Goal: Navigation & Orientation: Find specific page/section

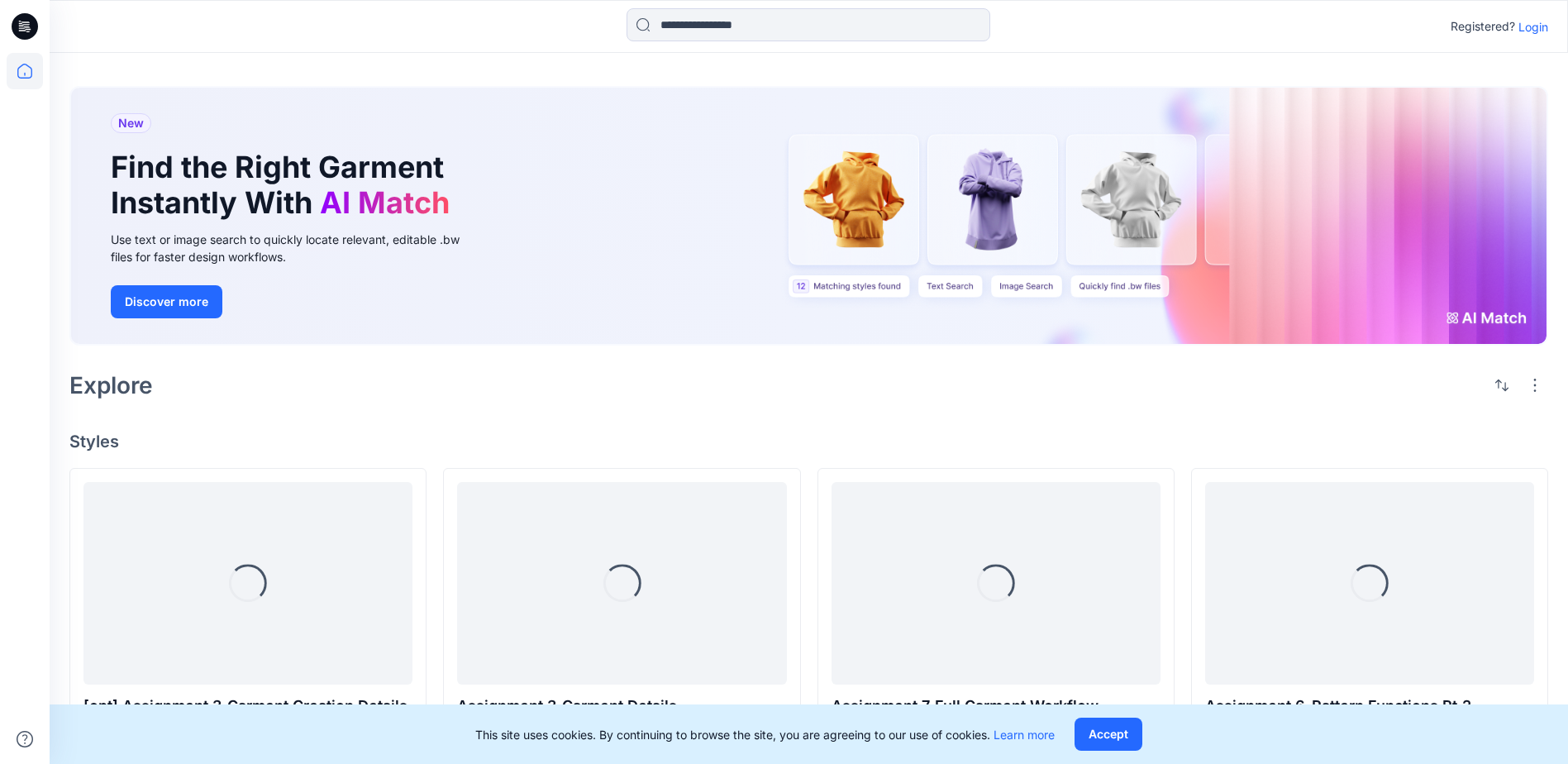
click at [1534, 32] on p "Login" at bounding box center [1533, 26] width 30 height 17
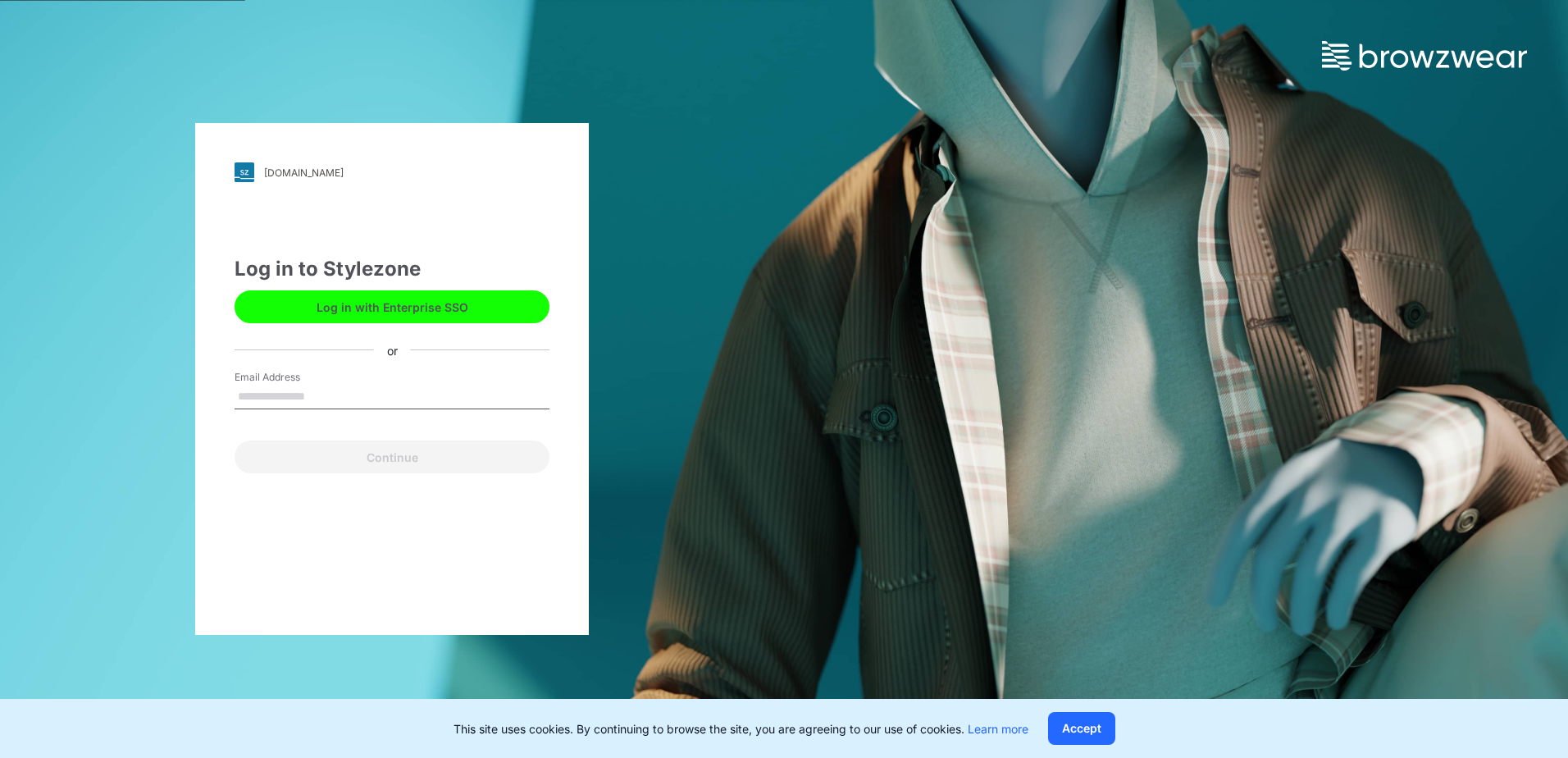
click at [285, 394] on input "Email Address" at bounding box center [392, 397] width 315 height 24
type input "**********"
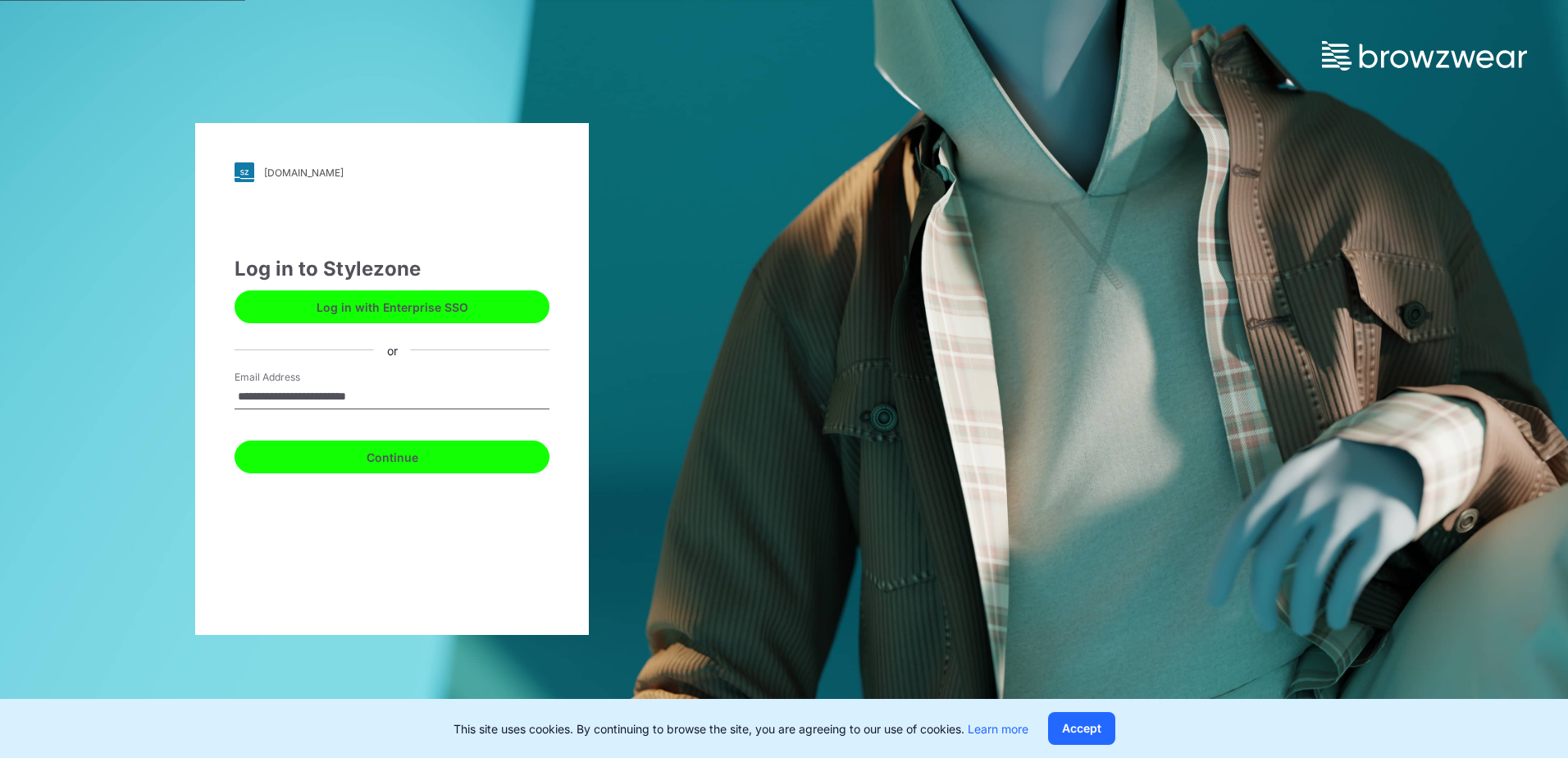
click at [419, 463] on button "Continue" at bounding box center [392, 457] width 315 height 33
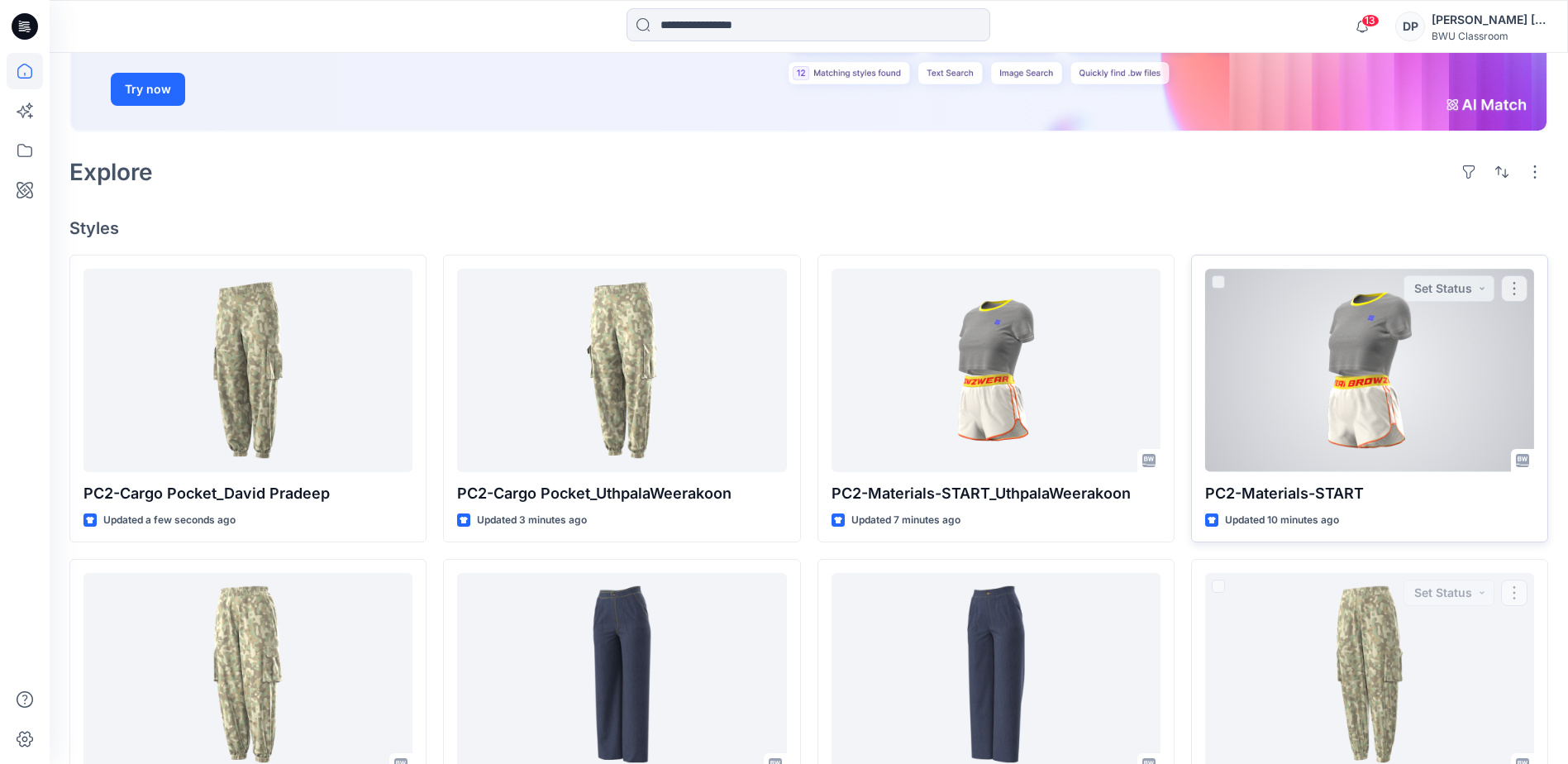
scroll to position [157, 0]
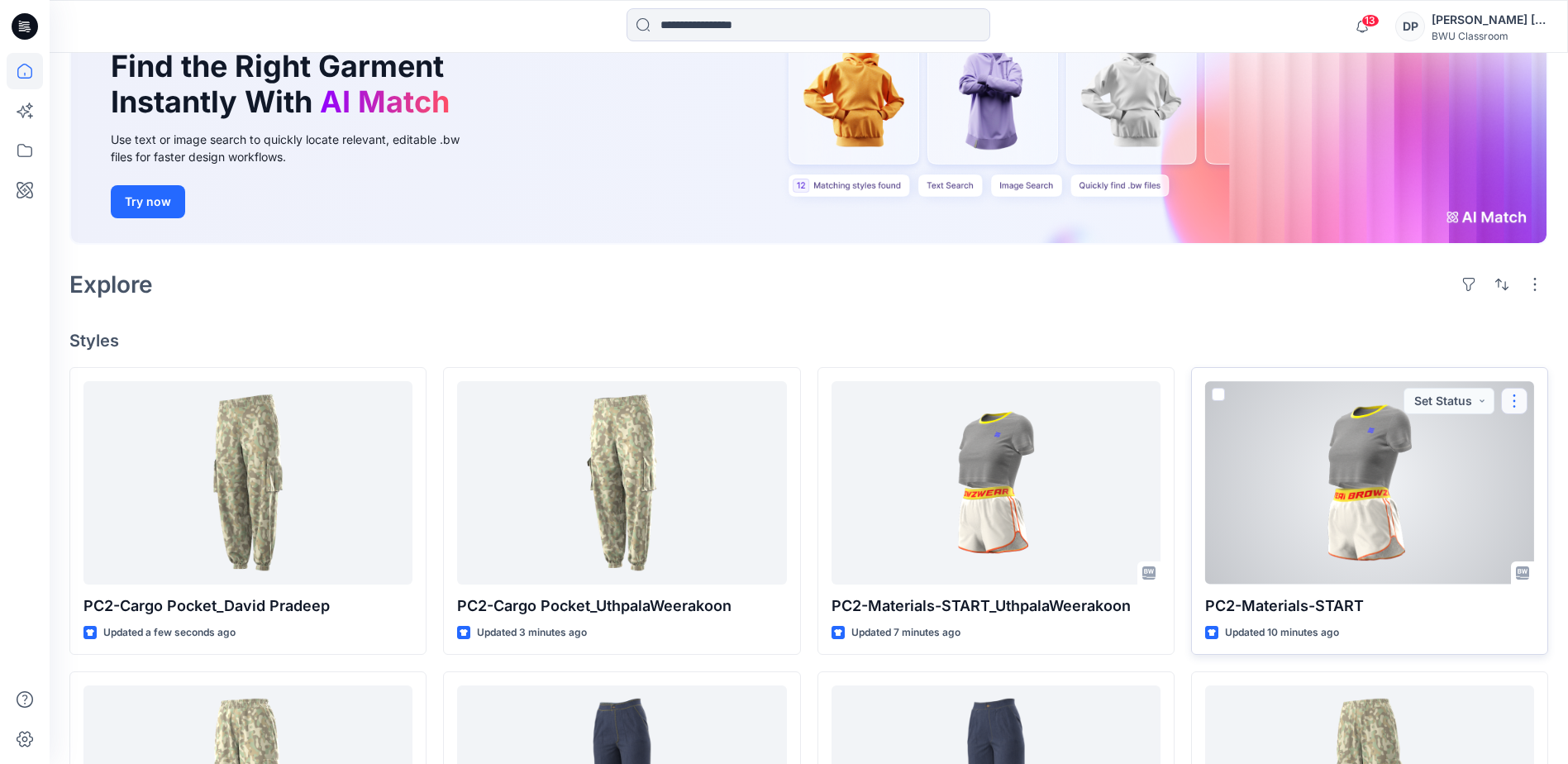
click at [1516, 407] on button "button" at bounding box center [1514, 401] width 26 height 26
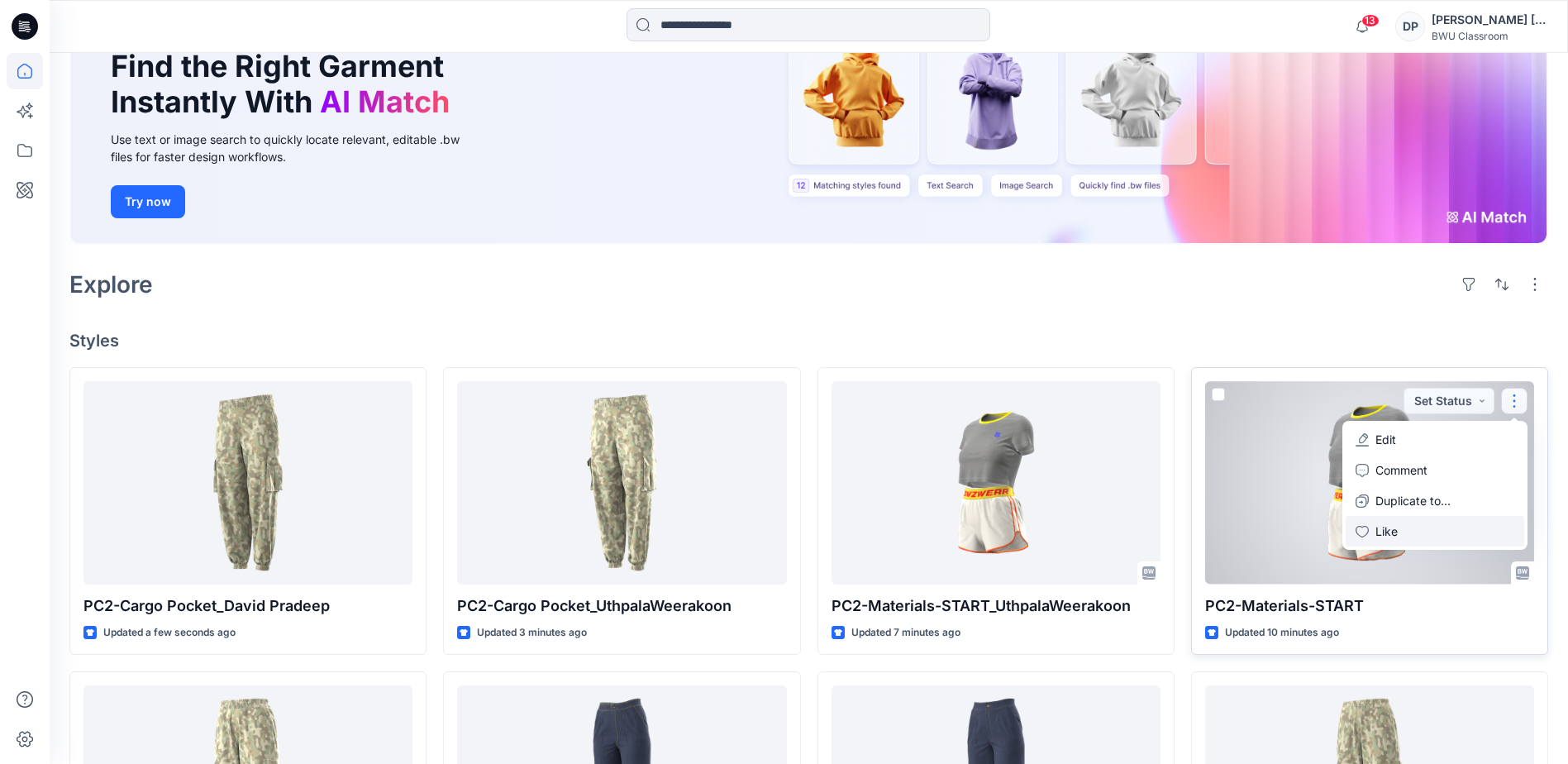
click at [1396, 523] on p "Like" at bounding box center [1387, 531] width 22 height 17
click at [1394, 533] on p "Unlike" at bounding box center [1392, 531] width 33 height 17
click at [1436, 626] on div "Updated 10 minutes ago" at bounding box center [1370, 633] width 329 height 17
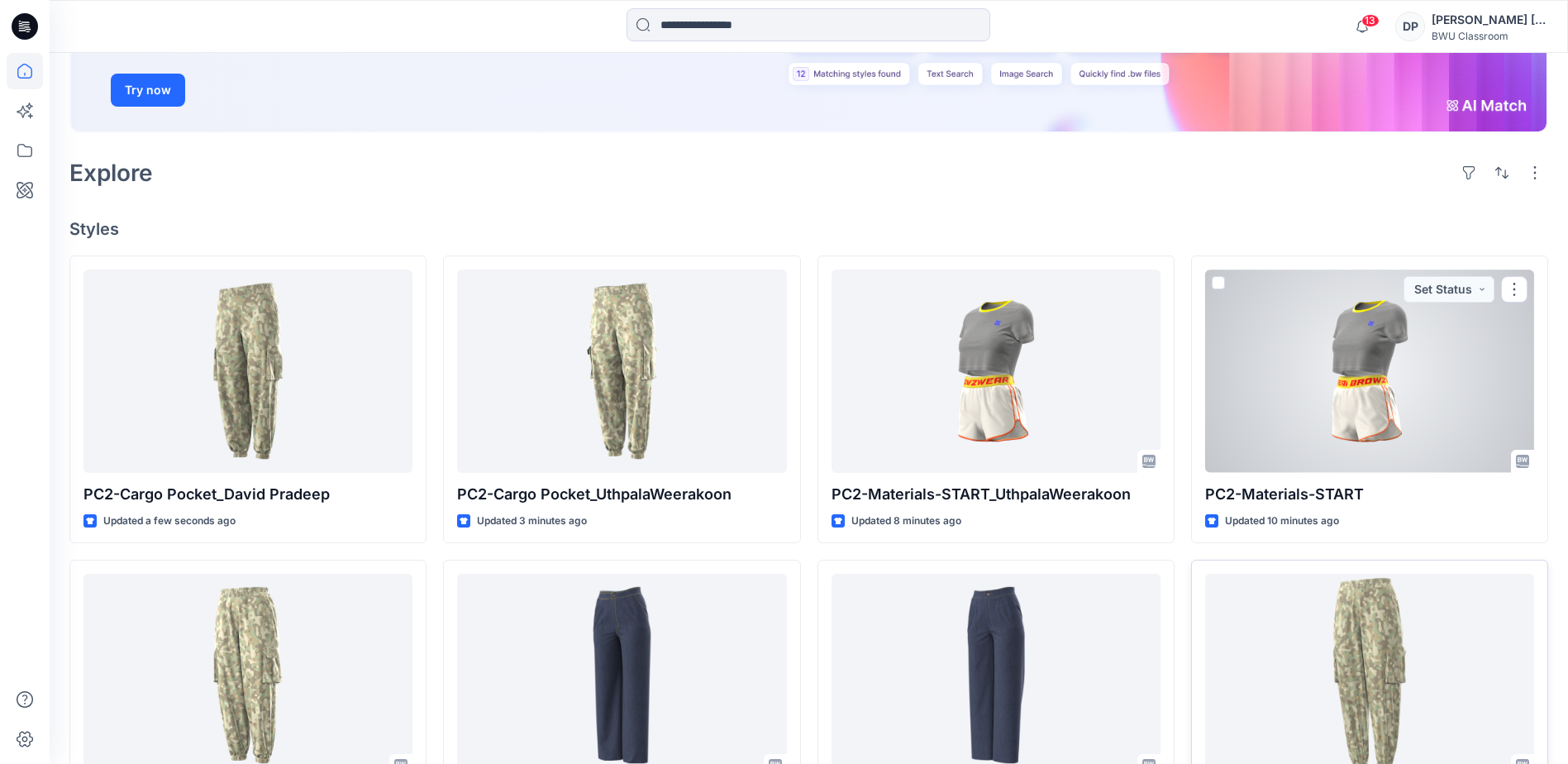
scroll to position [413, 0]
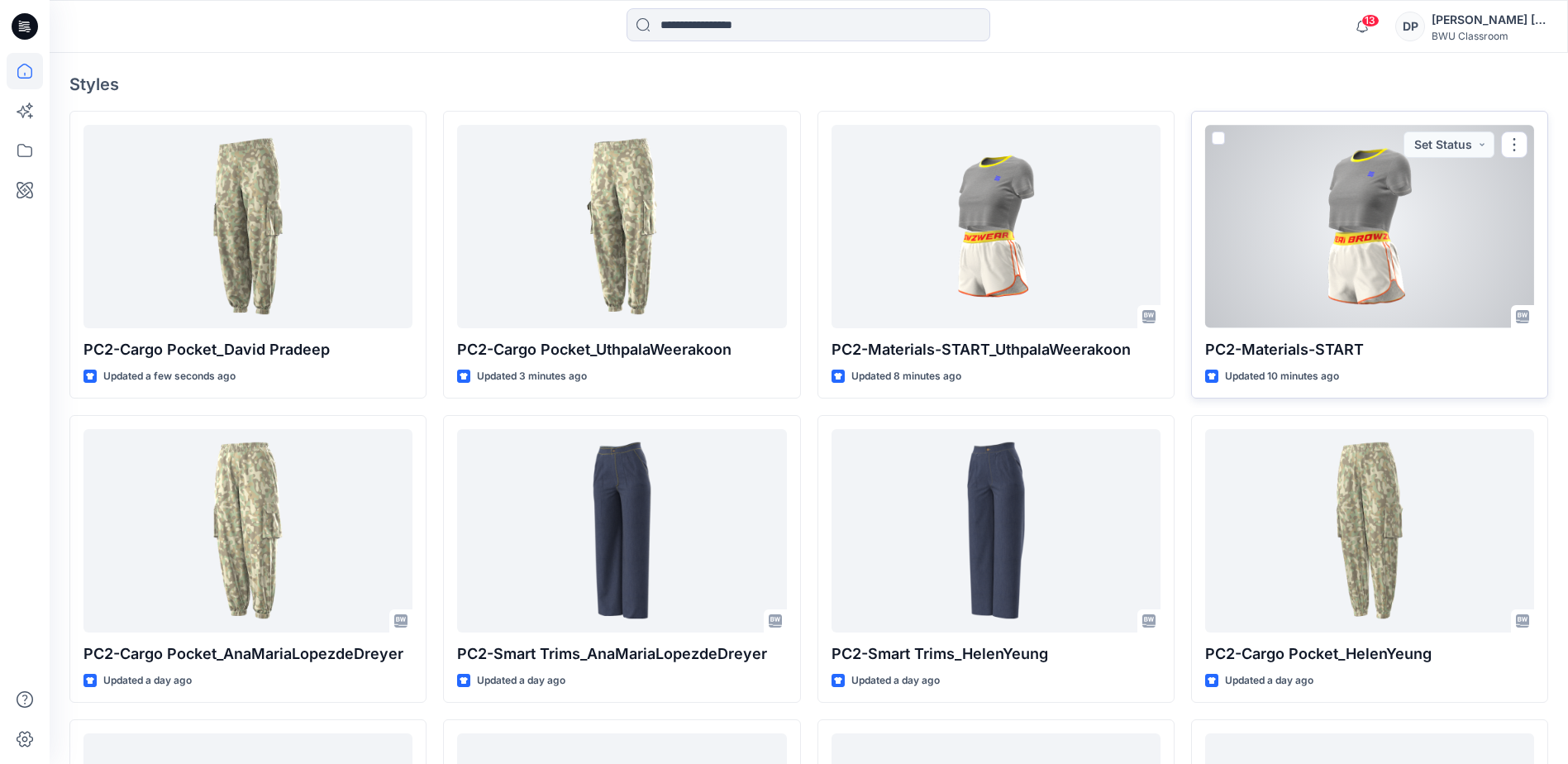
click at [1466, 305] on div at bounding box center [1370, 226] width 329 height 202
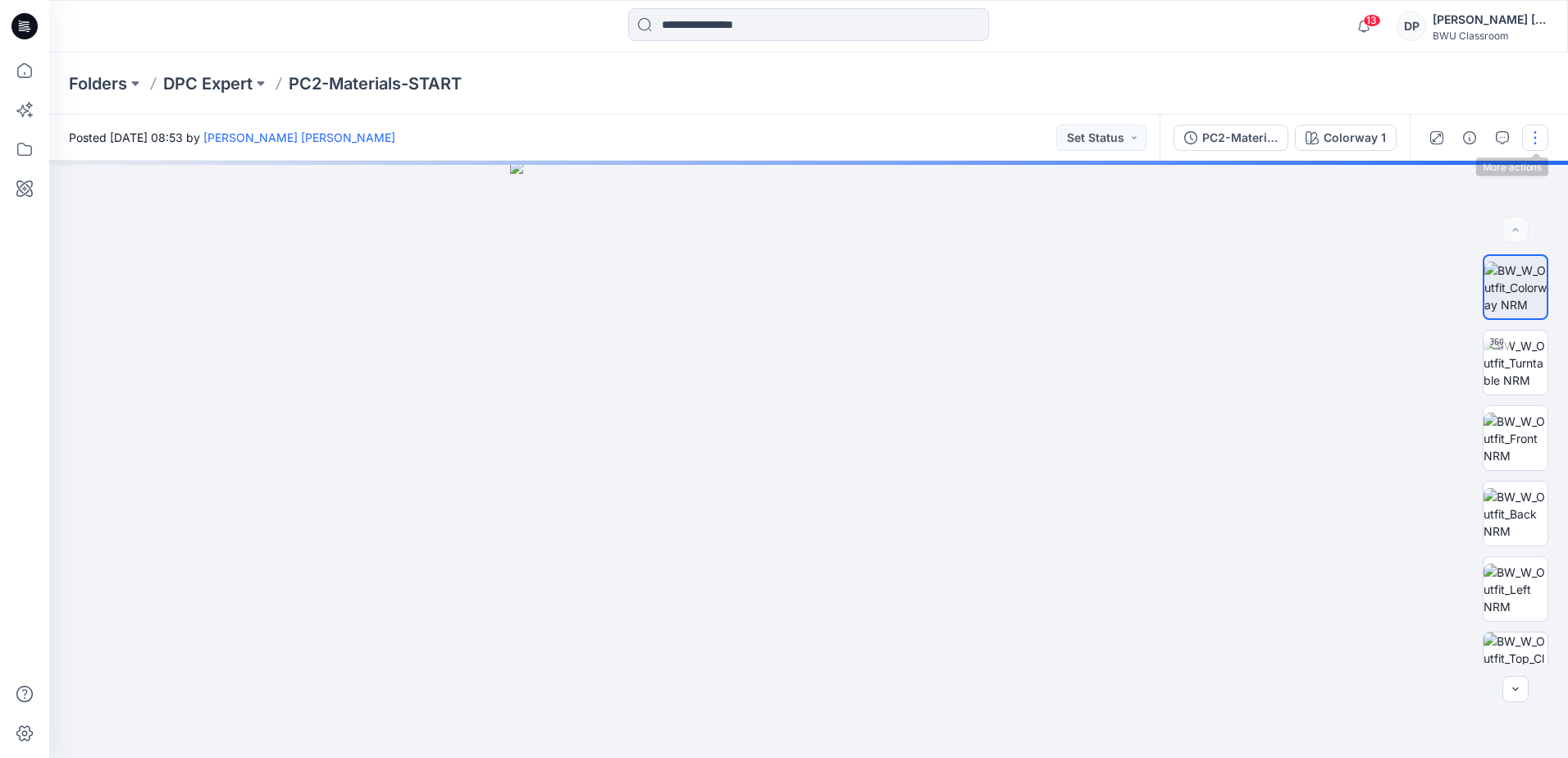
click at [1536, 138] on button "button" at bounding box center [1535, 138] width 26 height 26
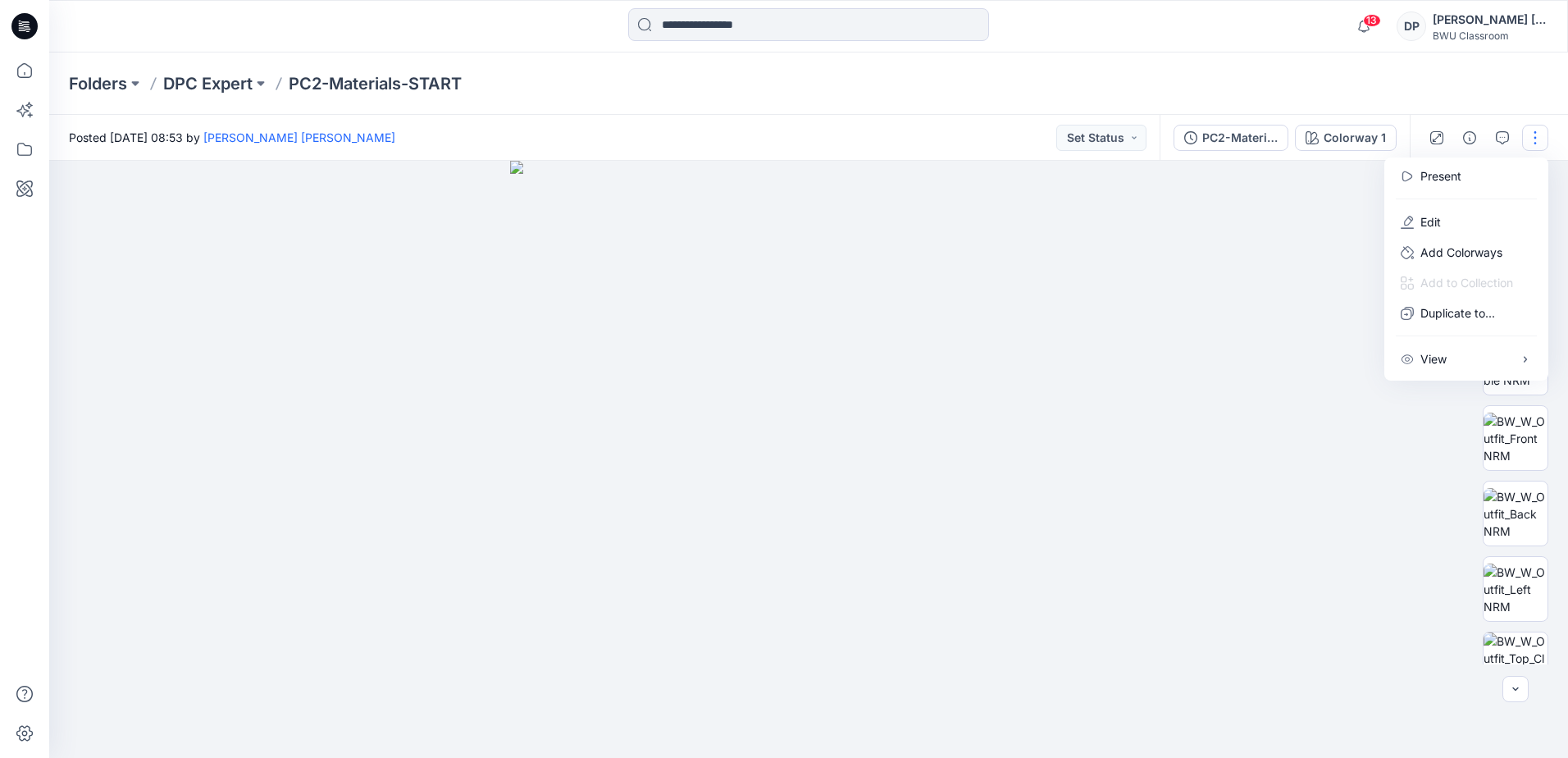
click at [1567, 625] on html "13 Notifications Uthpala Weerakoon shared PC2-Cargo Pocket_UthpalaWeerakoon in …" at bounding box center [784, 379] width 1568 height 758
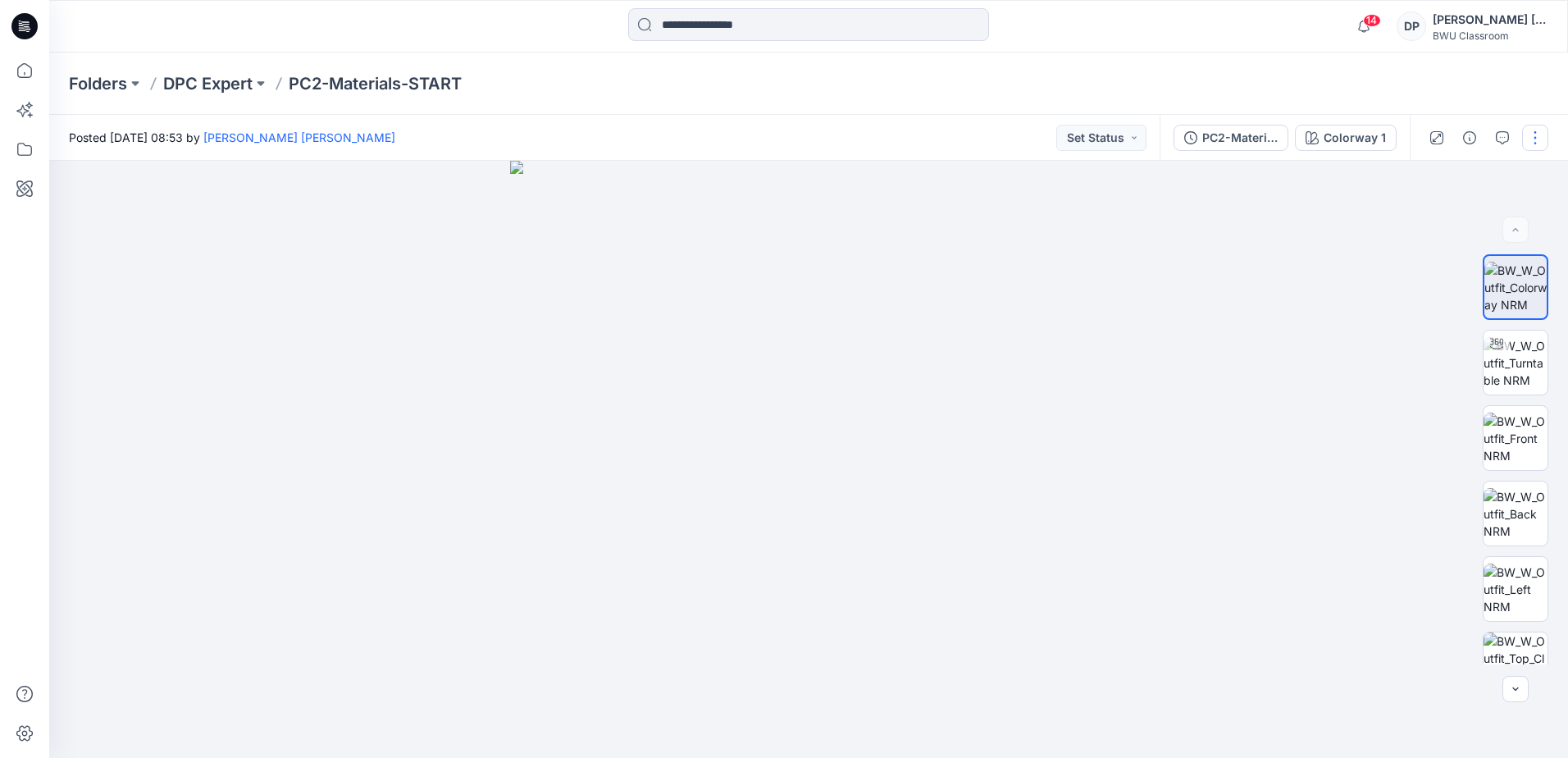
click at [1530, 148] on button "button" at bounding box center [1535, 138] width 26 height 26
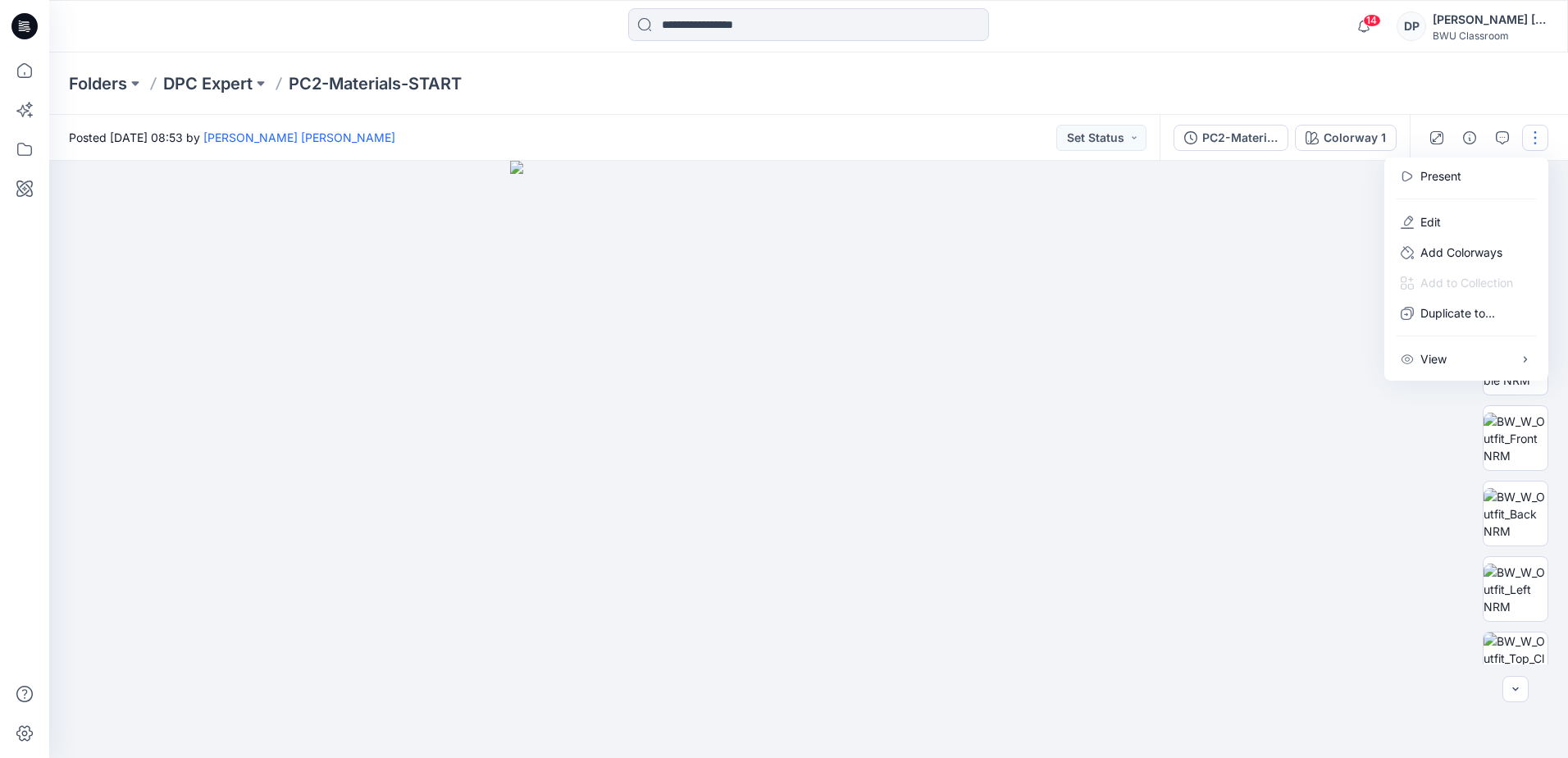
click at [1359, 569] on div at bounding box center [808, 458] width 1519 height 597
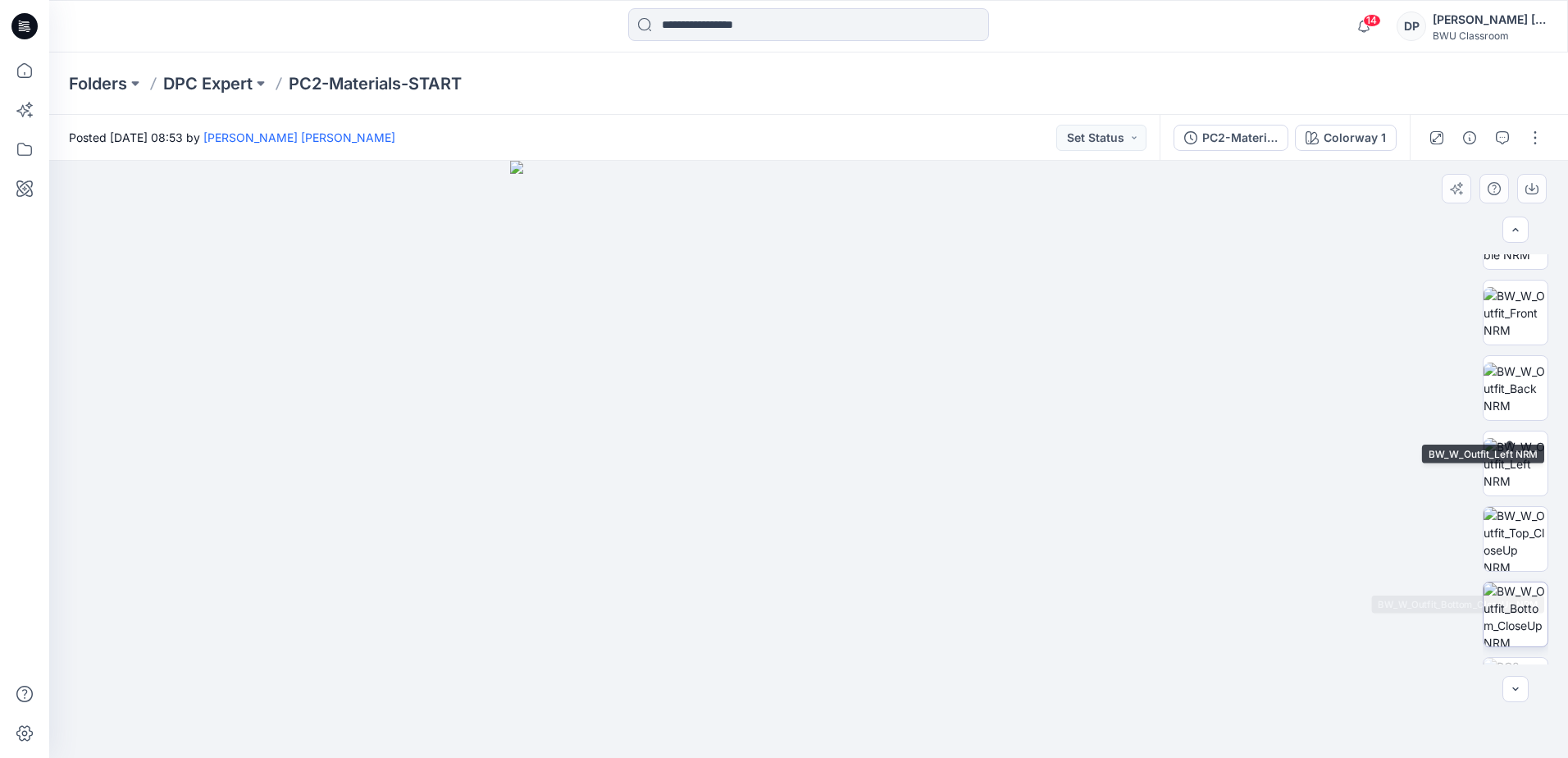
scroll to position [184, 0]
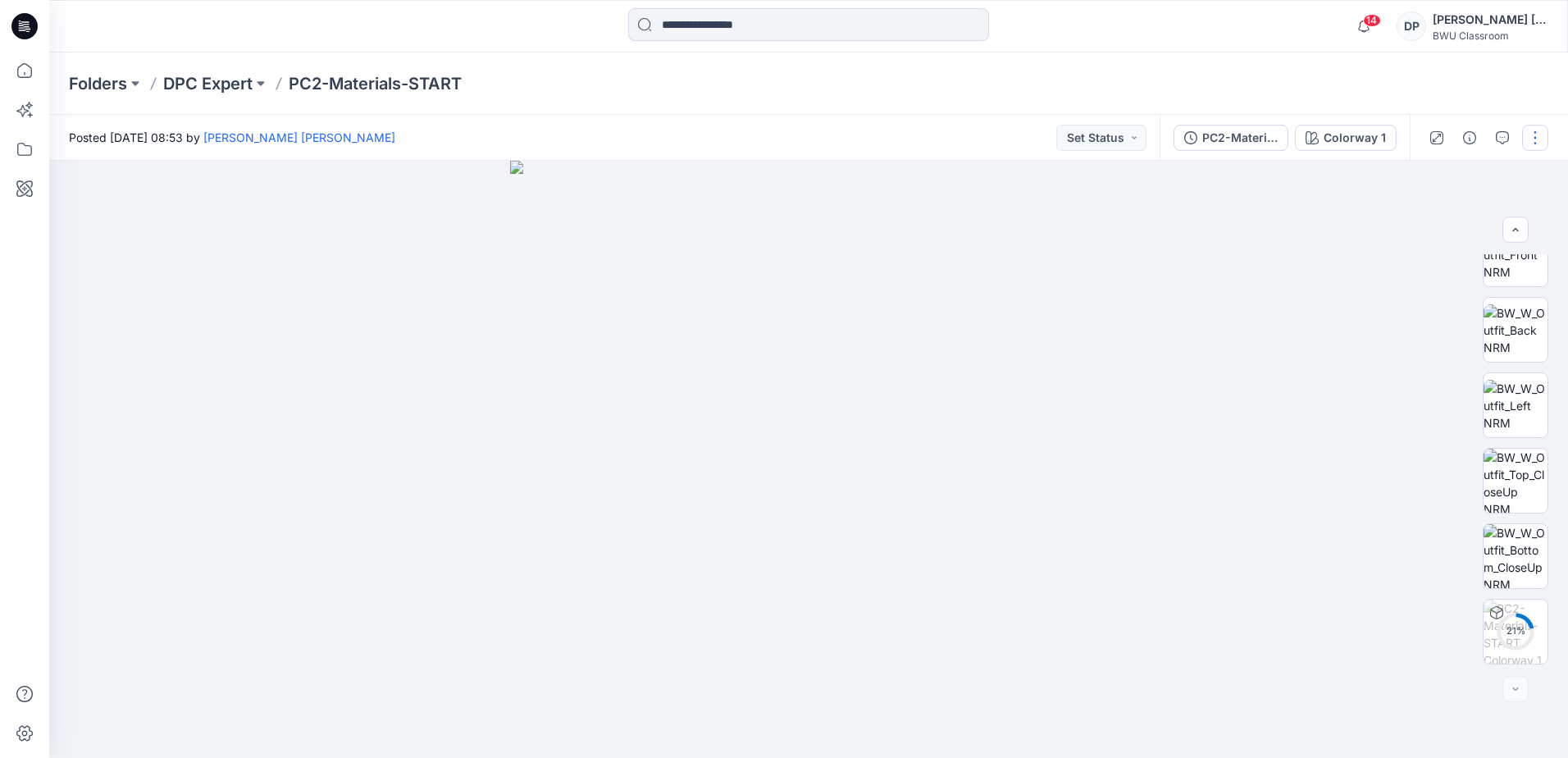
click at [1536, 141] on button "button" at bounding box center [1535, 138] width 26 height 26
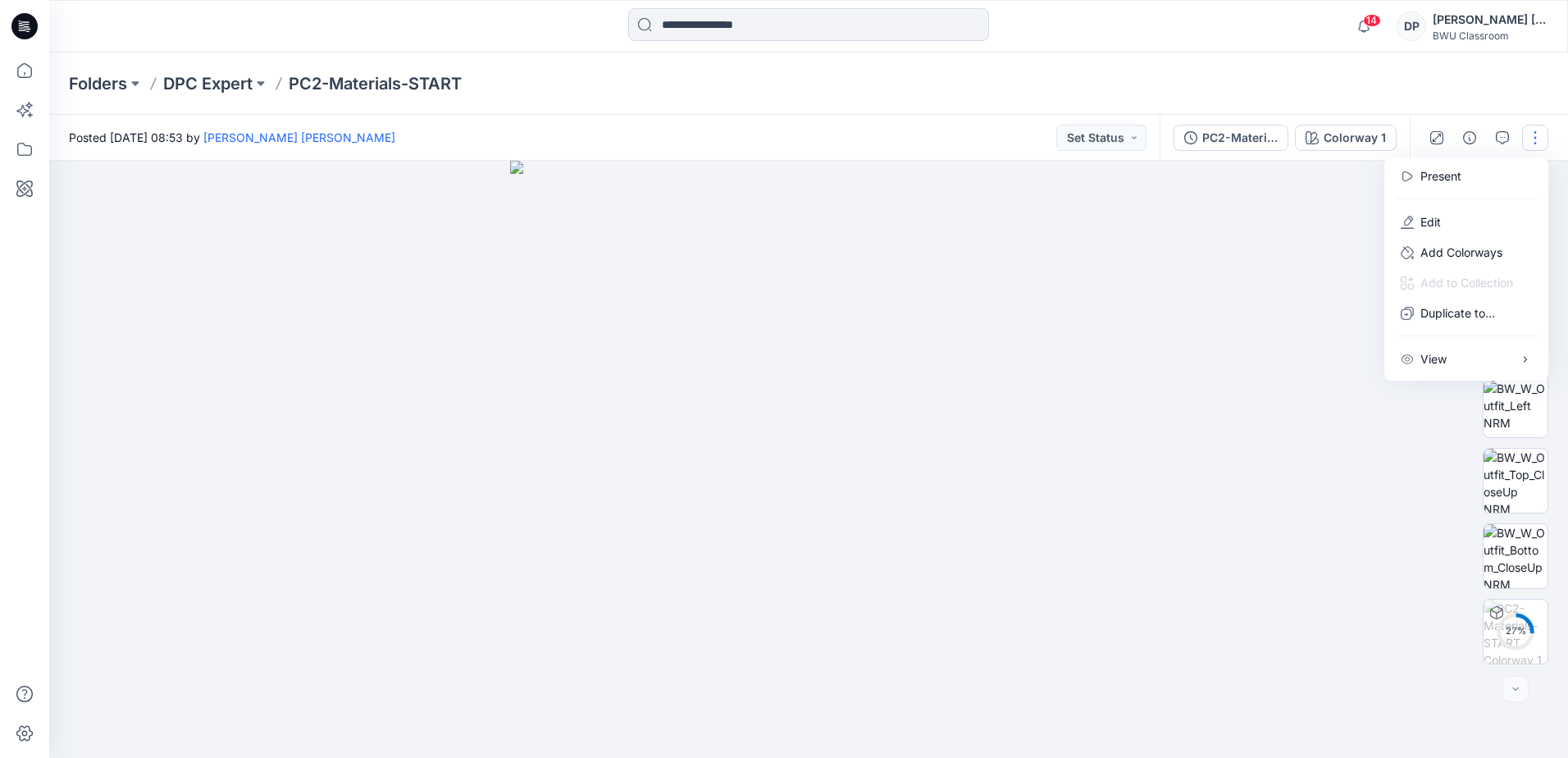
drag, startPoint x: 986, startPoint y: 301, endPoint x: 1007, endPoint y: 301, distance: 21.0
click at [986, 301] on img at bounding box center [808, 458] width 597 height 597
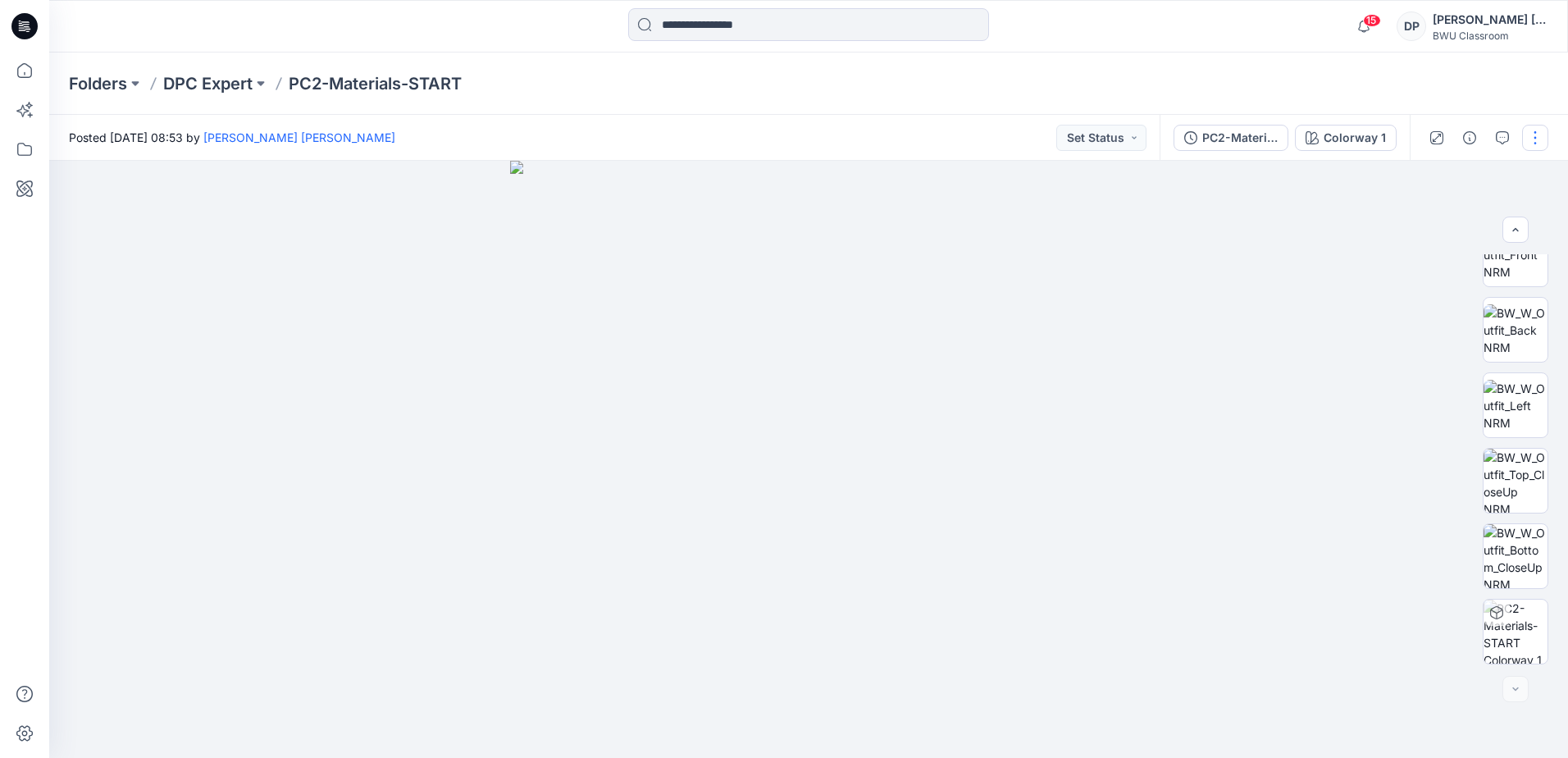
click at [1534, 140] on button "button" at bounding box center [1535, 138] width 26 height 26
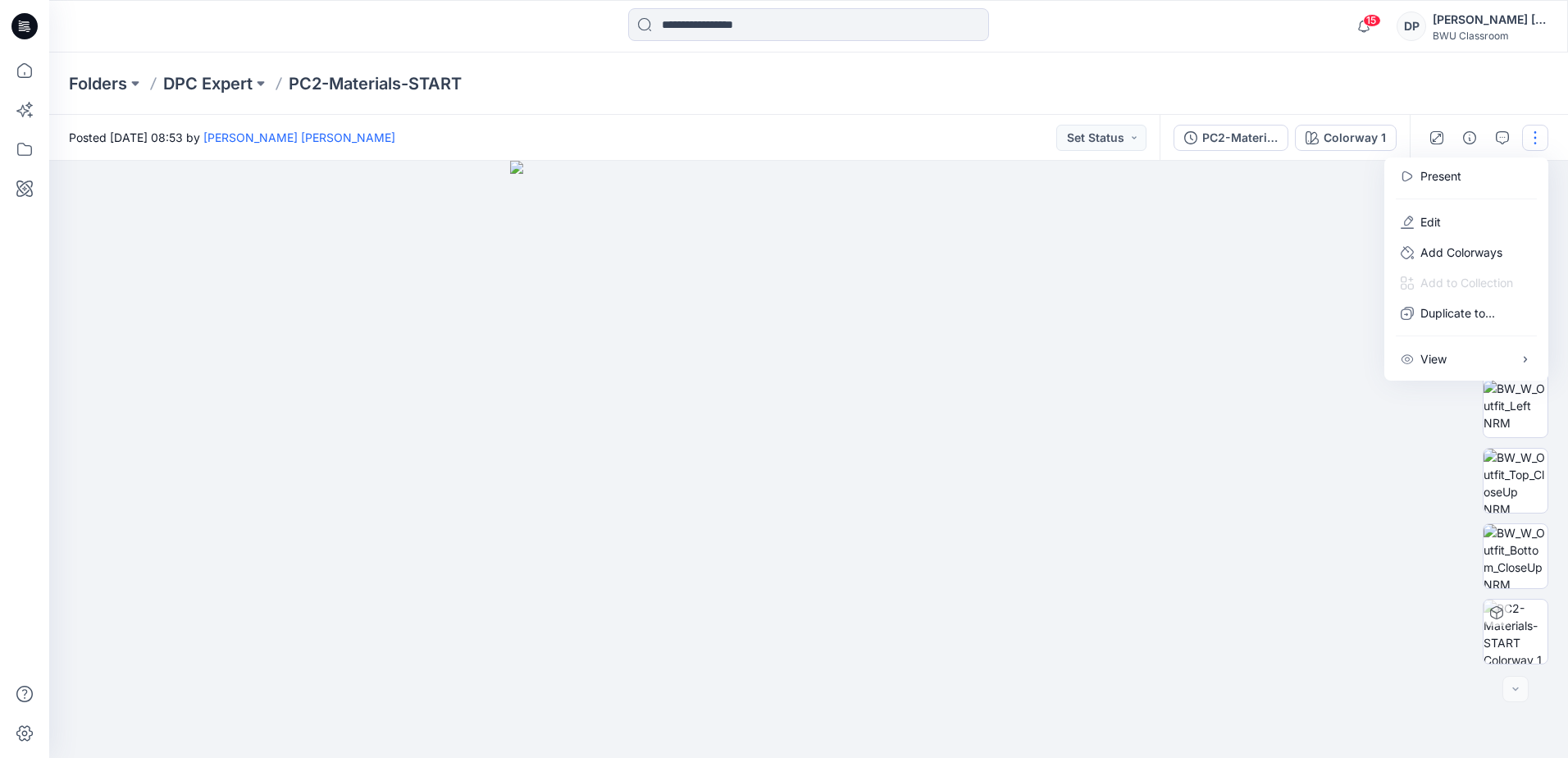
click at [713, 160] on img at bounding box center [808, 458] width 597 height 597
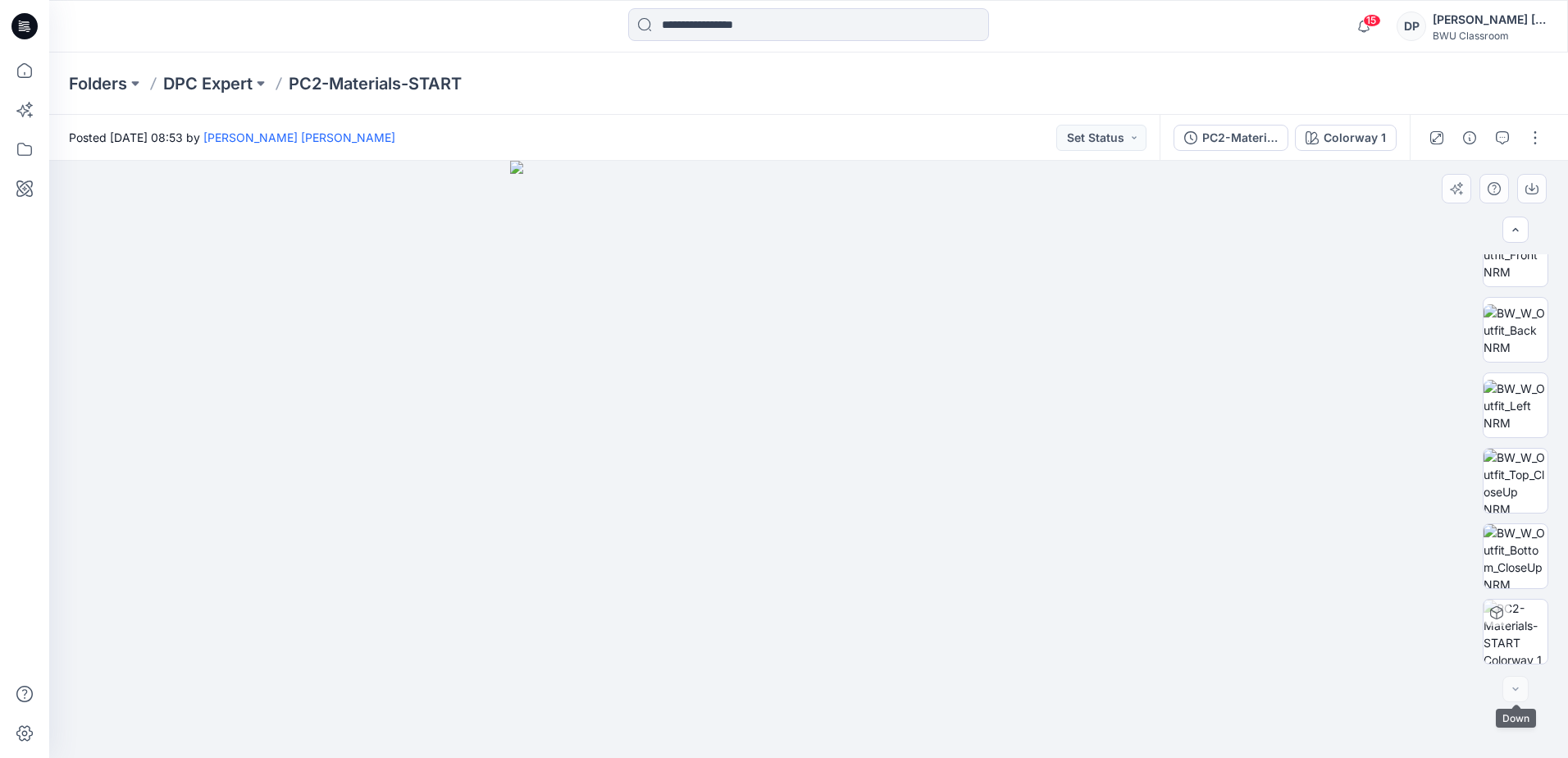
click at [1516, 689] on div at bounding box center [1515, 689] width 26 height 26
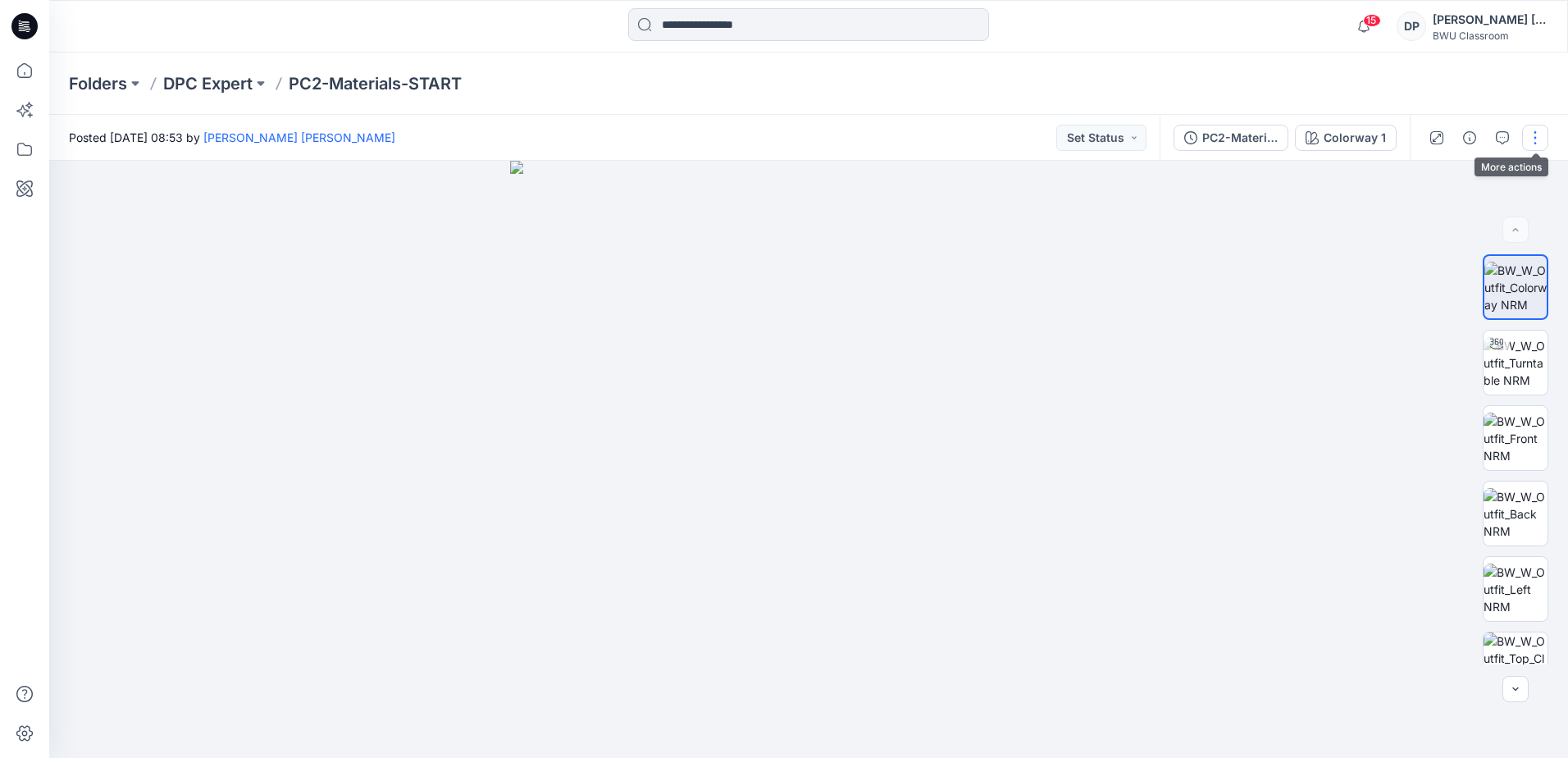
click at [1532, 138] on button "button" at bounding box center [1535, 138] width 26 height 26
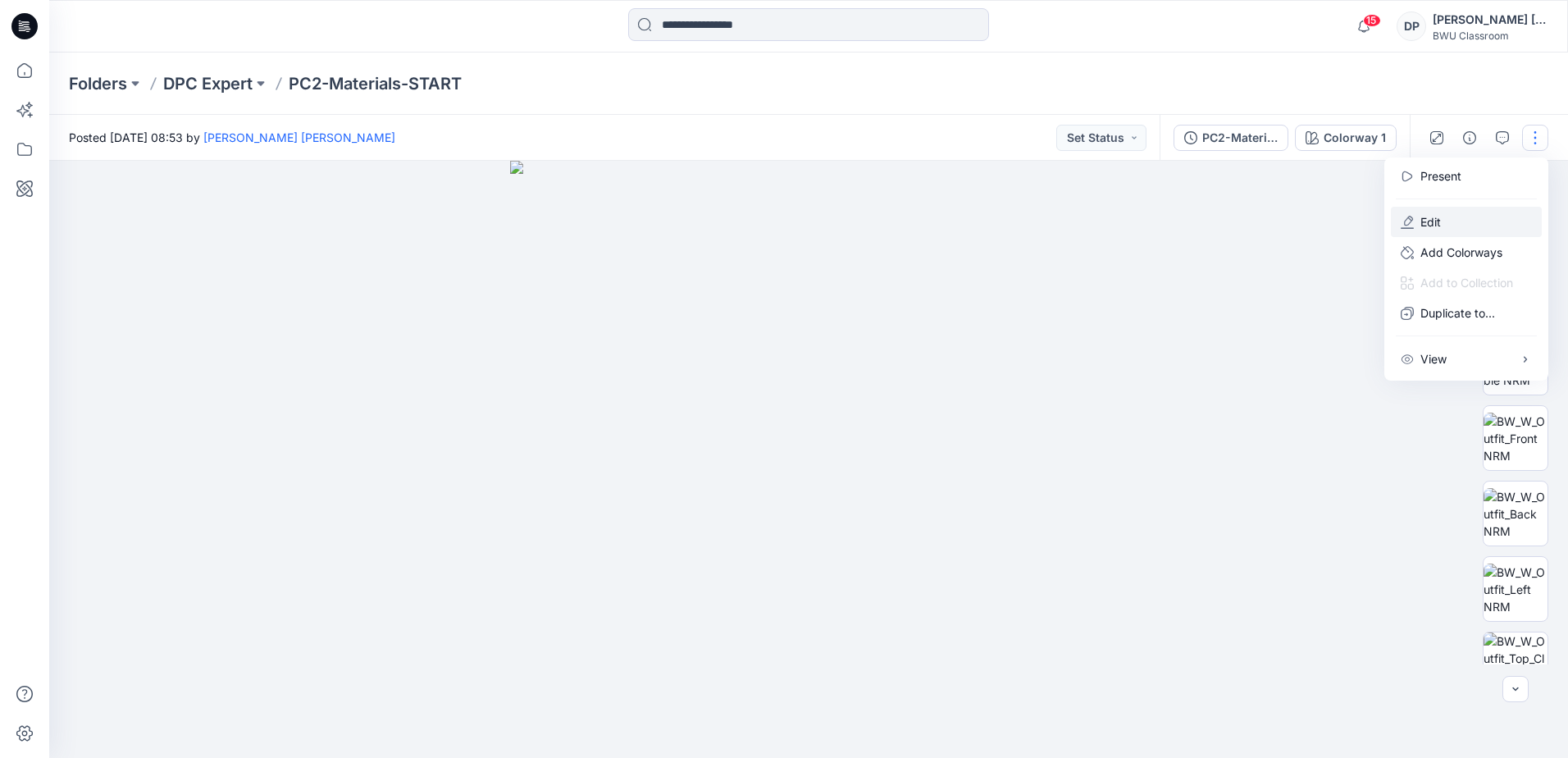
click at [1415, 215] on button "Edit" at bounding box center [1466, 222] width 151 height 30
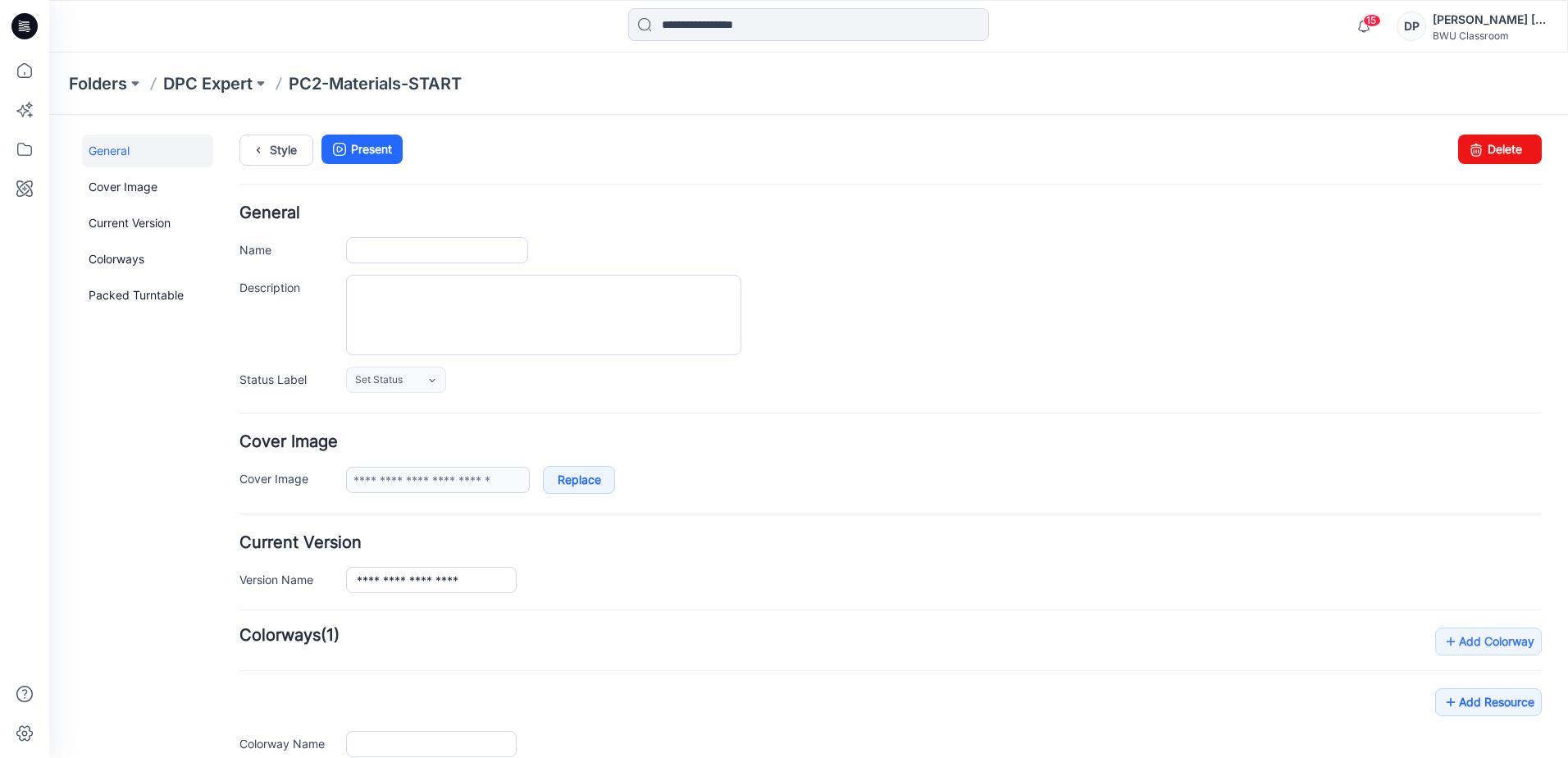
type input "**********"
click at [1468, 142] on icon at bounding box center [1476, 149] width 23 height 30
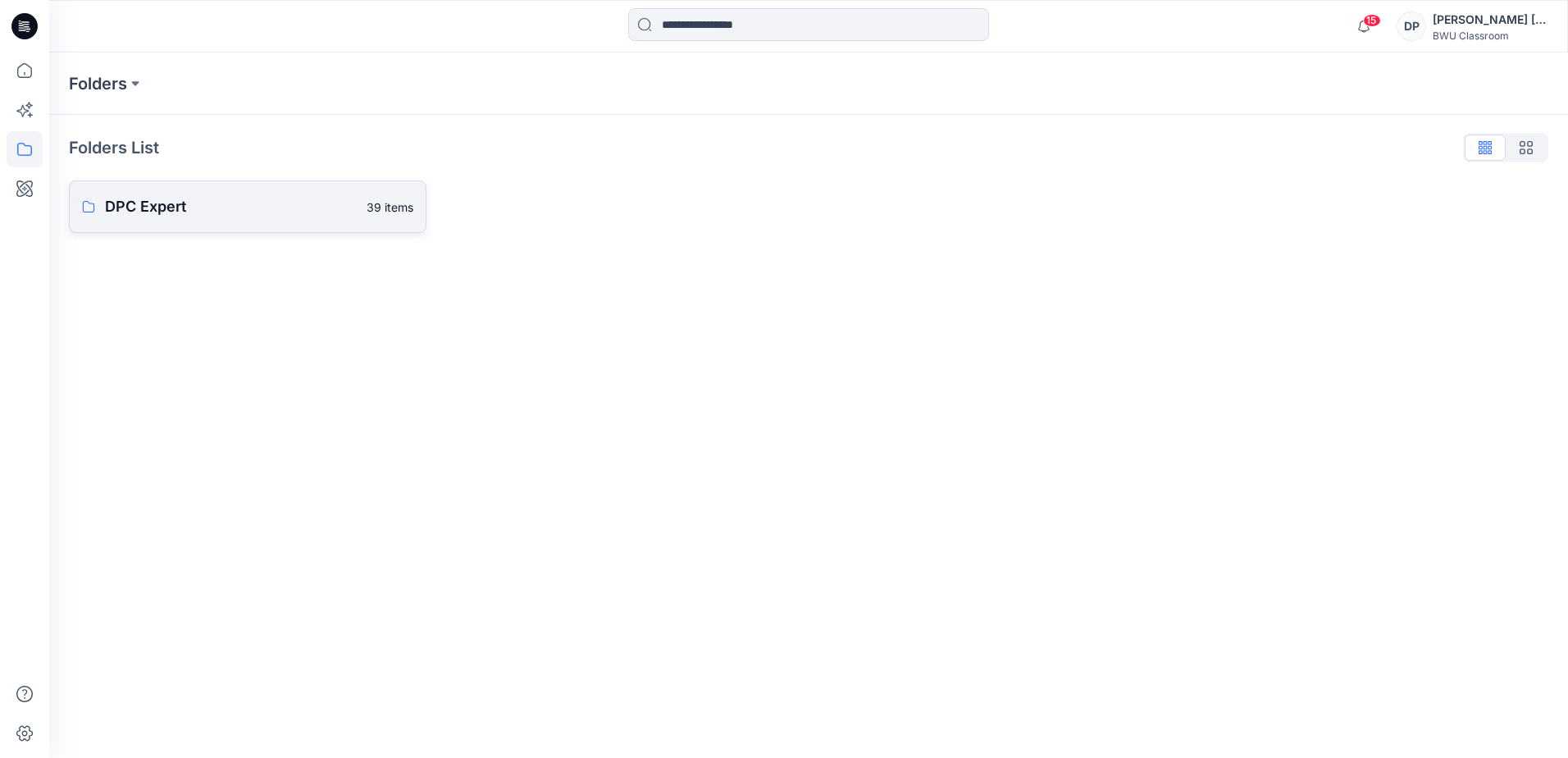
click at [141, 202] on p "DPC Expert" at bounding box center [230, 206] width 251 height 23
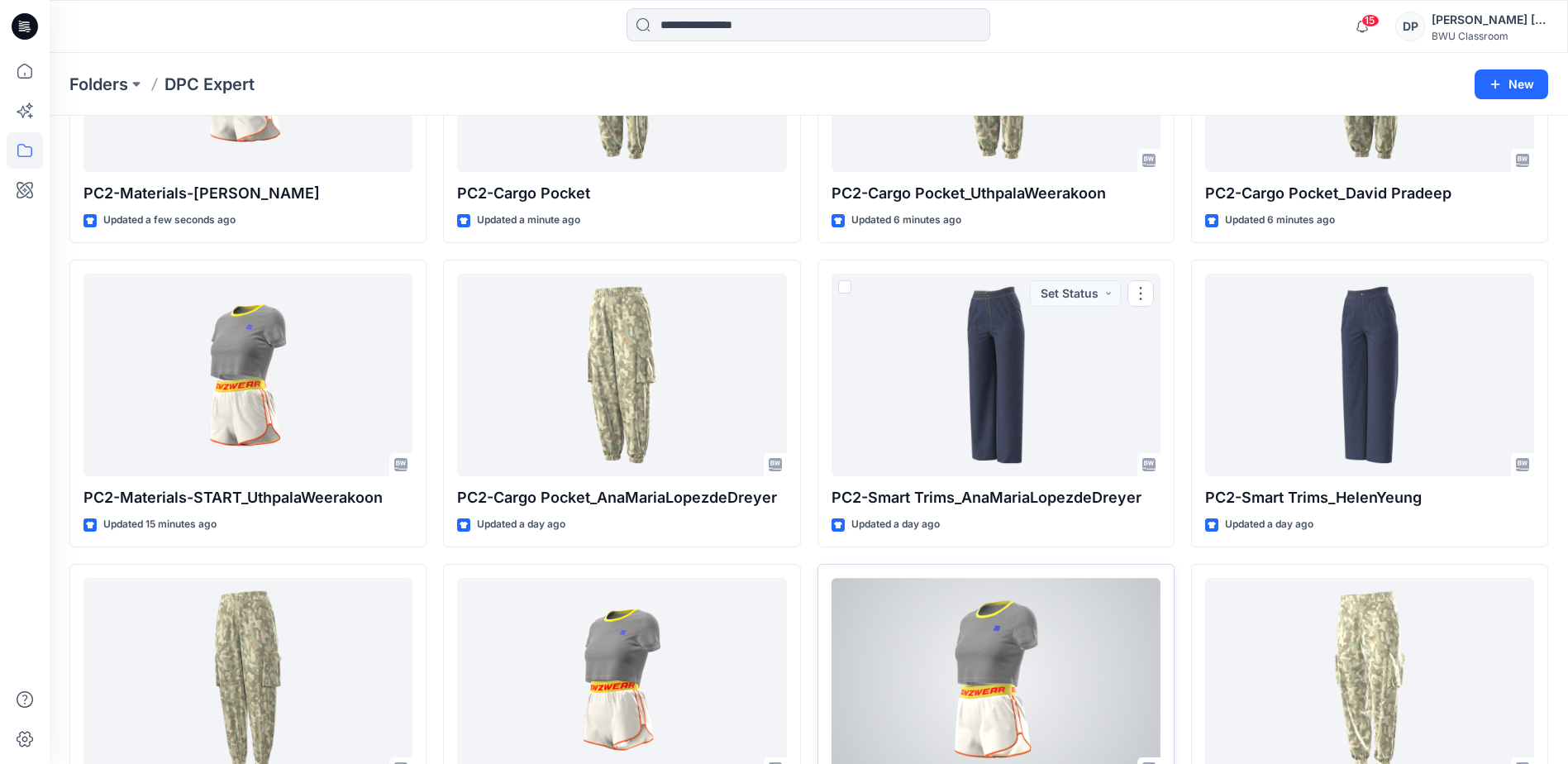
scroll to position [248, 0]
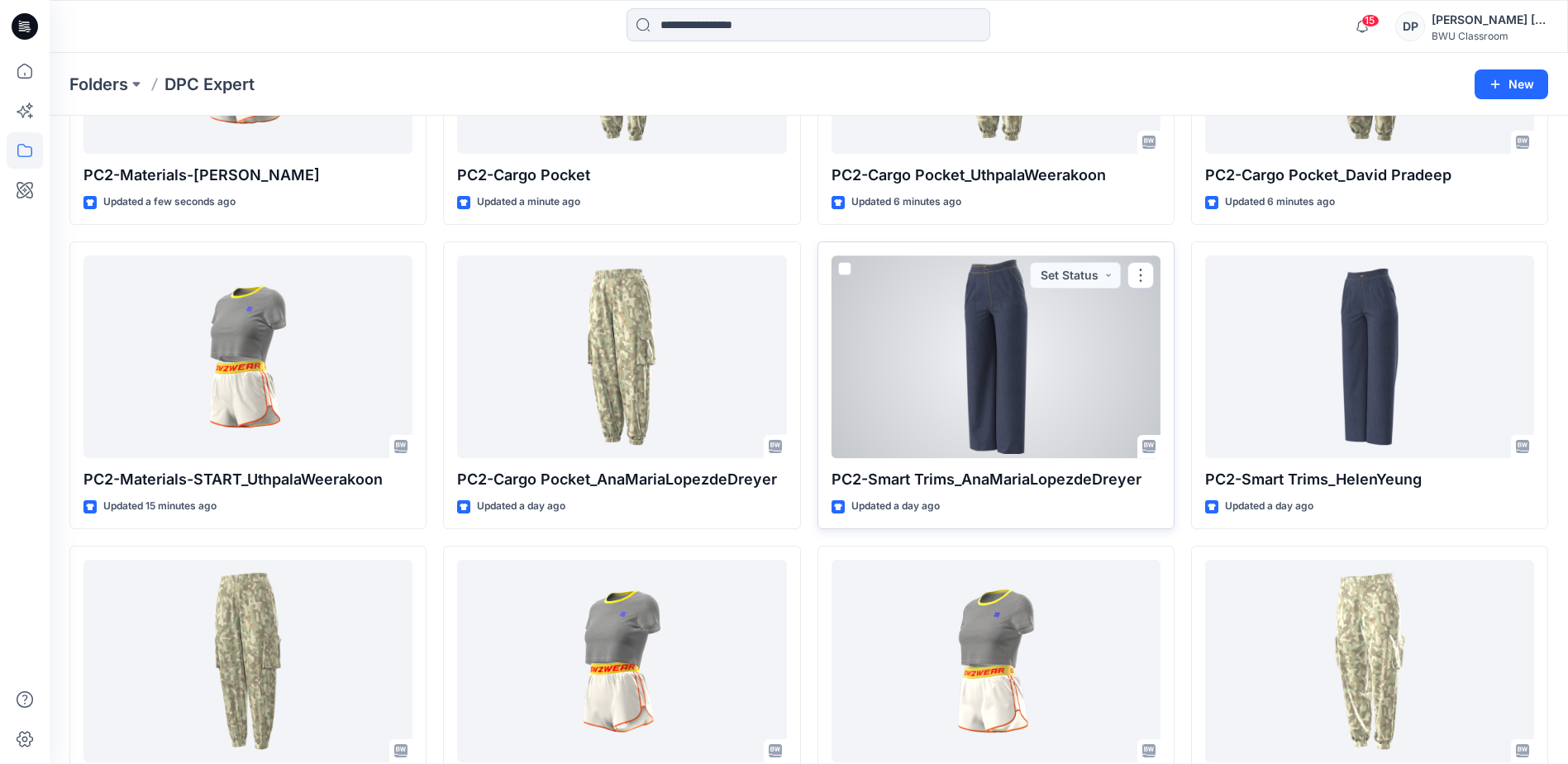
click at [1032, 338] on div at bounding box center [996, 356] width 329 height 202
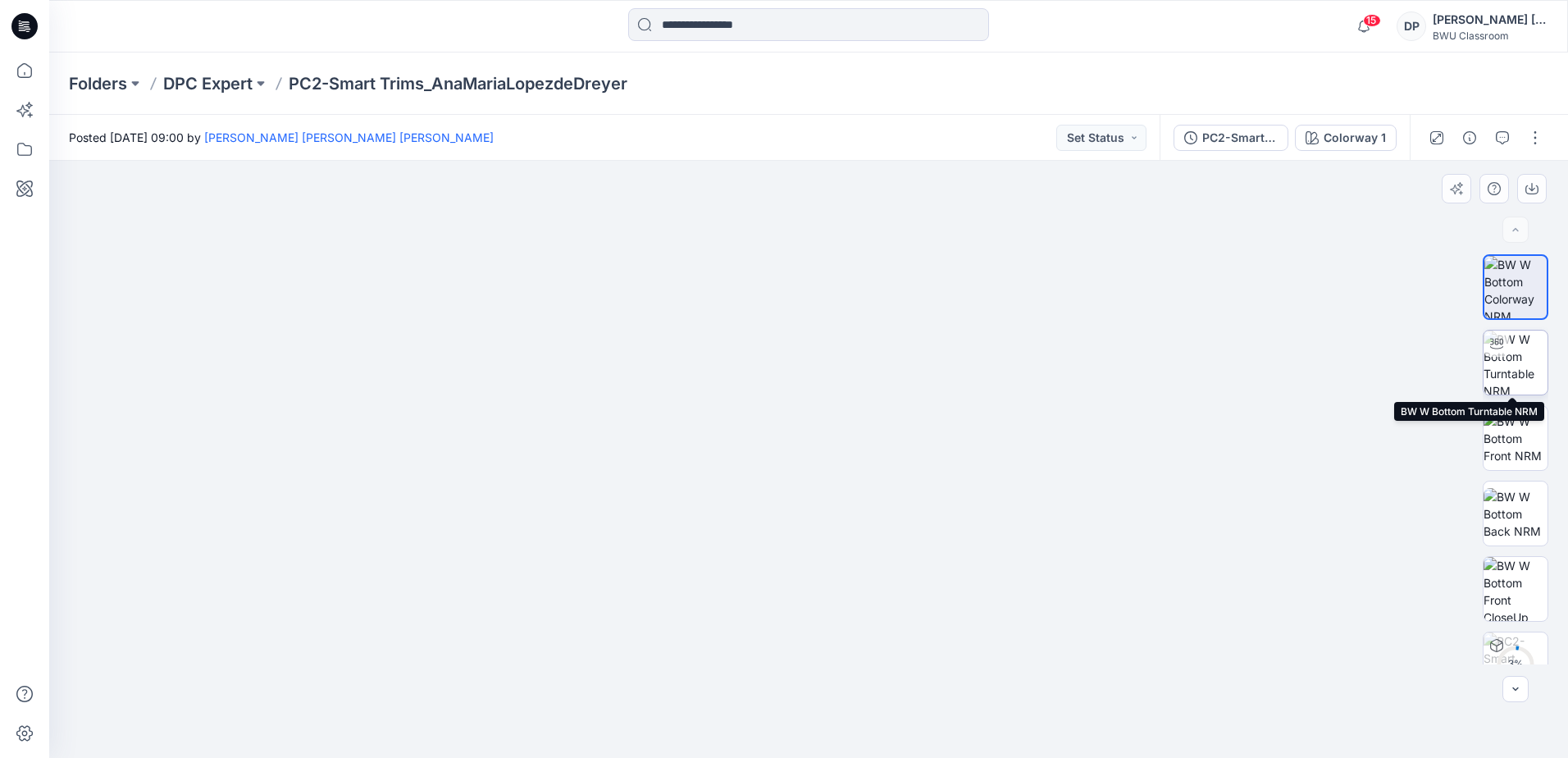
click at [1500, 370] on img at bounding box center [1516, 363] width 64 height 64
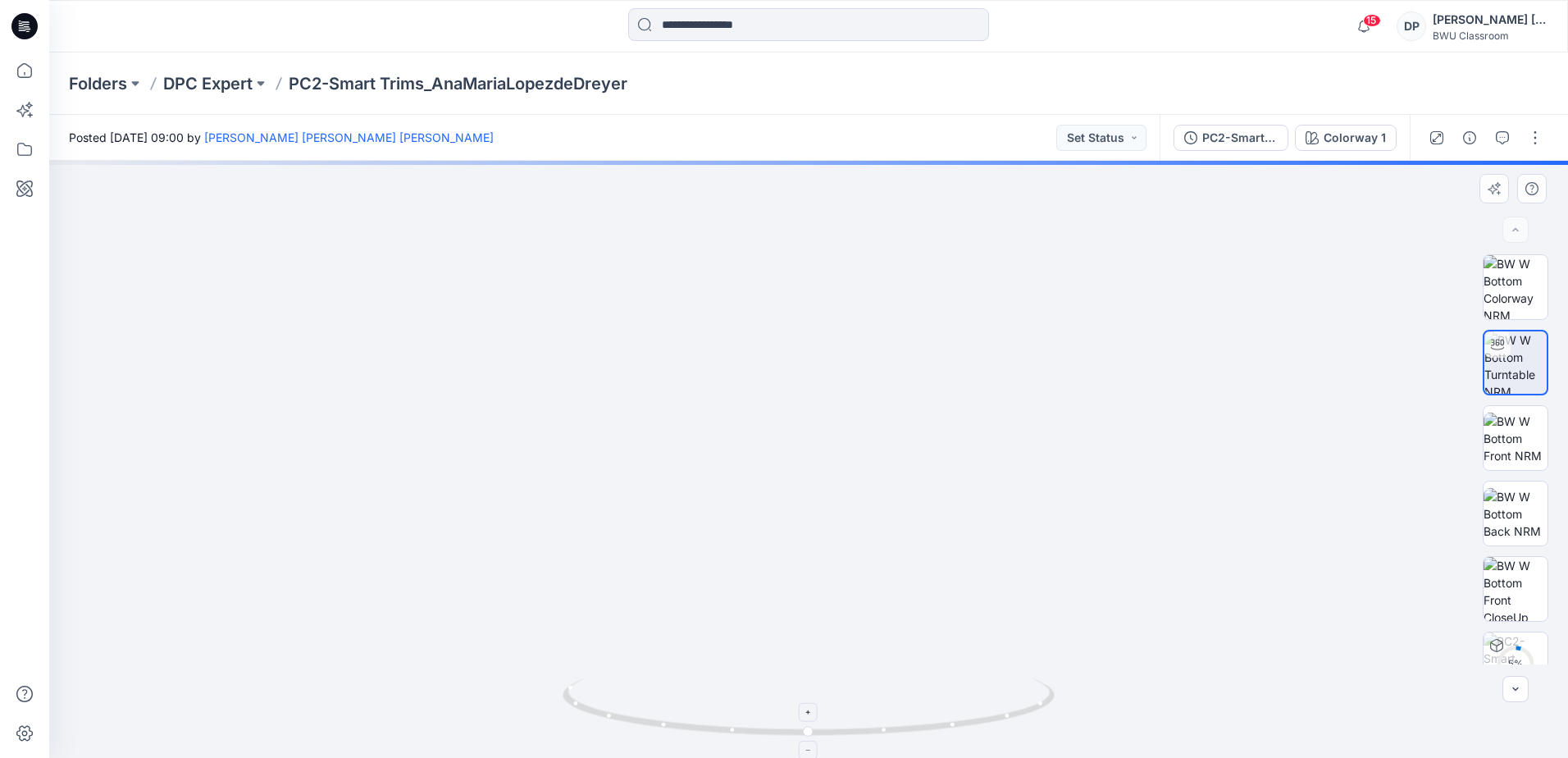
drag, startPoint x: 884, startPoint y: 278, endPoint x: 901, endPoint y: 718, distance: 440.3
click at [901, 718] on div at bounding box center [808, 458] width 1519 height 597
drag, startPoint x: 883, startPoint y: 311, endPoint x: 908, endPoint y: 508, distance: 198.6
click at [908, 508] on img at bounding box center [827, 360] width 2003 height 795
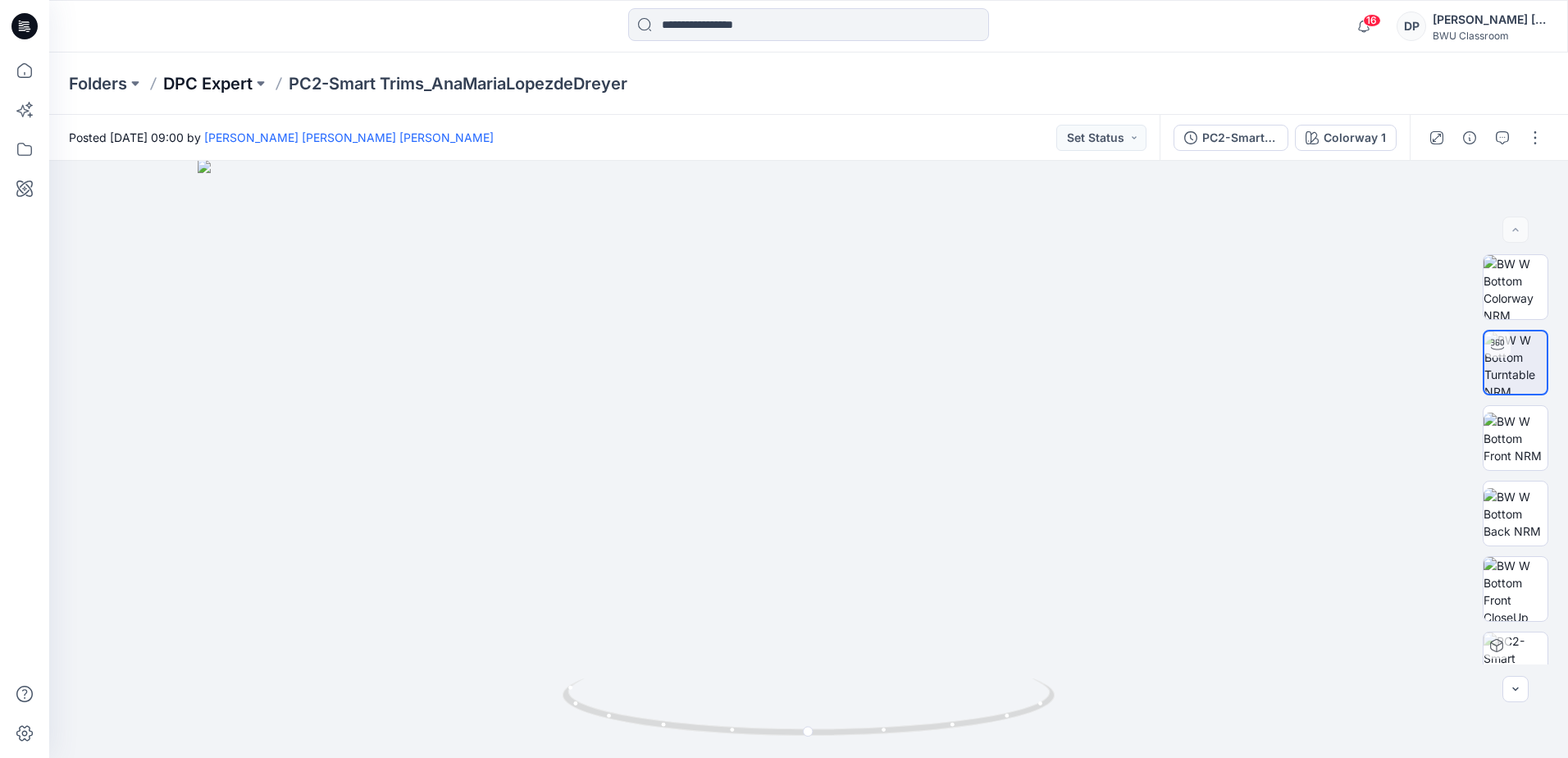
click at [219, 76] on p "DPC Expert" at bounding box center [208, 84] width 89 height 23
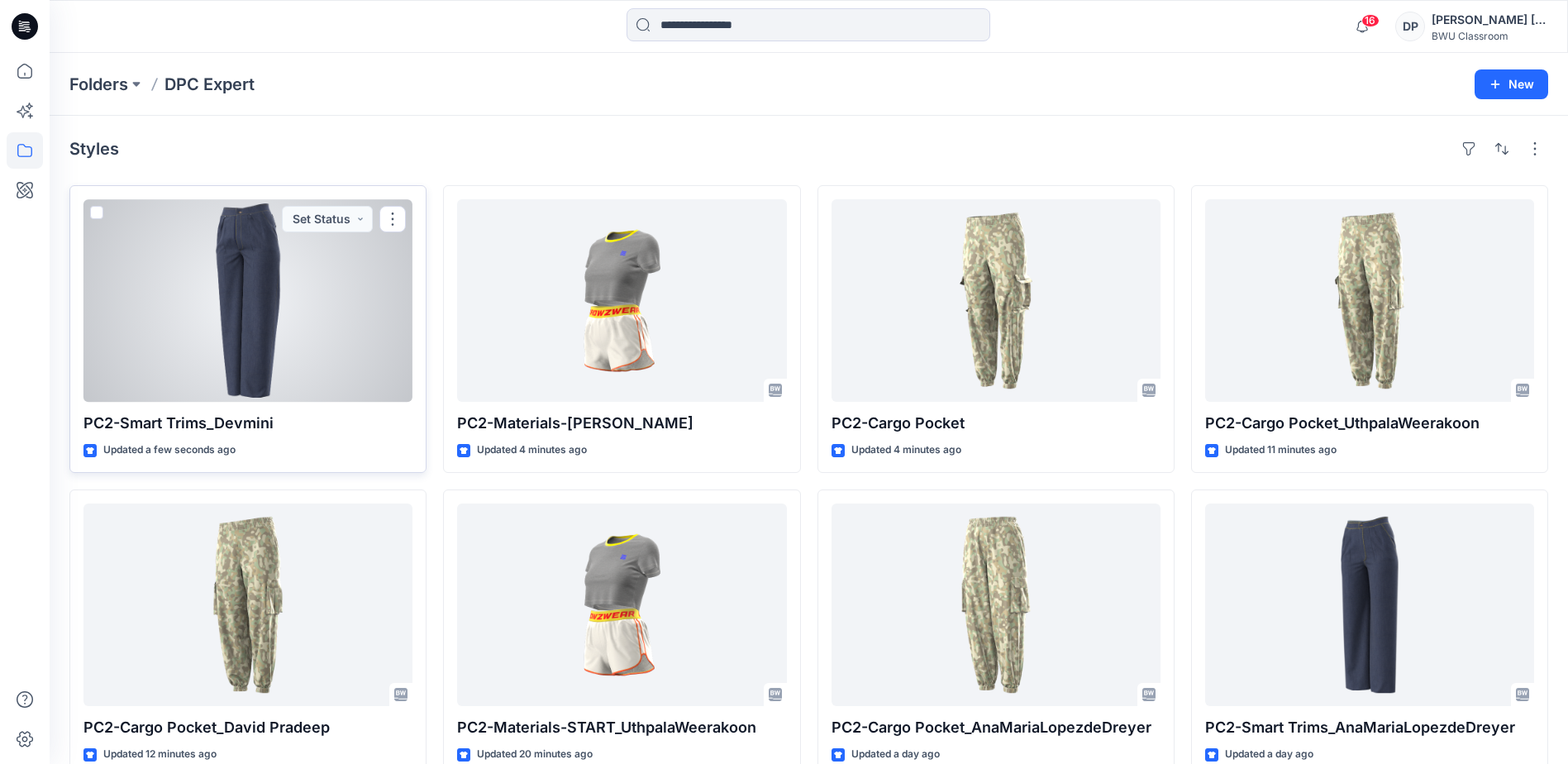
click at [233, 291] on div at bounding box center [248, 300] width 329 height 202
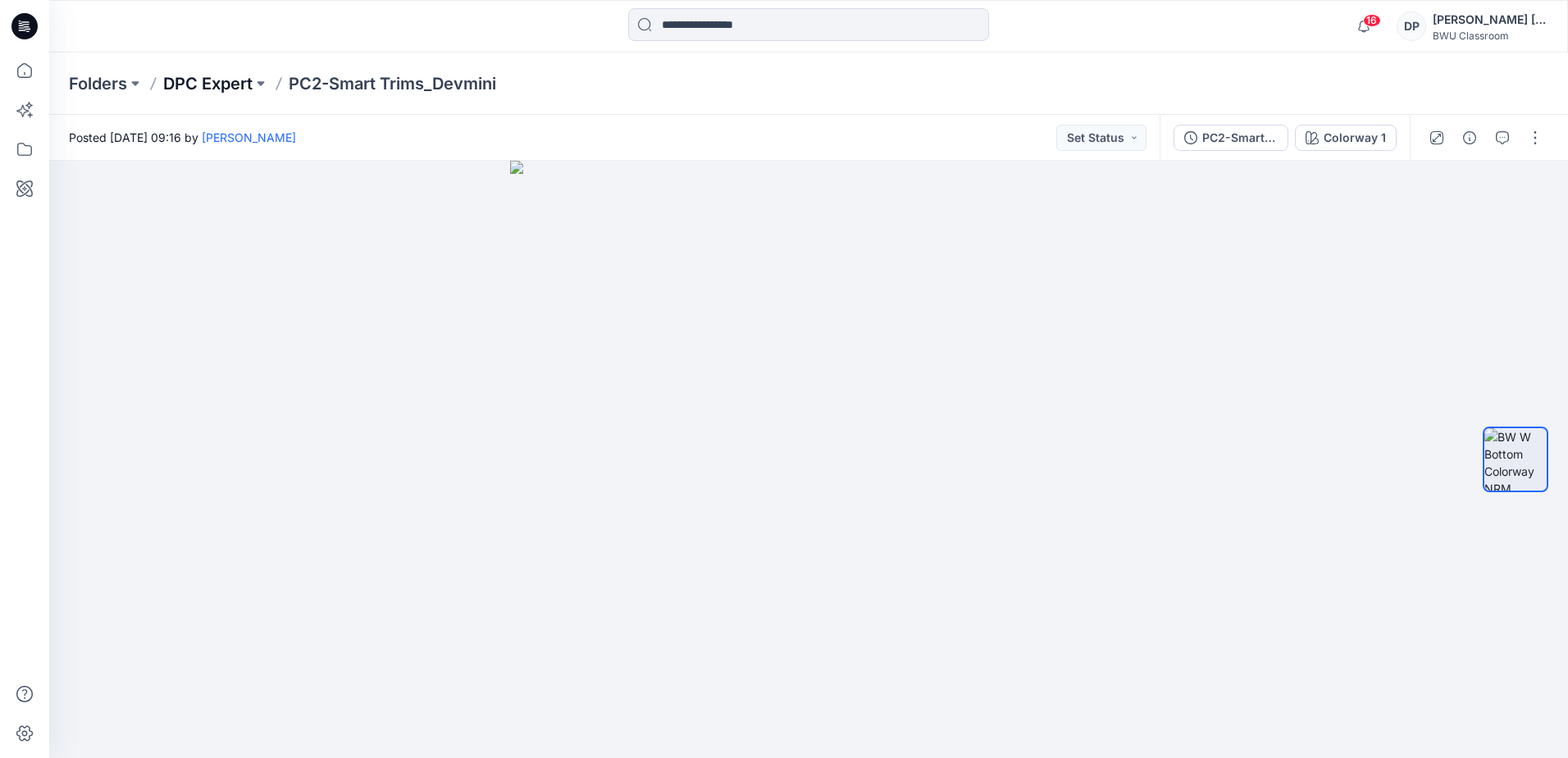
click at [228, 84] on p "DPC Expert" at bounding box center [208, 84] width 89 height 23
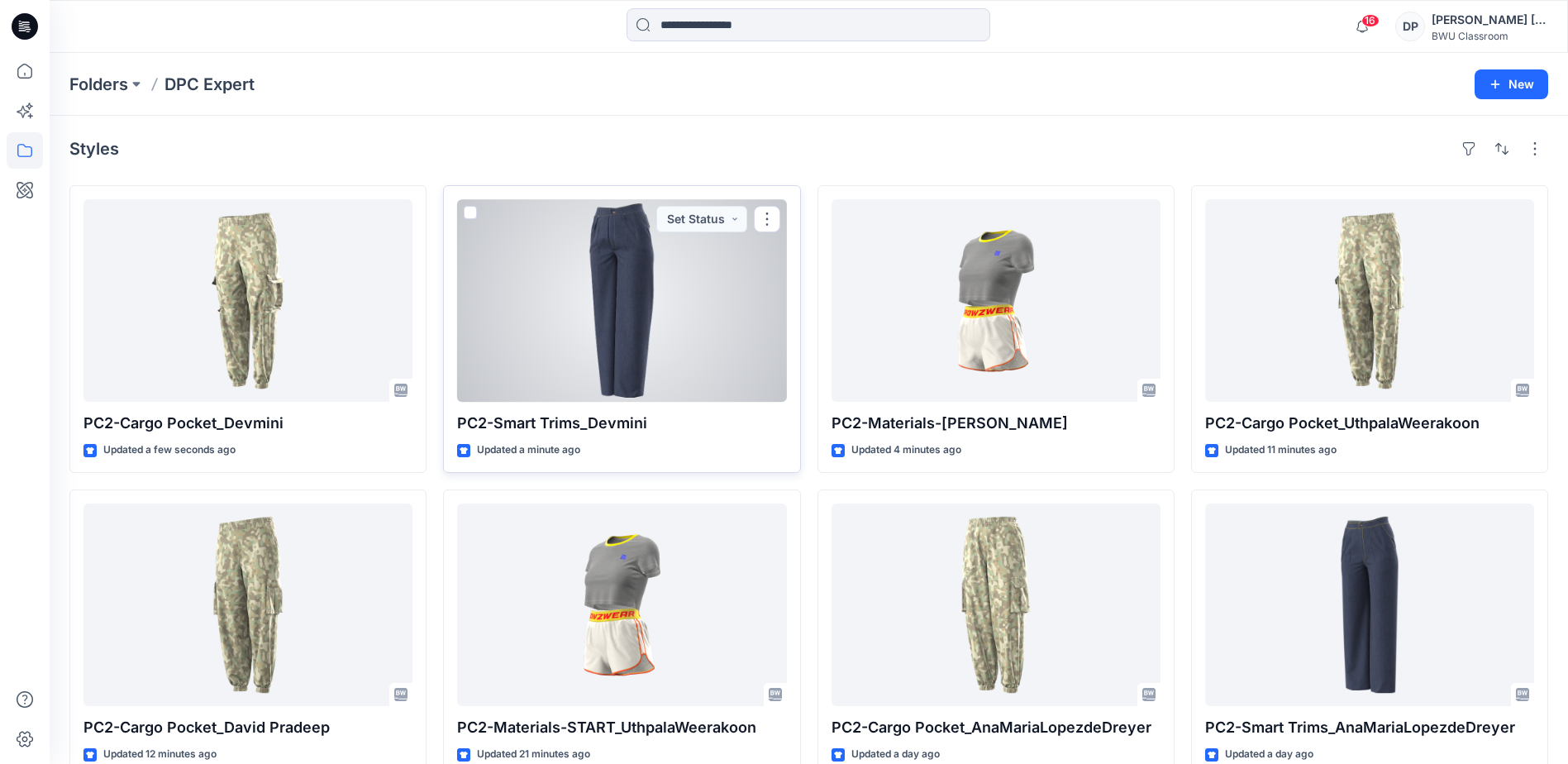
click at [605, 308] on div at bounding box center [621, 300] width 329 height 202
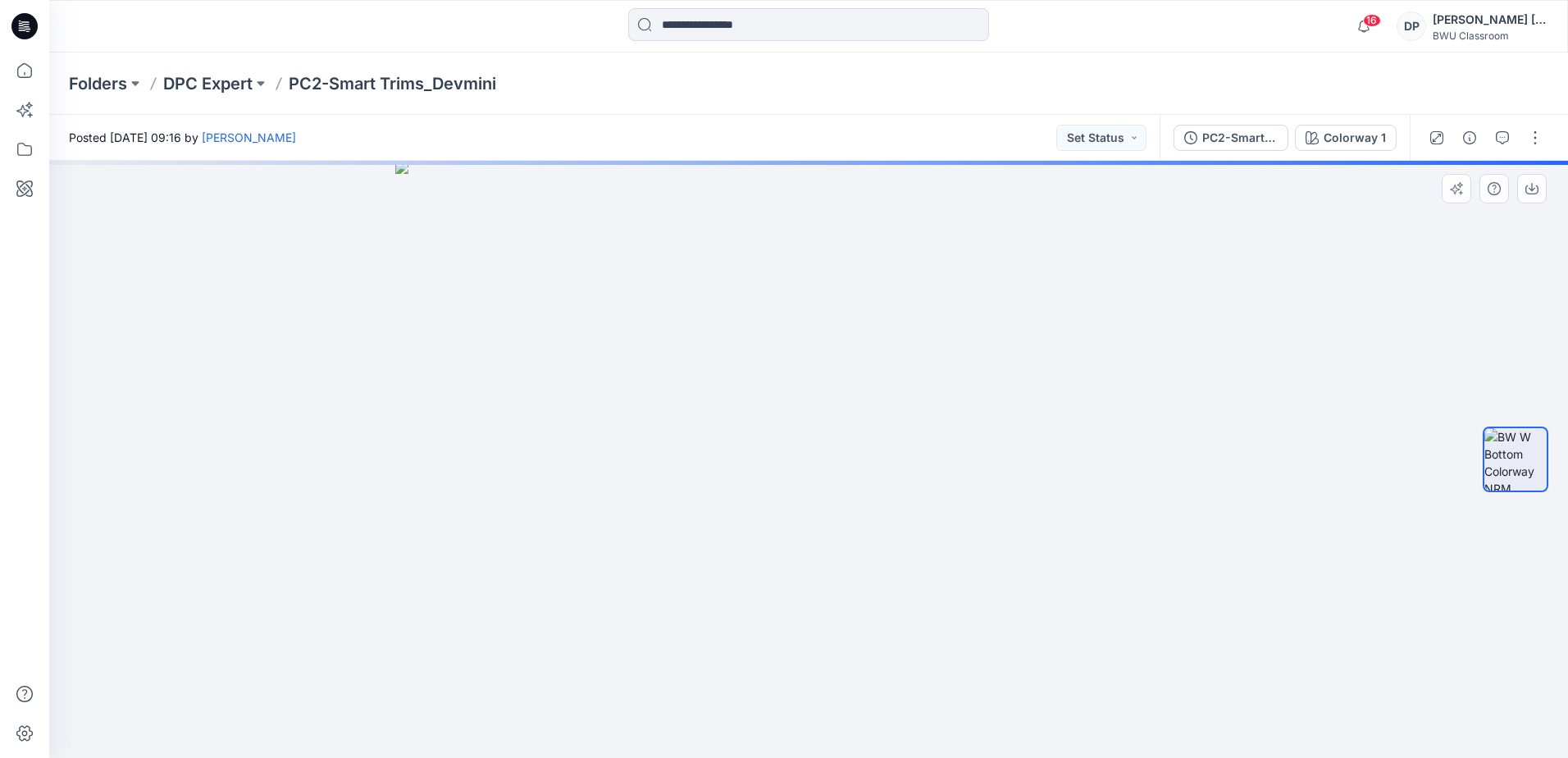
drag, startPoint x: 801, startPoint y: 300, endPoint x: 804, endPoint y: 458, distance: 158.0
click at [804, 458] on img at bounding box center [808, 458] width 827 height 597
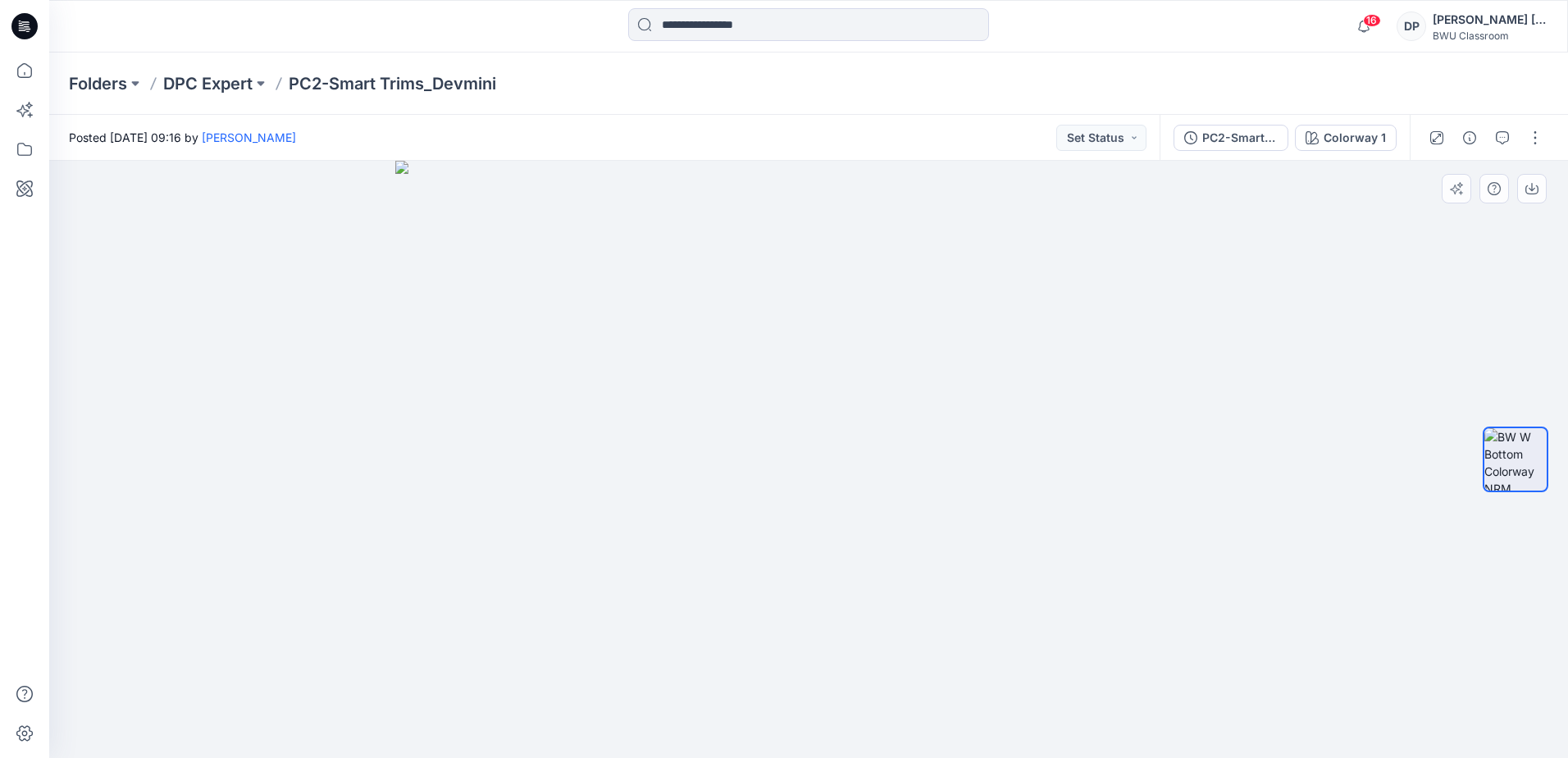
click at [1523, 387] on div at bounding box center [1516, 459] width 66 height 410
drag, startPoint x: 780, startPoint y: 348, endPoint x: 848, endPoint y: 444, distance: 117.6
click at [848, 444] on img at bounding box center [808, 458] width 1019 height 597
click at [219, 78] on p "DPC Expert" at bounding box center [208, 84] width 89 height 23
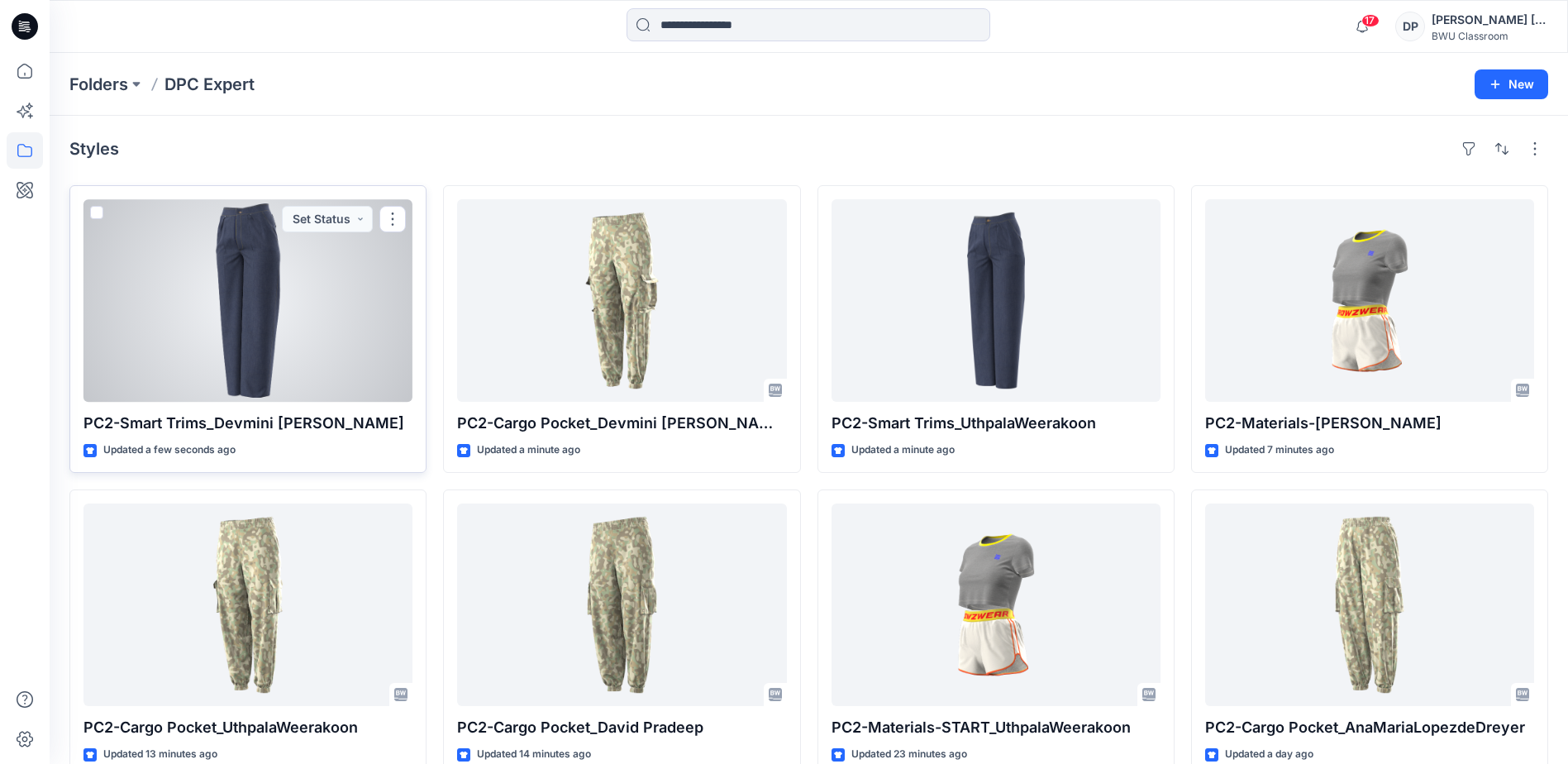
click at [254, 315] on div at bounding box center [248, 300] width 329 height 202
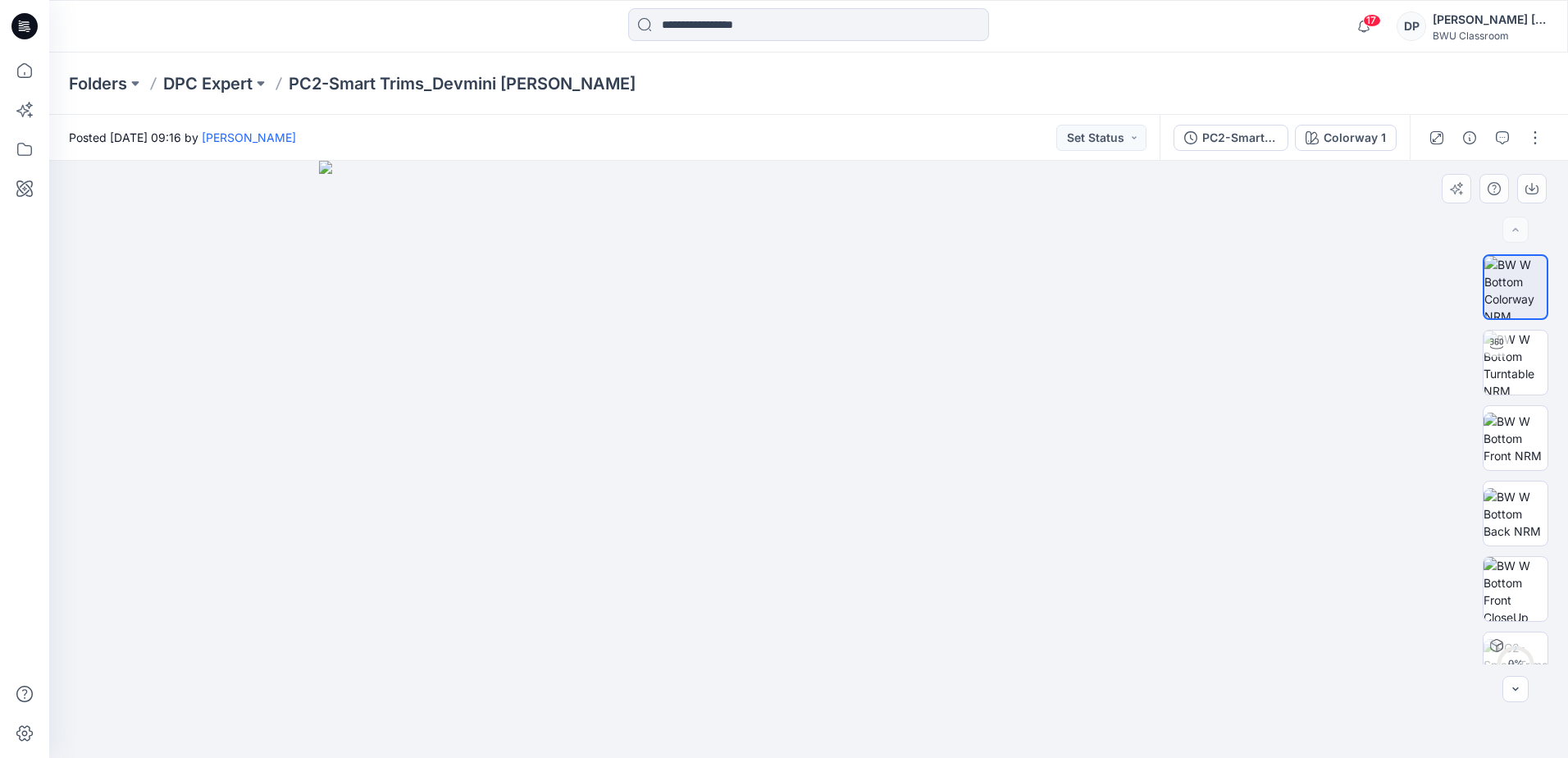
drag, startPoint x: 798, startPoint y: 236, endPoint x: 824, endPoint y: 609, distance: 373.9
click at [824, 615] on img at bounding box center [808, 458] width 980 height 597
click at [1501, 342] on div at bounding box center [1496, 344] width 26 height 26
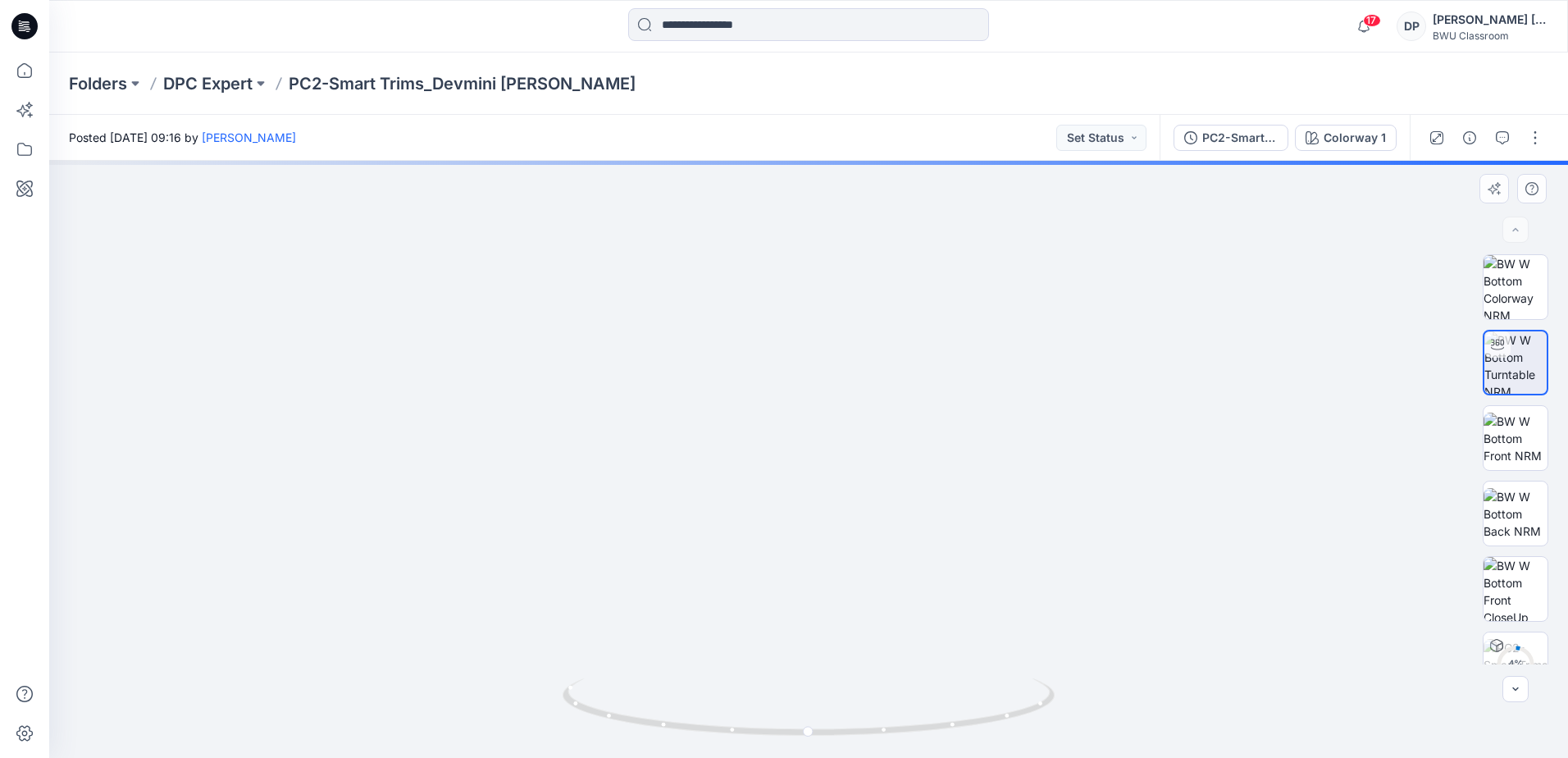
drag, startPoint x: 865, startPoint y: 218, endPoint x: 916, endPoint y: 328, distance: 121.2
click at [900, 752] on div at bounding box center [808, 458] width 1519 height 597
drag, startPoint x: 927, startPoint y: 268, endPoint x: 942, endPoint y: 532, distance: 264.4
click at [942, 532] on img at bounding box center [844, 328] width 2316 height 858
drag, startPoint x: 954, startPoint y: 373, endPoint x: 960, endPoint y: 441, distance: 68.3
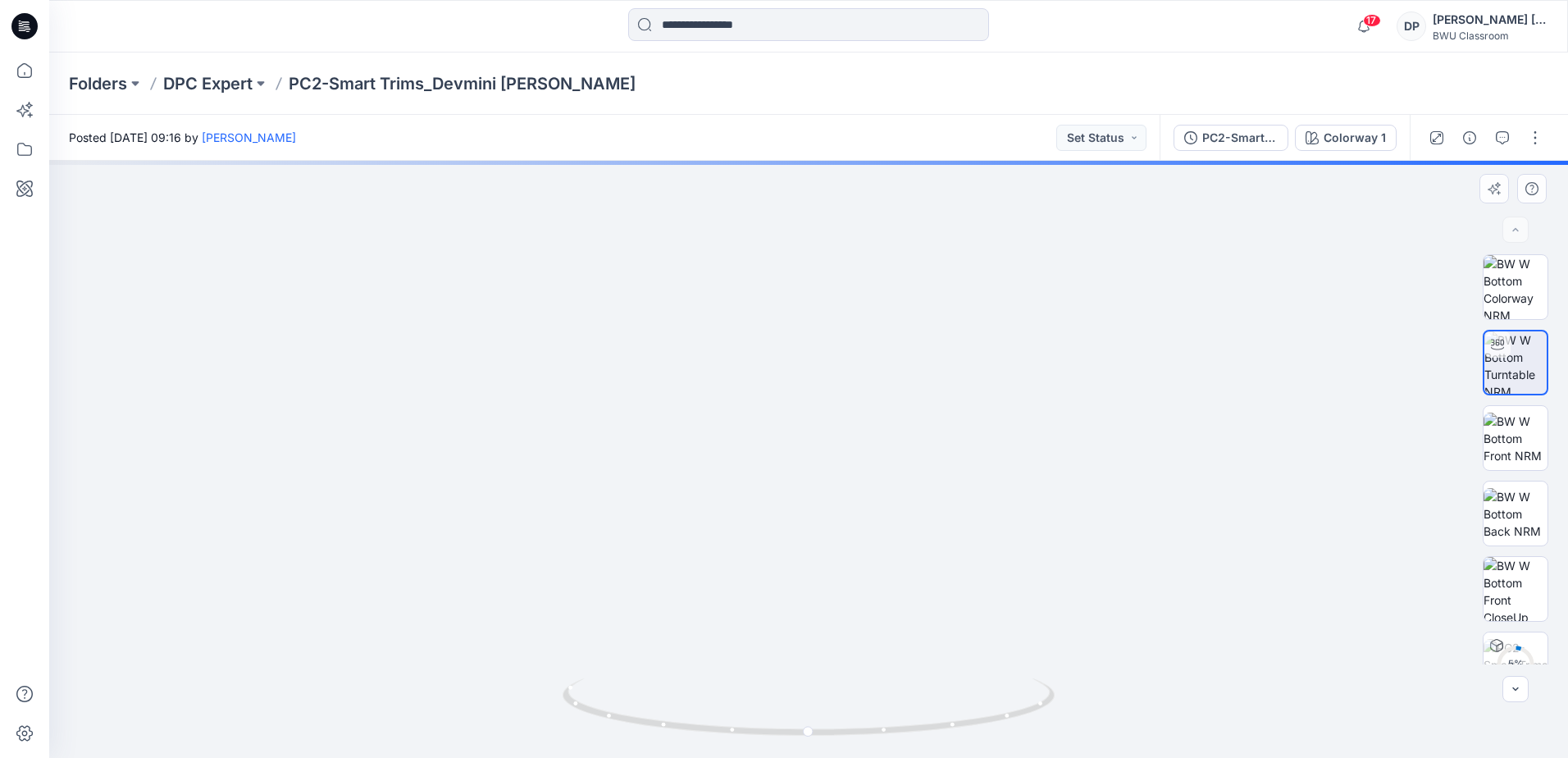
click at [960, 450] on img at bounding box center [877, 458] width 2511 height 597
click at [221, 77] on p "DPC Expert" at bounding box center [208, 84] width 89 height 23
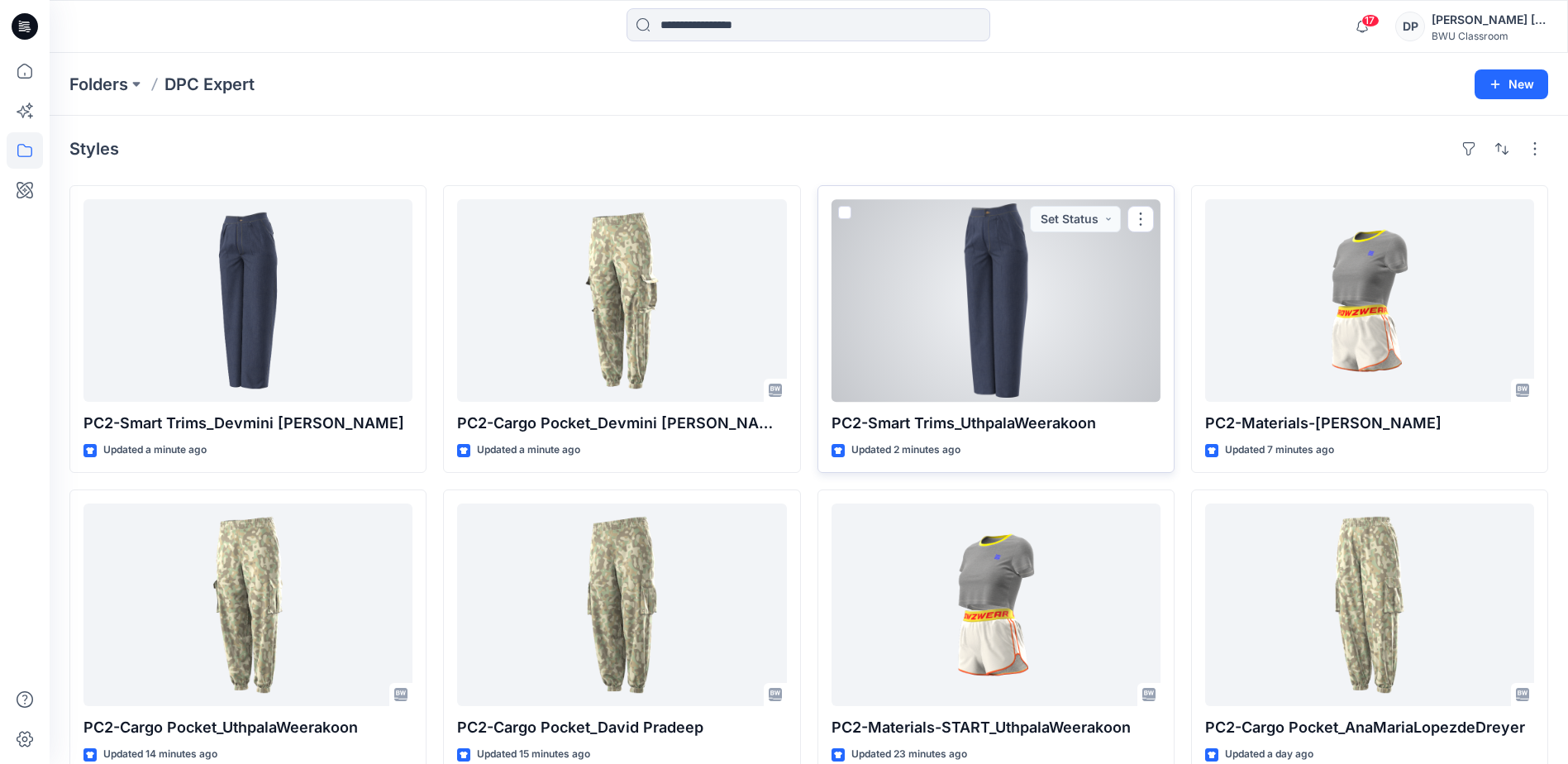
click at [994, 307] on div at bounding box center [996, 300] width 329 height 202
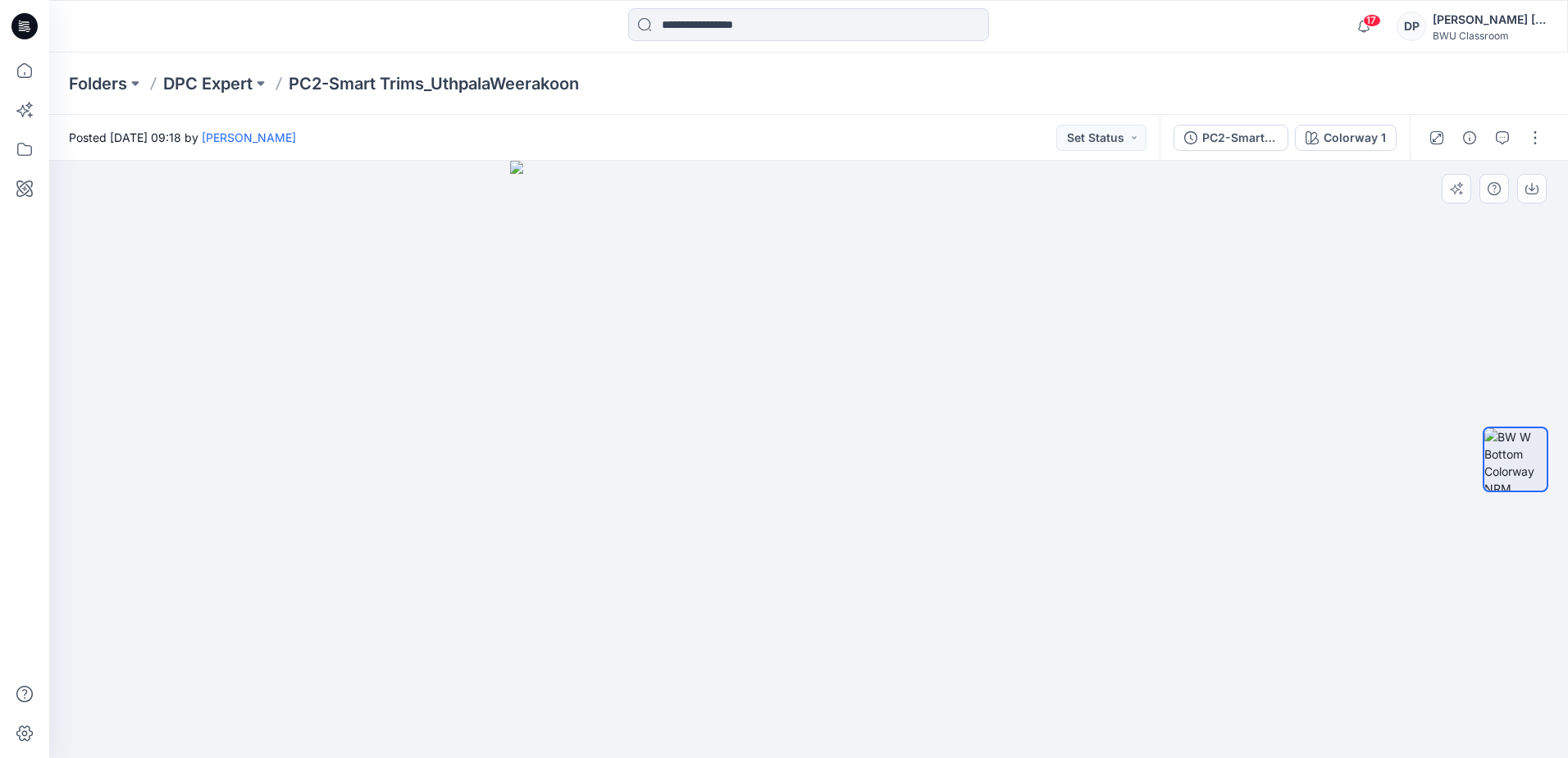
click at [1510, 385] on div at bounding box center [1516, 459] width 66 height 410
click at [212, 85] on p "DPC Expert" at bounding box center [208, 84] width 89 height 23
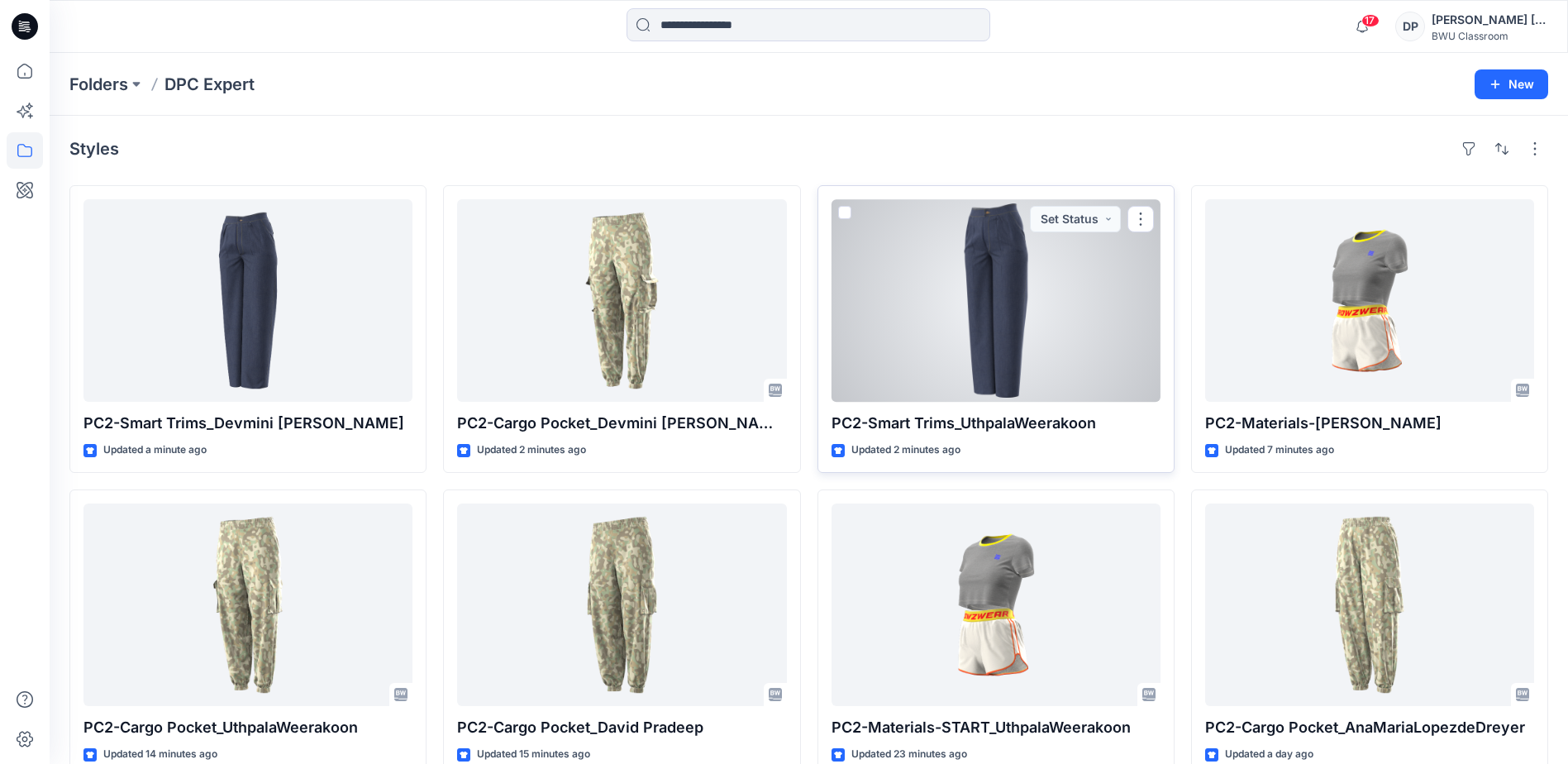
click at [968, 356] on div at bounding box center [996, 300] width 329 height 202
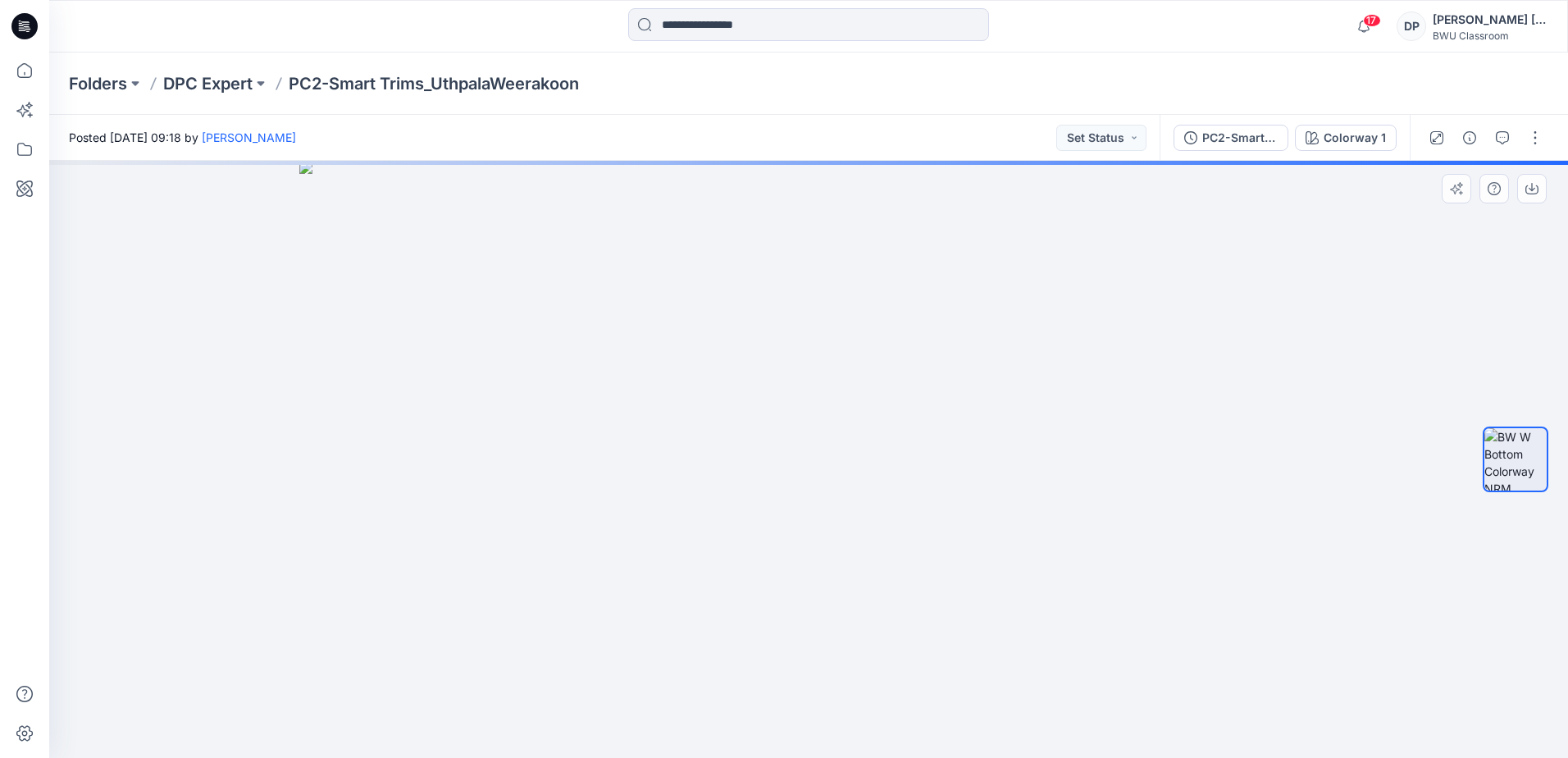
drag, startPoint x: 818, startPoint y: 268, endPoint x: 1338, endPoint y: 376, distance: 531.1
click at [882, 587] on img at bounding box center [808, 458] width 1019 height 597
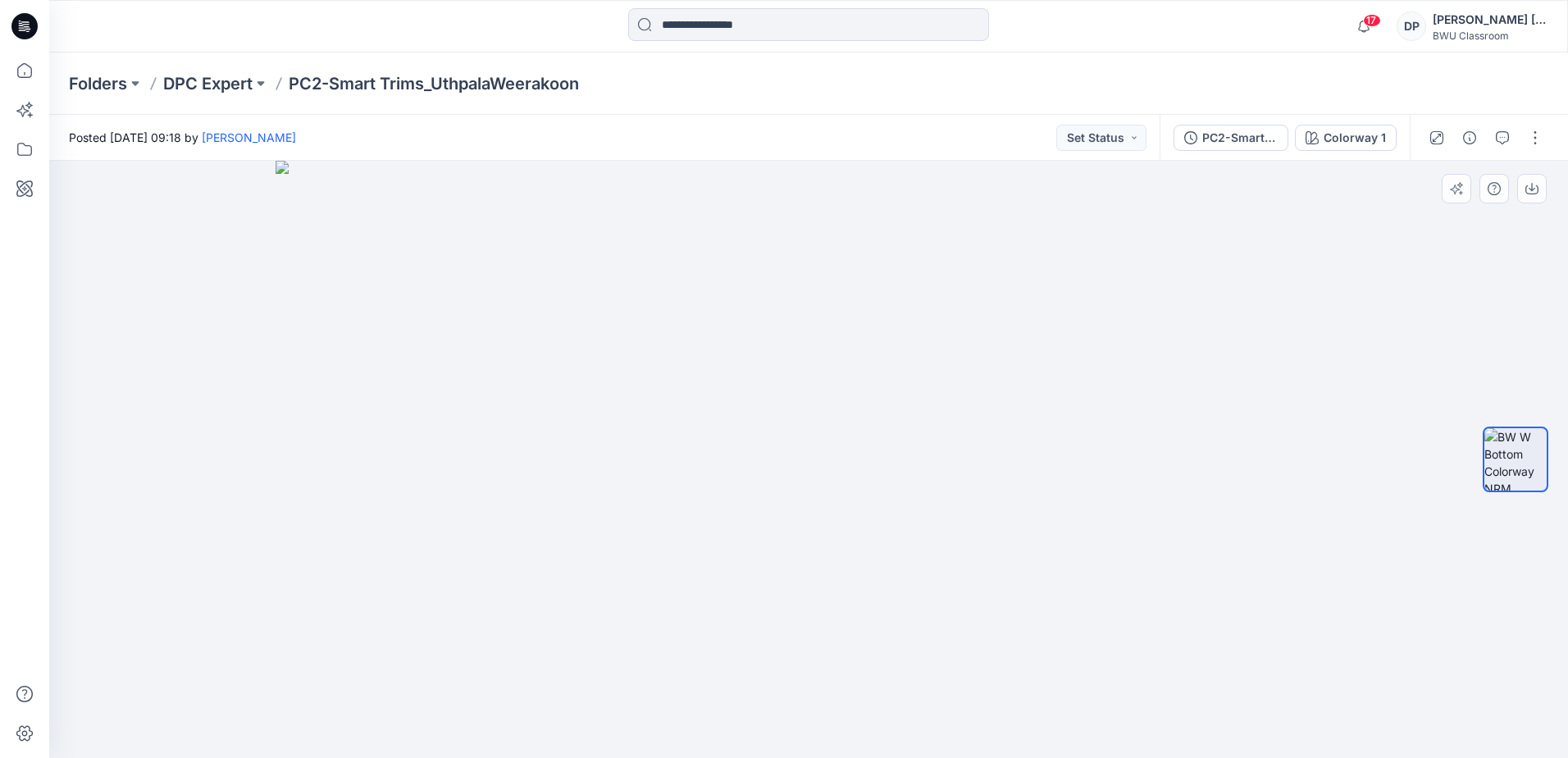
drag, startPoint x: 785, startPoint y: 366, endPoint x: 783, endPoint y: 436, distance: 70.0
click at [783, 436] on img at bounding box center [808, 458] width 1066 height 597
drag, startPoint x: 566, startPoint y: 452, endPoint x: 1067, endPoint y: 449, distance: 501.0
click at [619, 457] on img at bounding box center [808, 458] width 1066 height 597
click at [1512, 348] on div at bounding box center [1516, 459] width 66 height 410
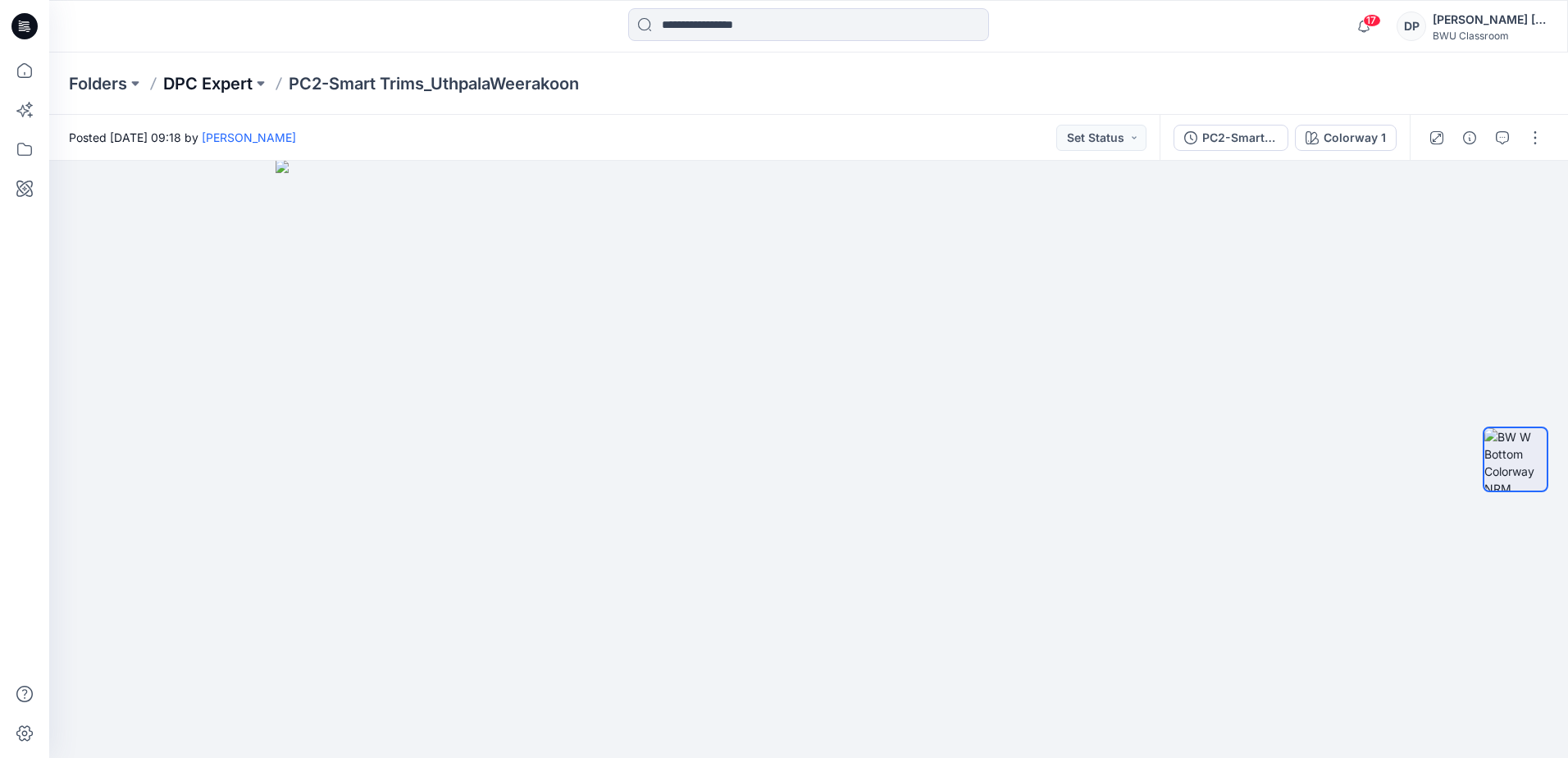
click at [251, 91] on p "DPC Expert" at bounding box center [208, 84] width 89 height 23
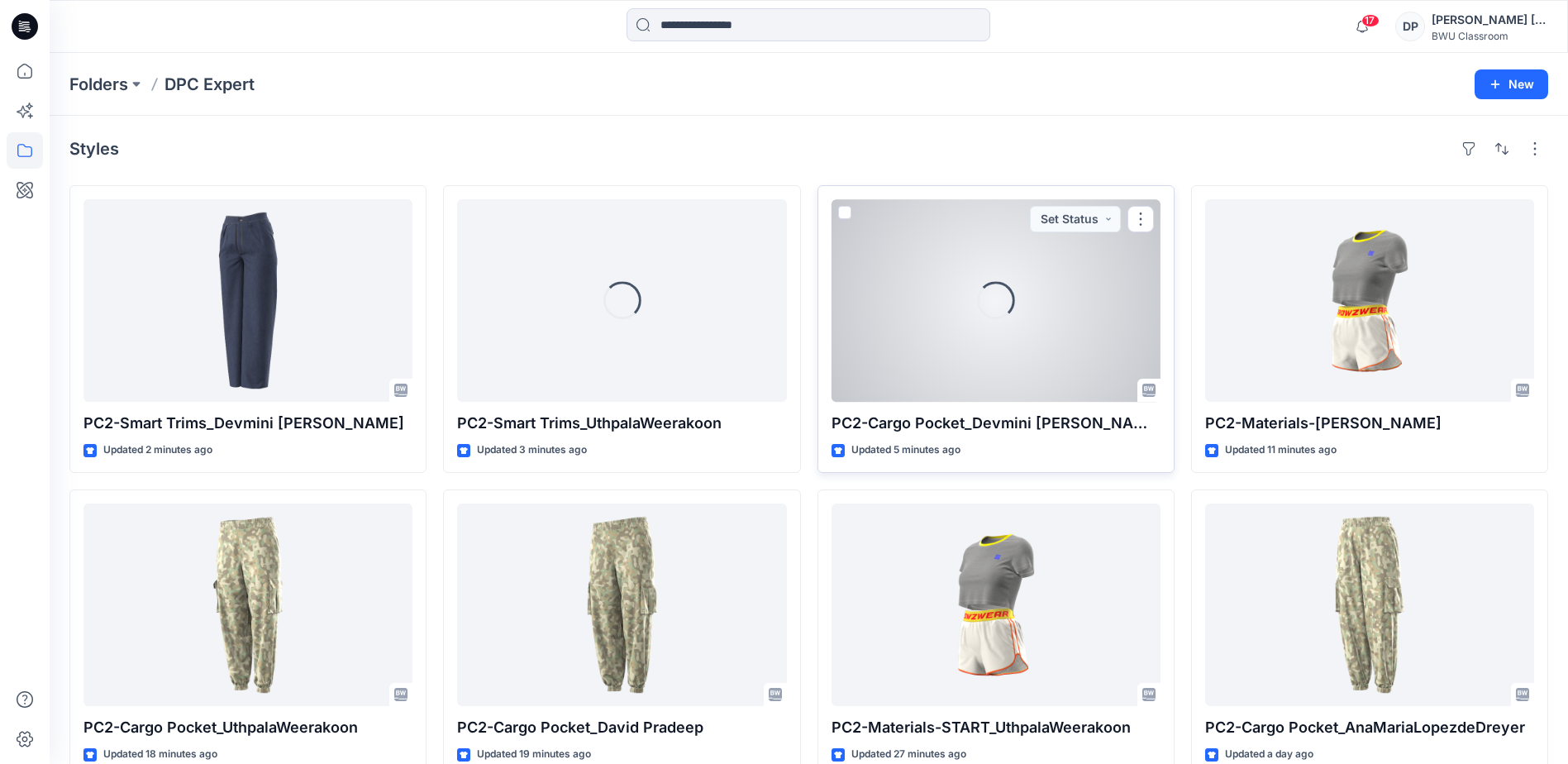
click at [1006, 349] on div "Loading..." at bounding box center [996, 300] width 329 height 202
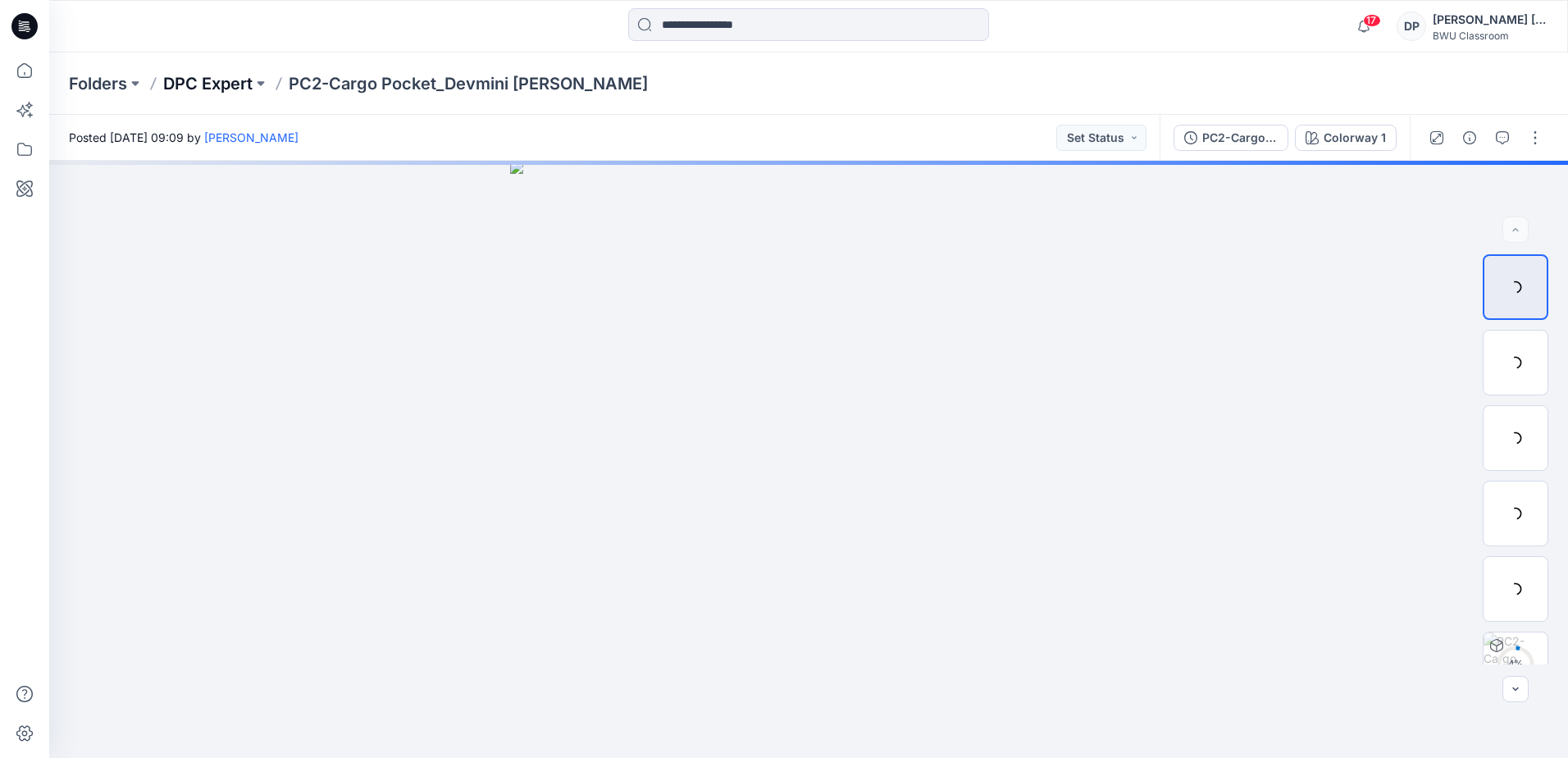
click at [202, 82] on p "DPC Expert" at bounding box center [208, 84] width 89 height 23
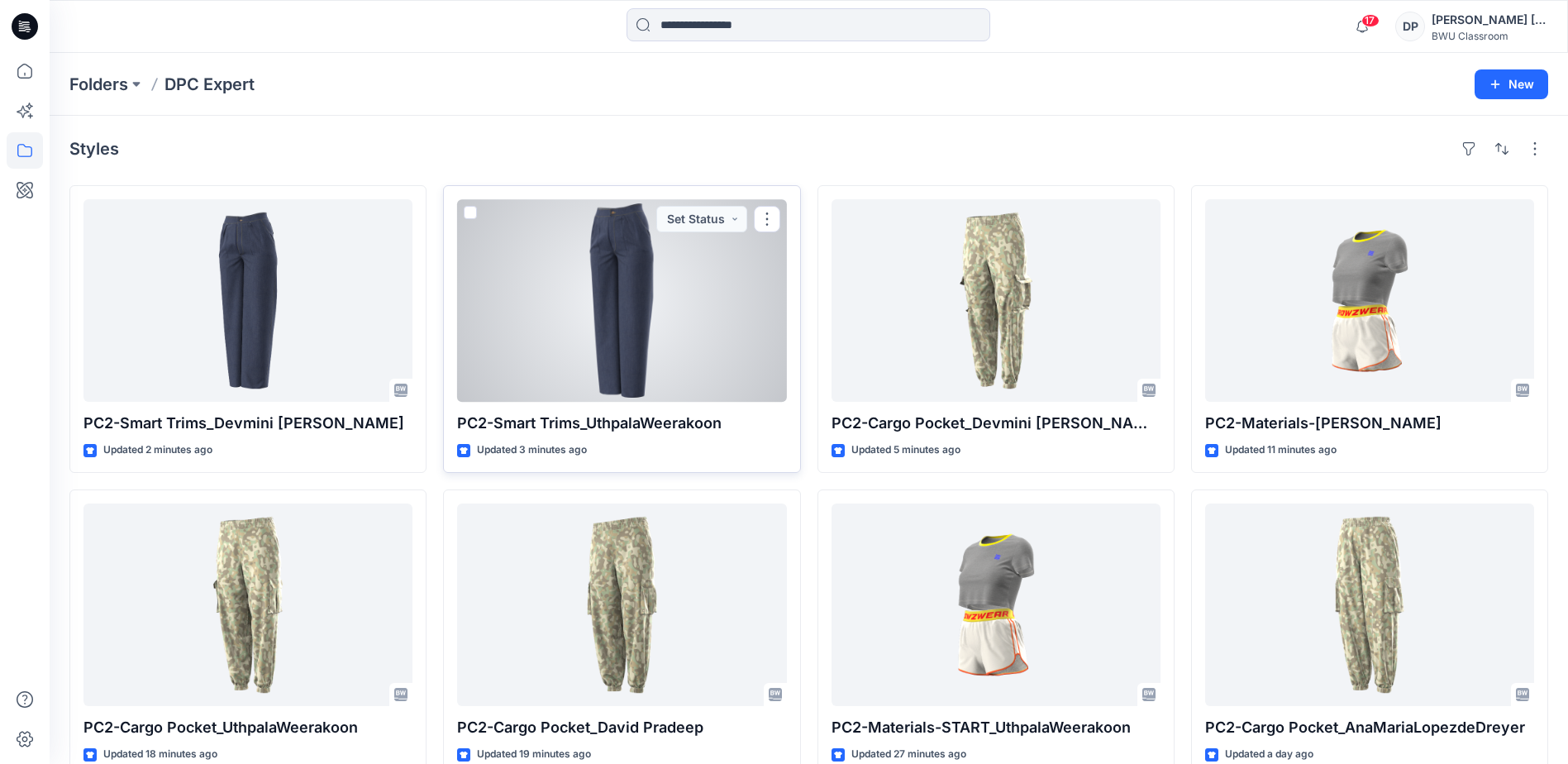
click at [579, 282] on div at bounding box center [621, 300] width 329 height 202
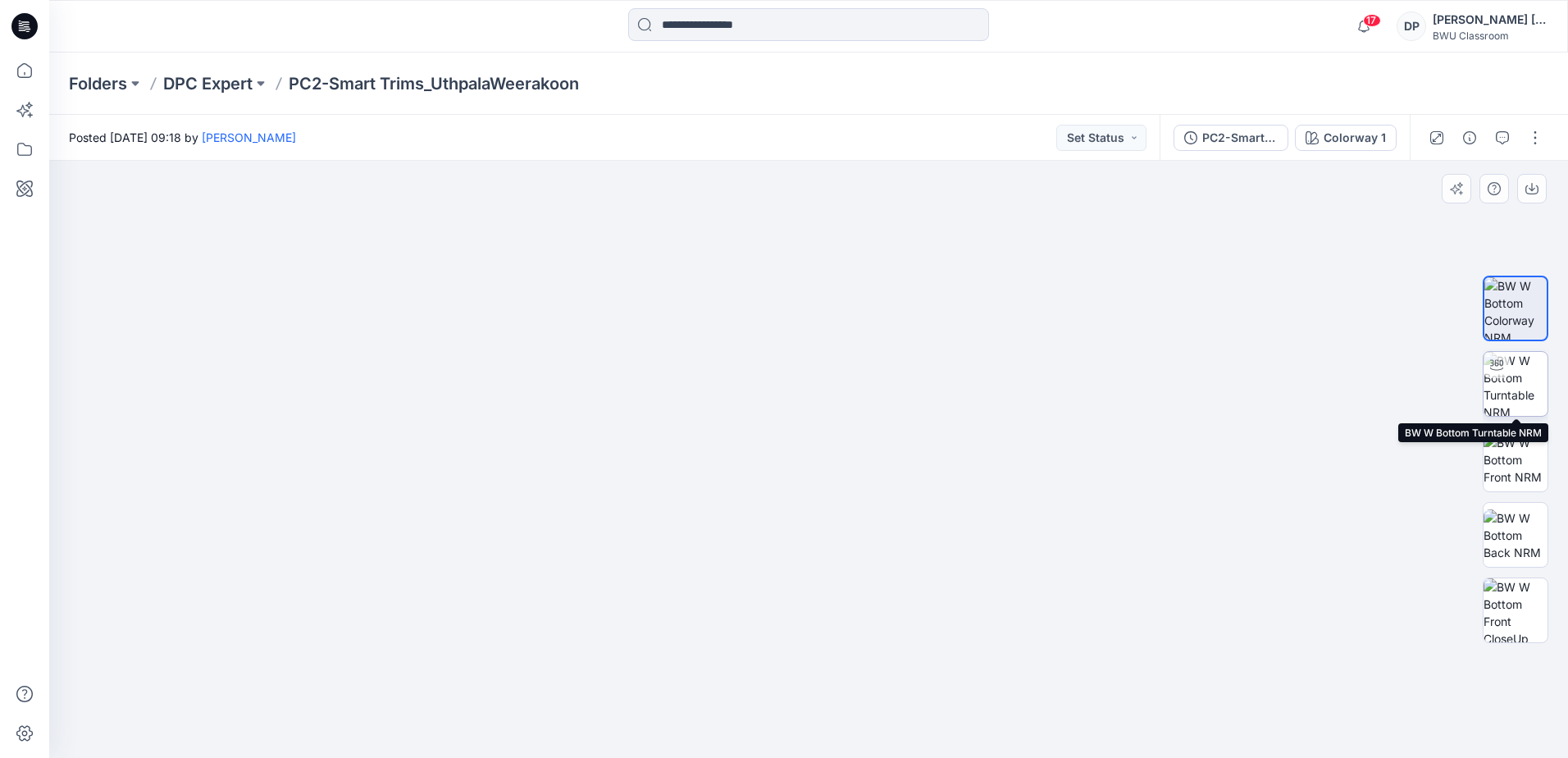
click at [1511, 400] on img at bounding box center [1516, 384] width 64 height 64
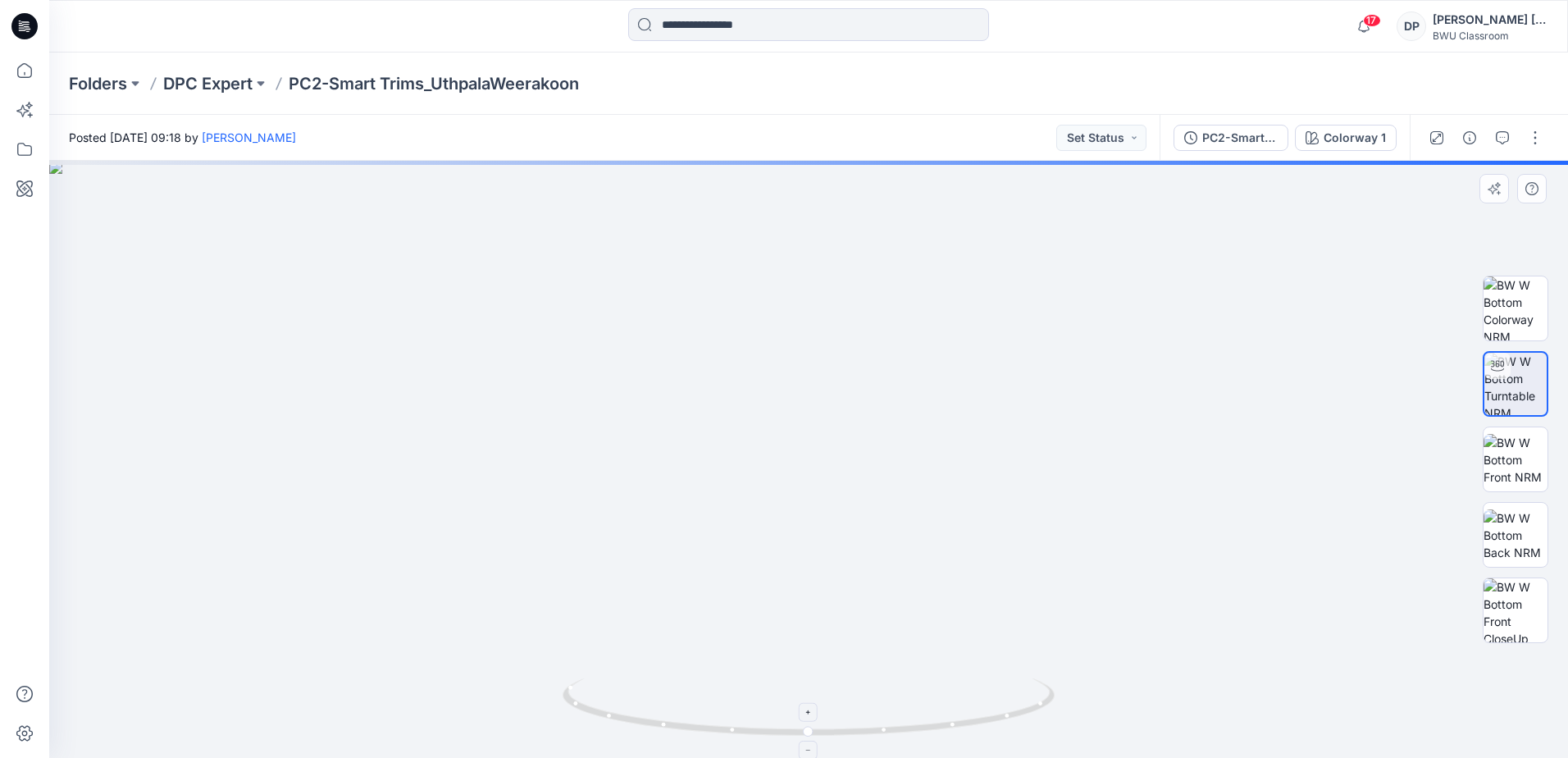
drag, startPoint x: 856, startPoint y: 203, endPoint x: 873, endPoint y: 713, distance: 510.3
click at [873, 713] on div at bounding box center [808, 458] width 1519 height 597
drag, startPoint x: 1284, startPoint y: 486, endPoint x: 1062, endPoint y: 431, distance: 228.7
click at [1059, 446] on img at bounding box center [988, 439] width 2316 height 638
drag, startPoint x: 1145, startPoint y: 436, endPoint x: 1061, endPoint y: 403, distance: 90.2
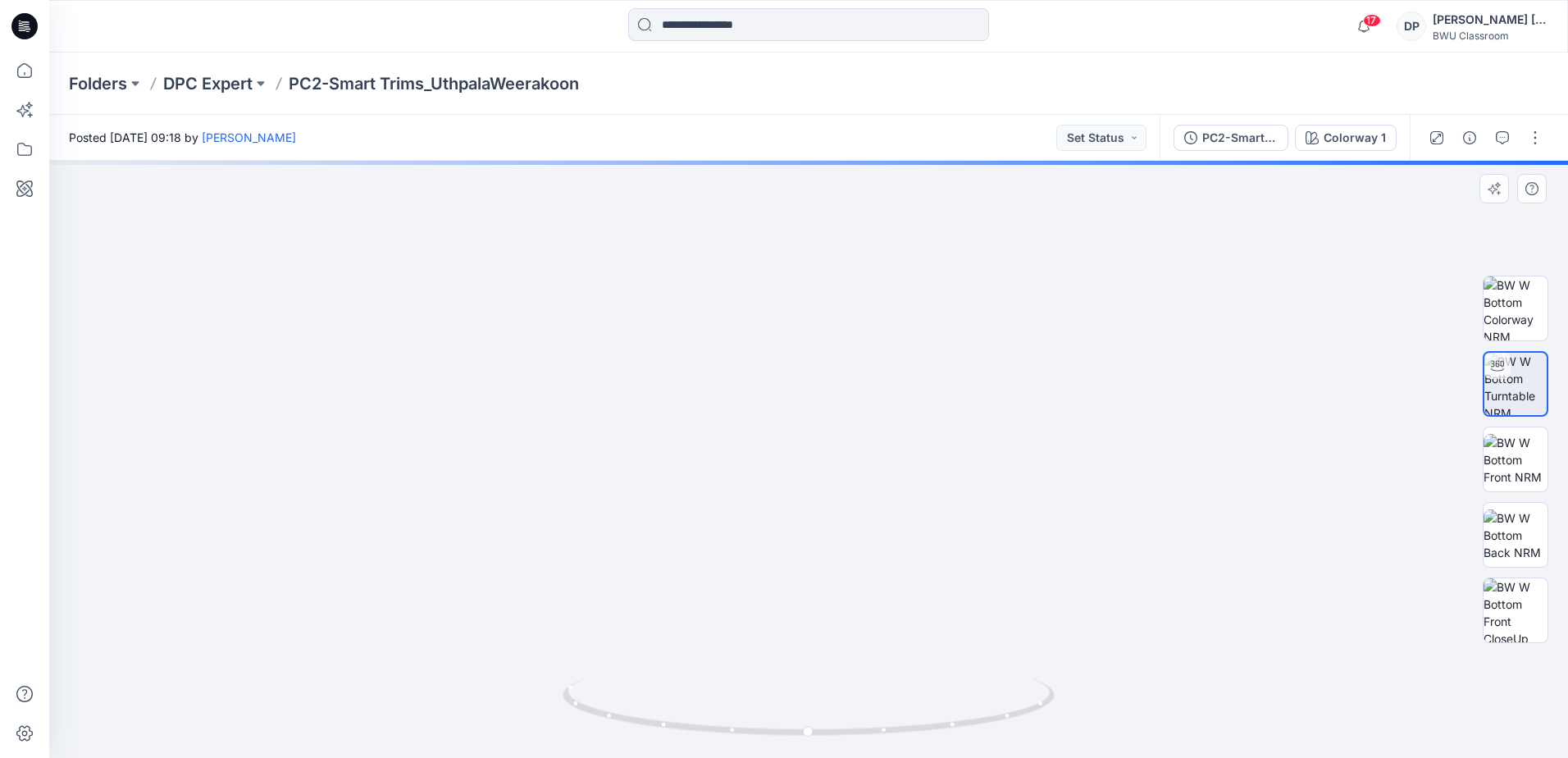
click at [1061, 403] on img at bounding box center [941, 420] width 2511 height 675
click at [885, 740] on img at bounding box center [808, 718] width 492 height 79
drag, startPoint x: 819, startPoint y: 380, endPoint x: 772, endPoint y: 389, distance: 47.9
click at [772, 389] on div at bounding box center [808, 458] width 1519 height 597
drag, startPoint x: 522, startPoint y: 435, endPoint x: 778, endPoint y: 501, distance: 264.4
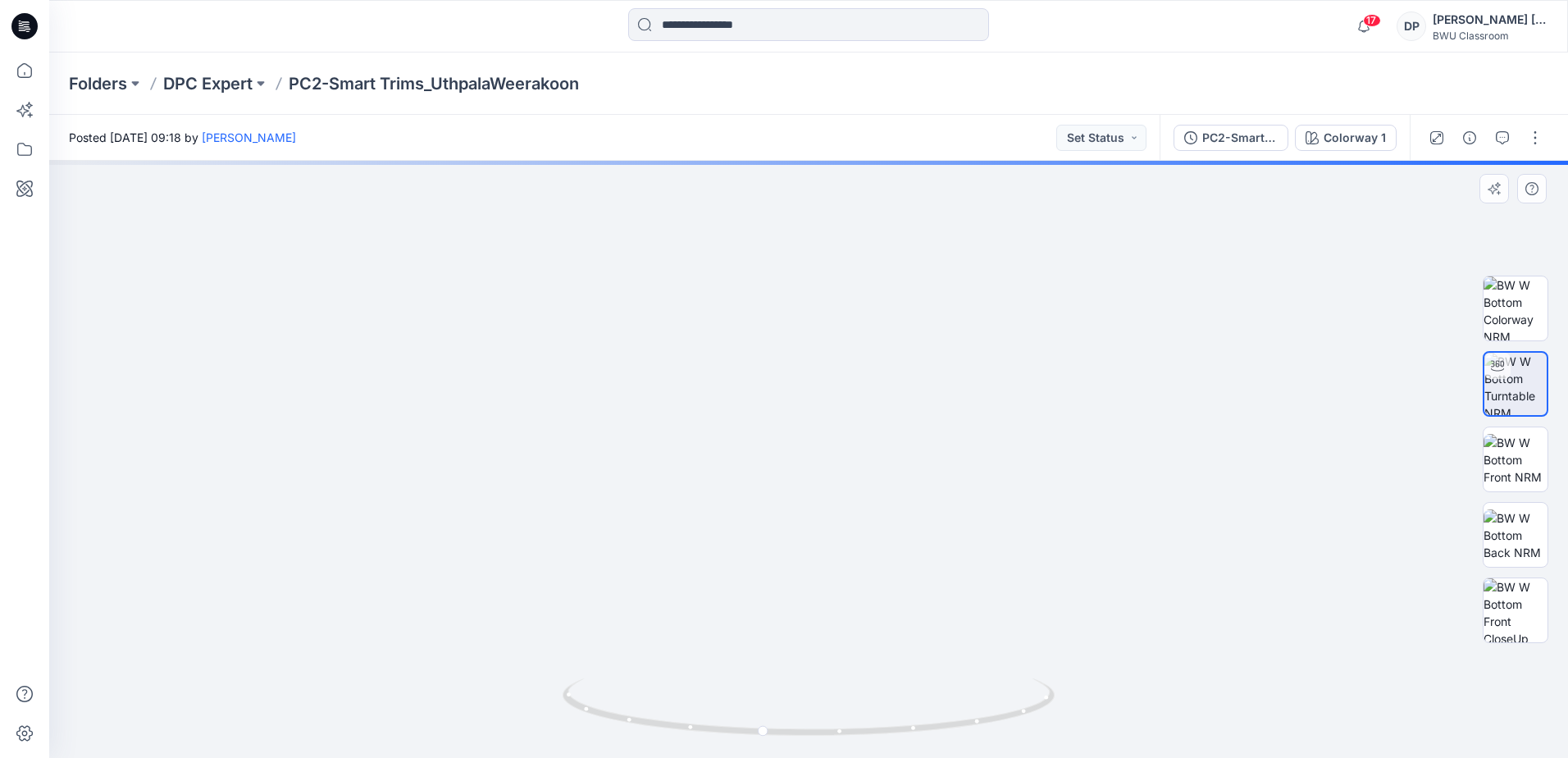
click at [419, 463] on img at bounding box center [635, 437] width 2511 height 641
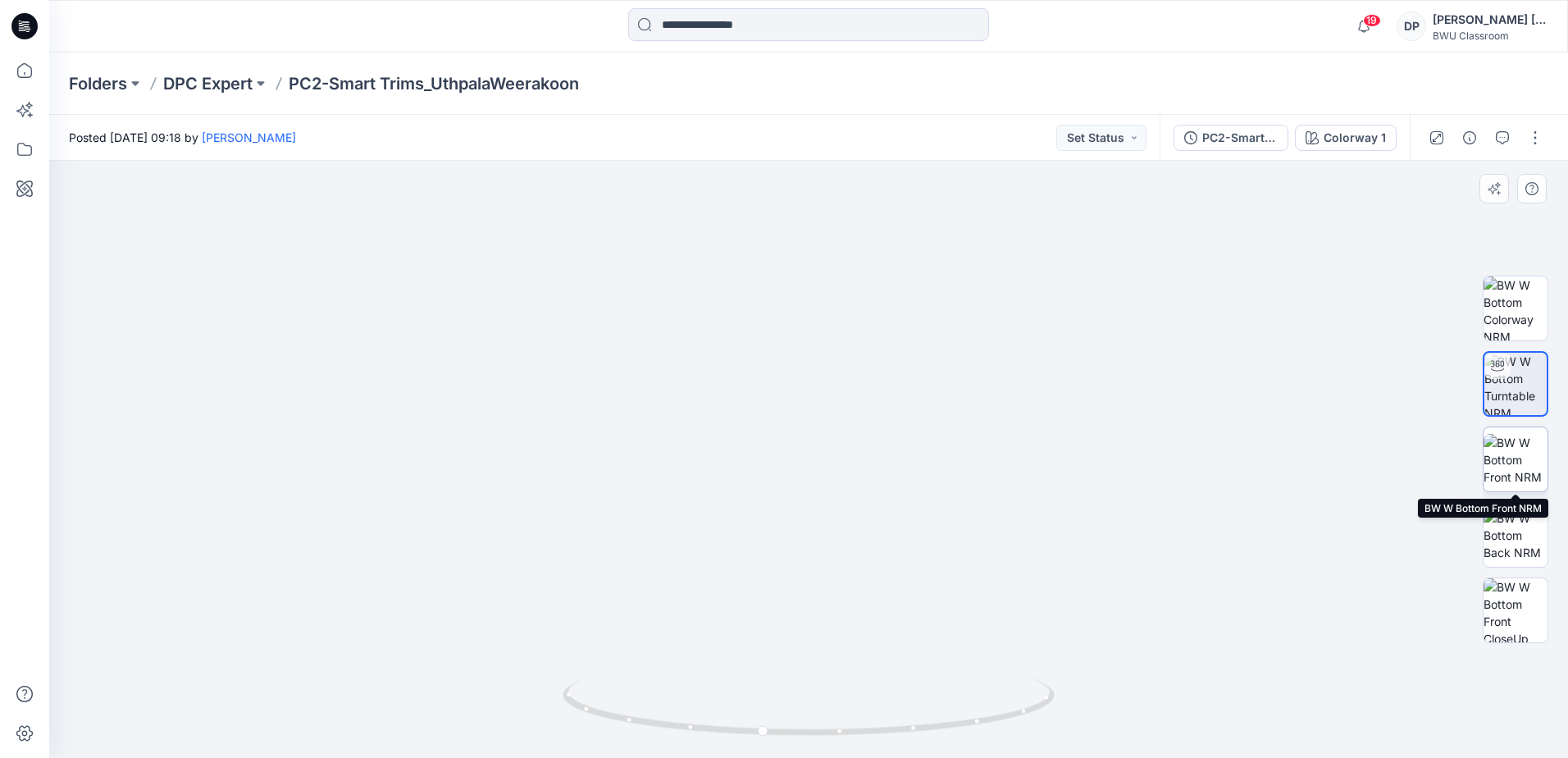
click at [1514, 473] on img at bounding box center [1516, 459] width 64 height 51
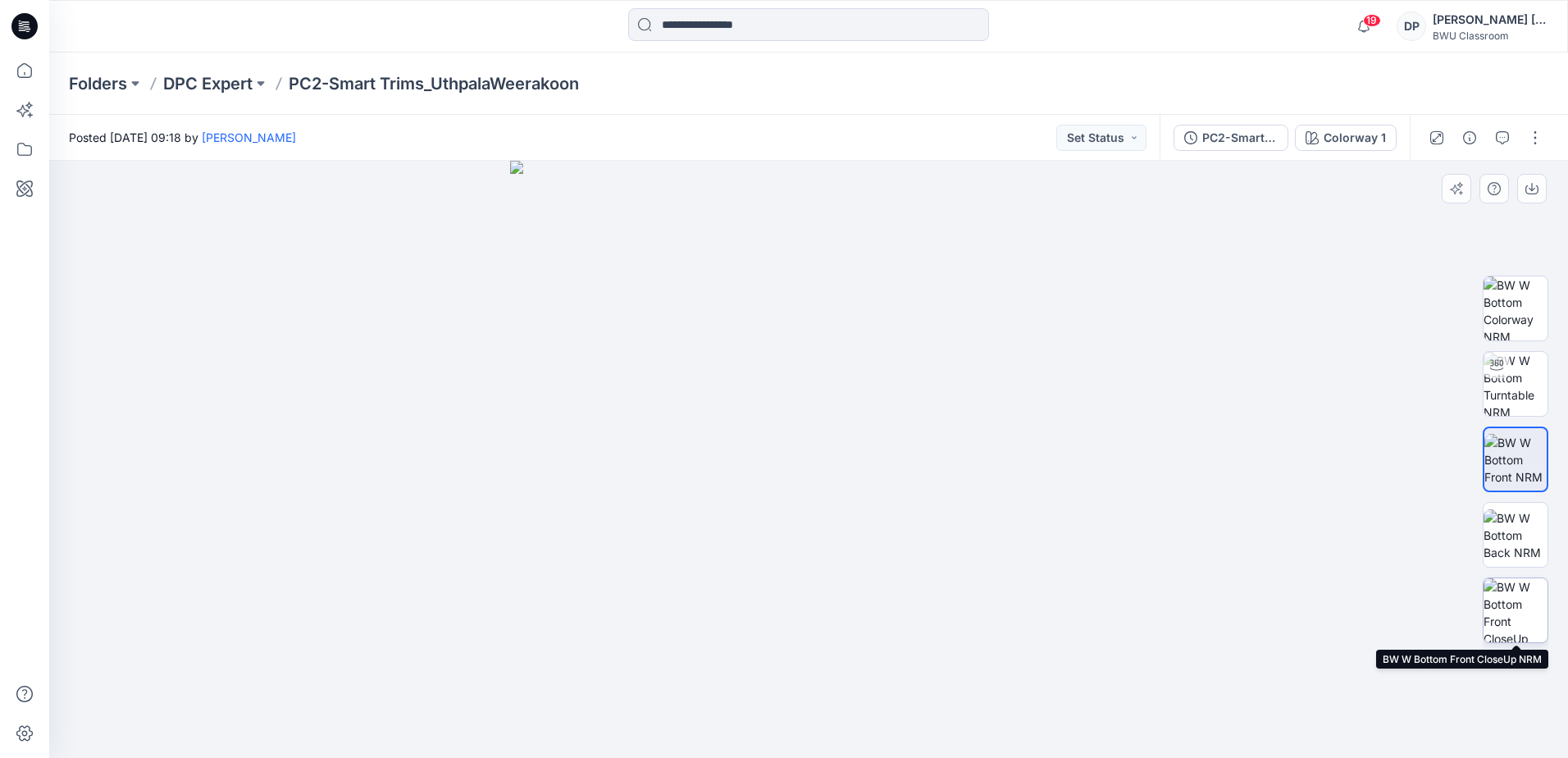
click at [1528, 610] on img at bounding box center [1516, 610] width 64 height 64
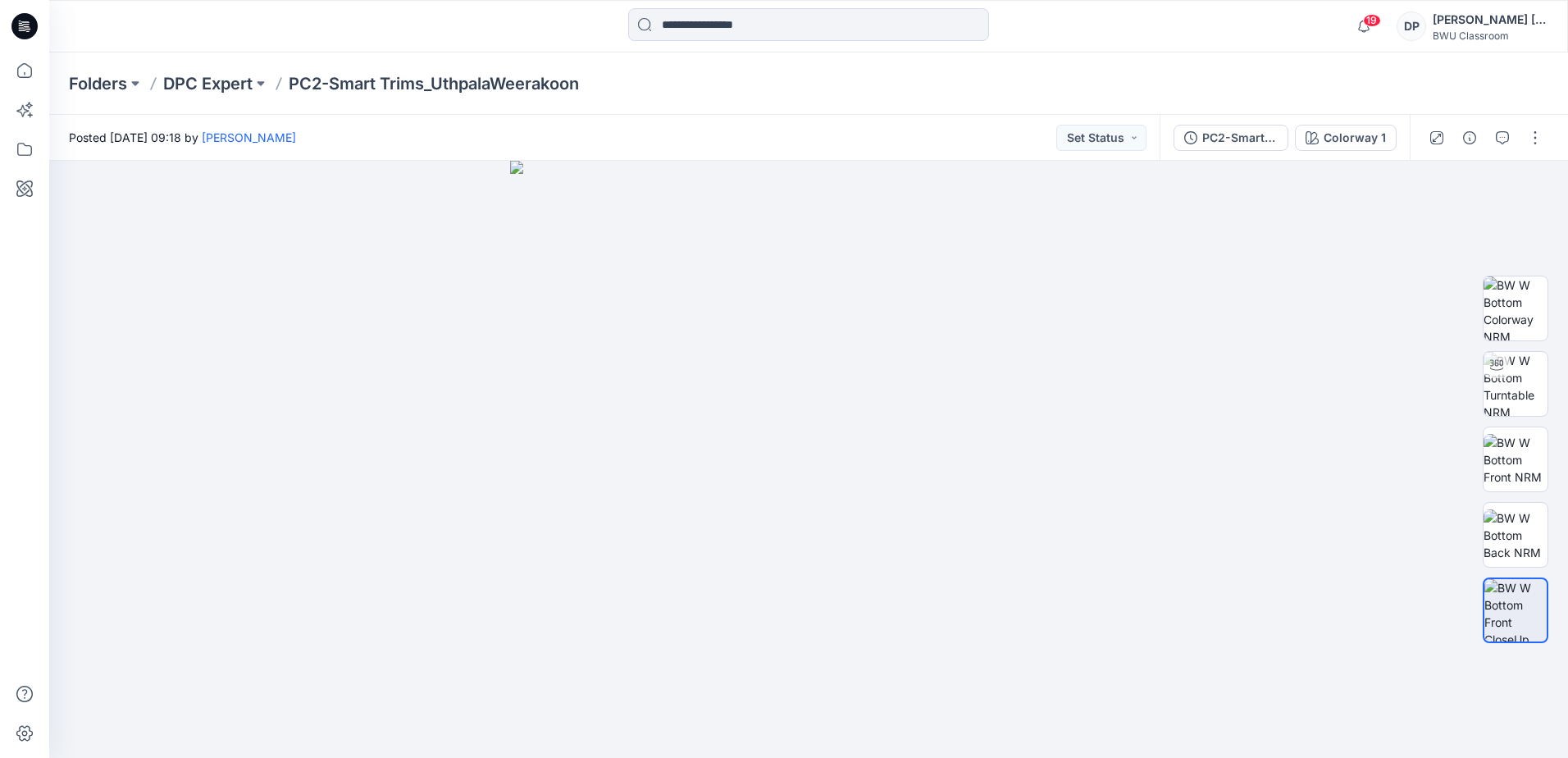
click at [215, 64] on div "Folders DPC Expert PC2-Smart Trims_UthpalaWeerakoon" at bounding box center [808, 84] width 1519 height 62
click at [211, 84] on p "DPC Expert" at bounding box center [208, 84] width 89 height 23
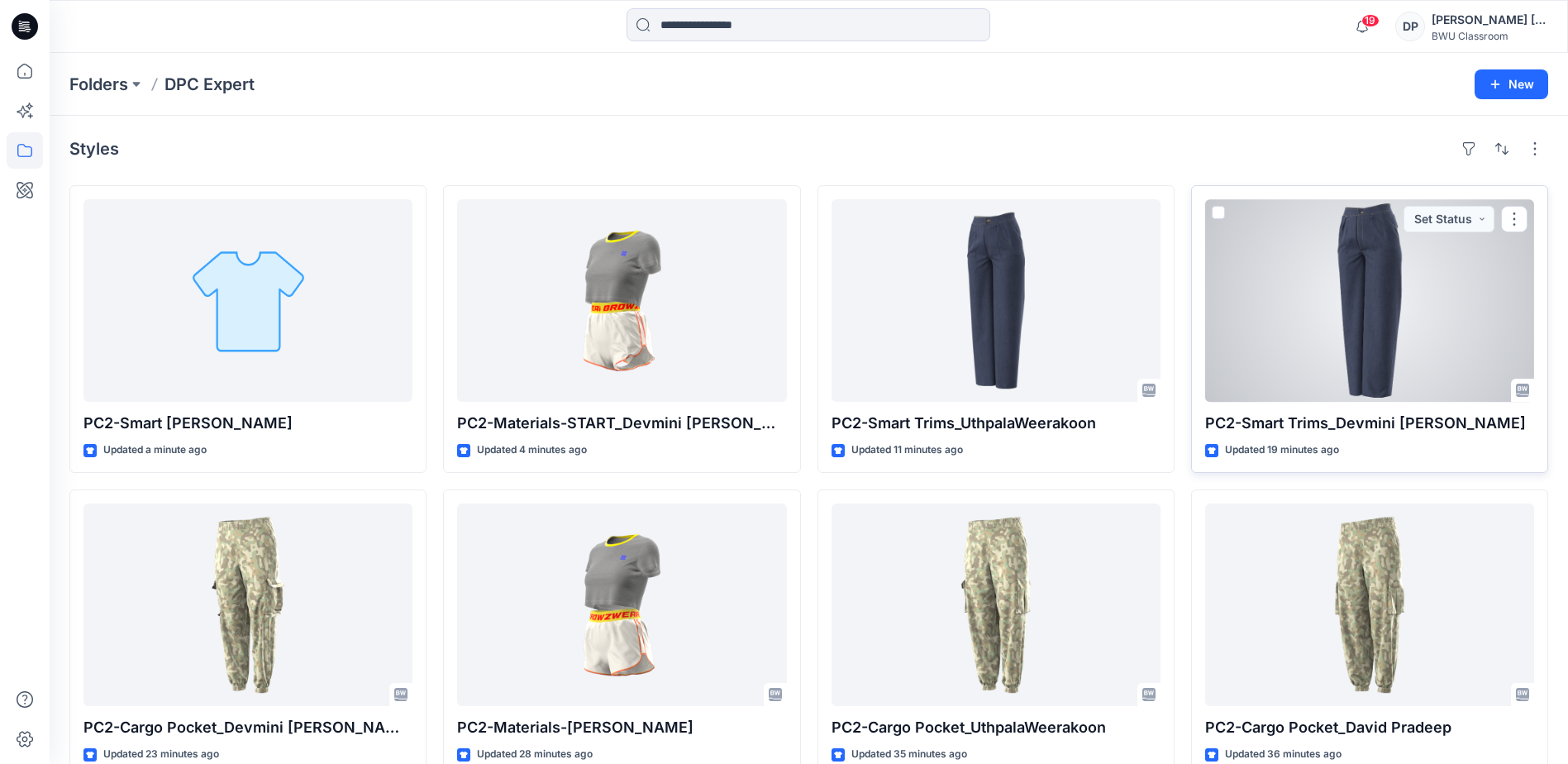
click at [1364, 320] on div at bounding box center [1370, 300] width 329 height 202
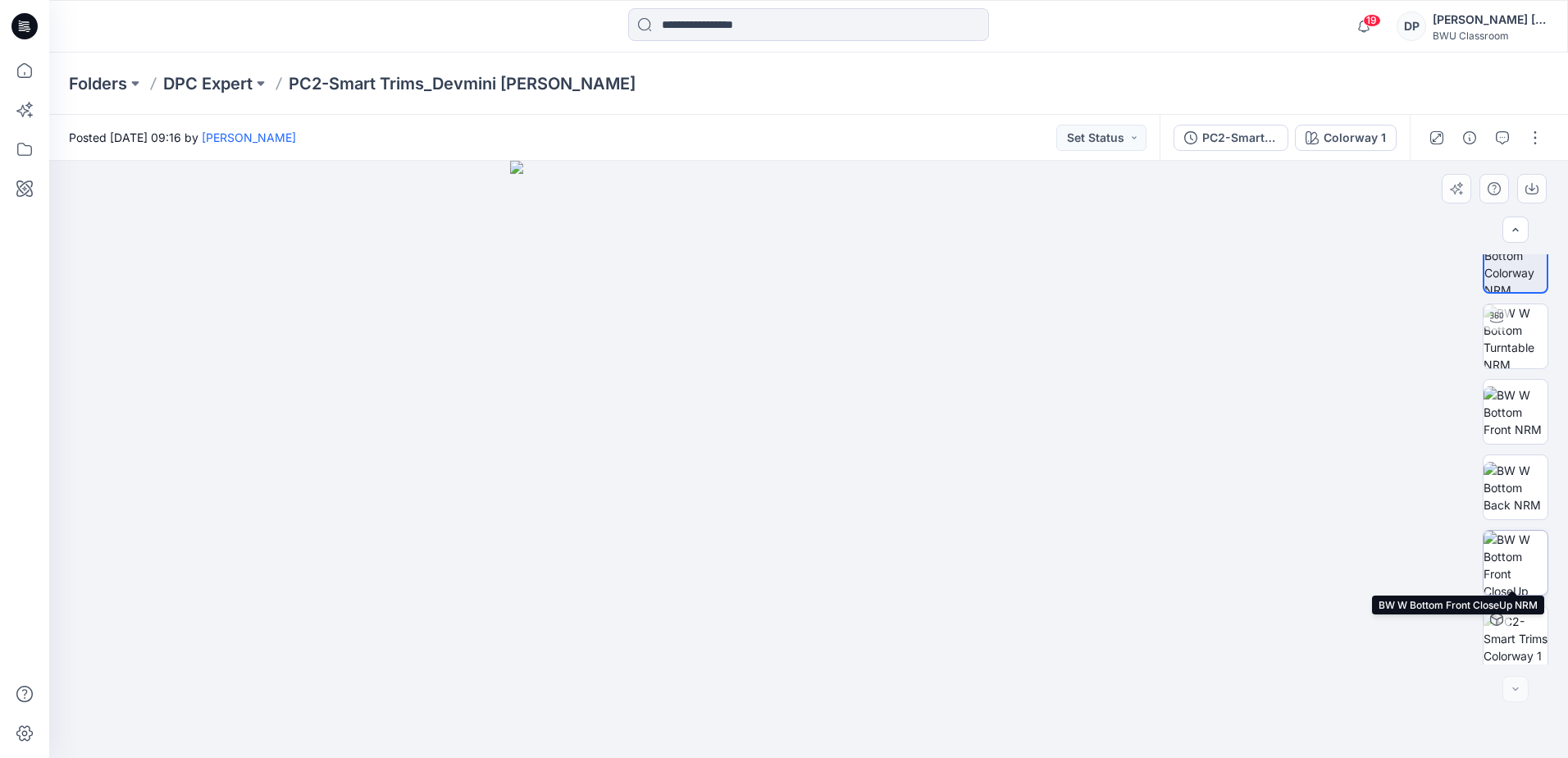
scroll to position [33, 0]
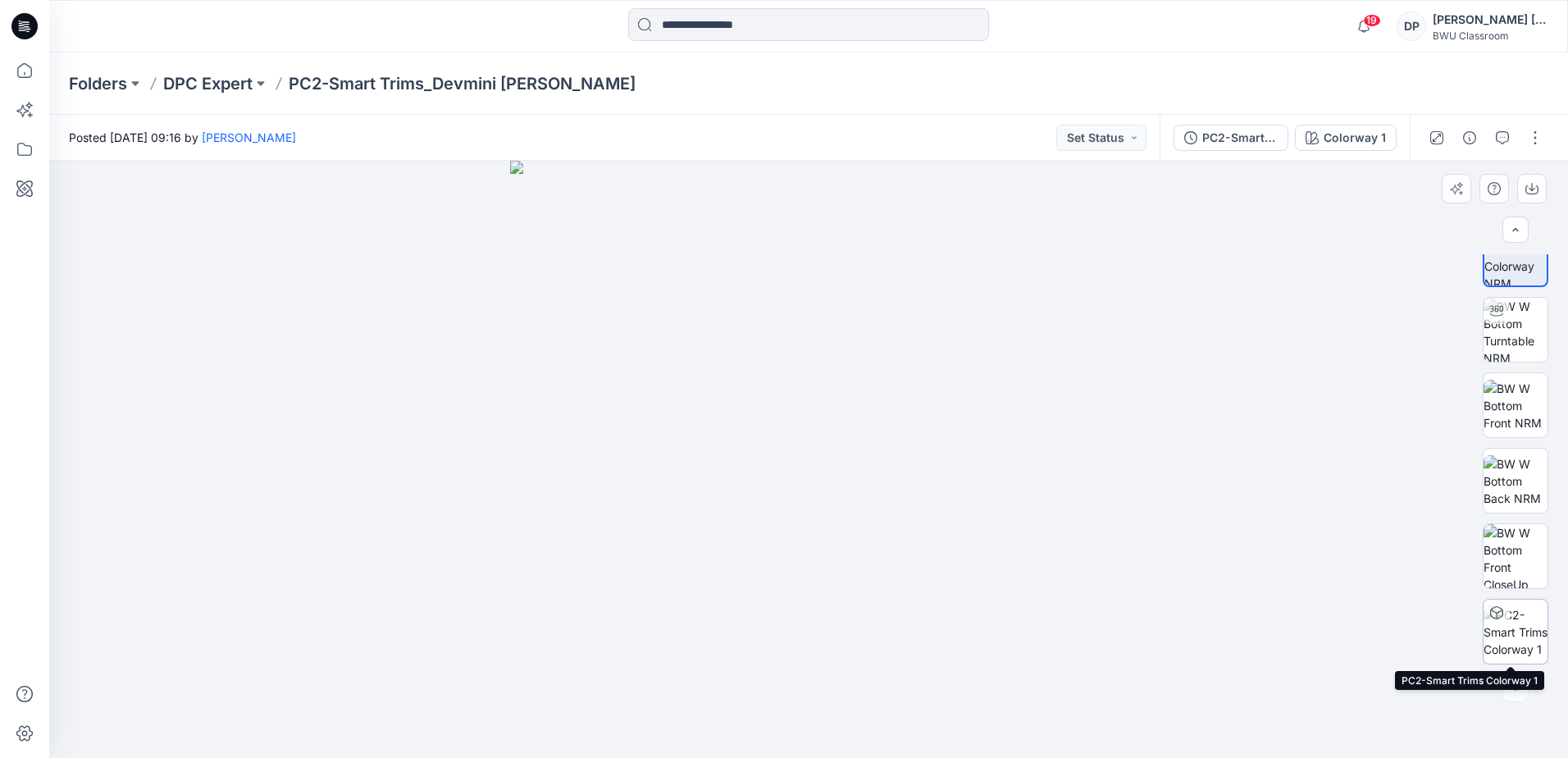
click at [1520, 609] on img at bounding box center [1516, 631] width 64 height 51
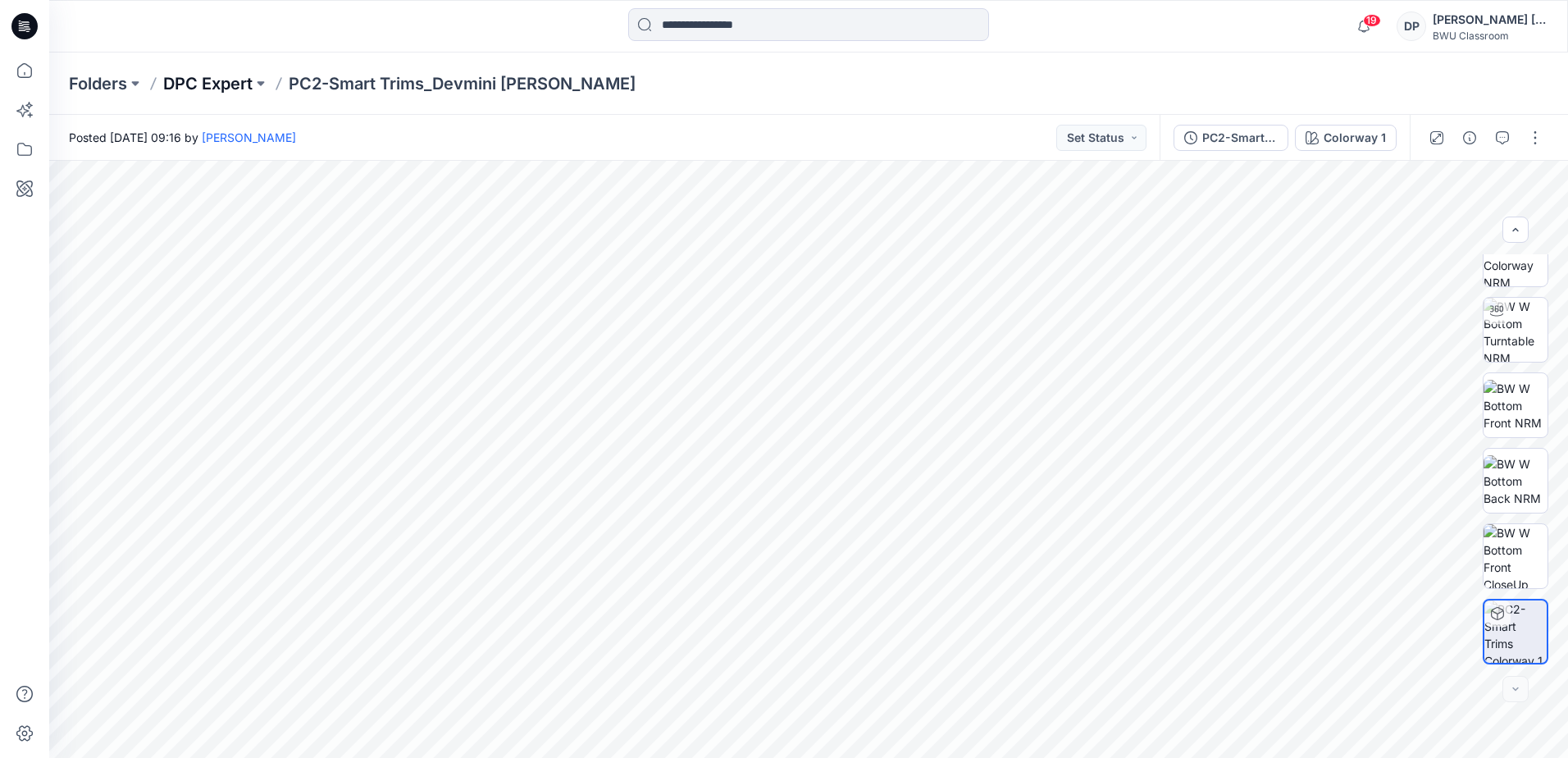
click at [228, 89] on p "DPC Expert" at bounding box center [208, 84] width 89 height 23
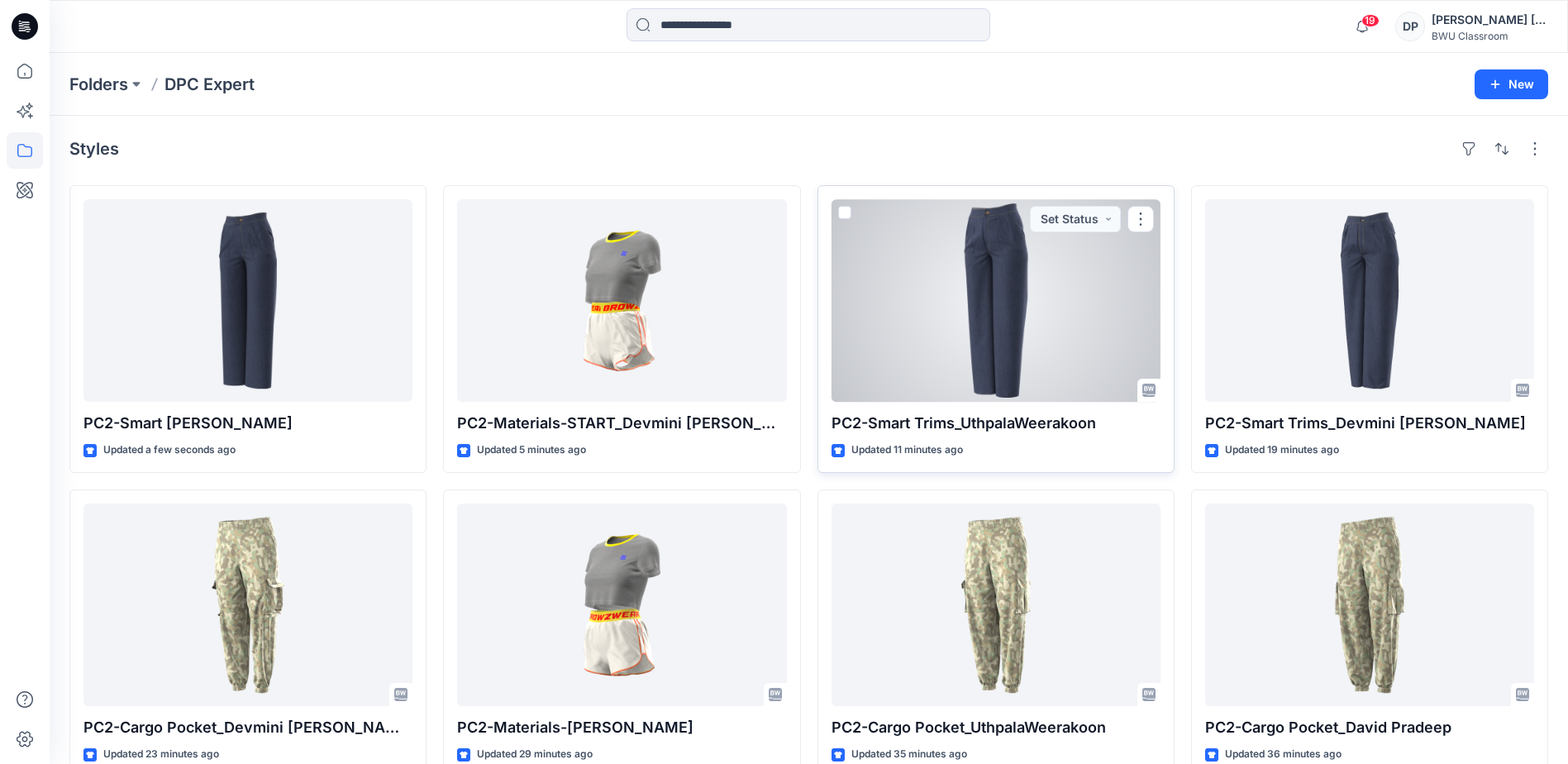
click at [1001, 327] on div at bounding box center [996, 300] width 329 height 202
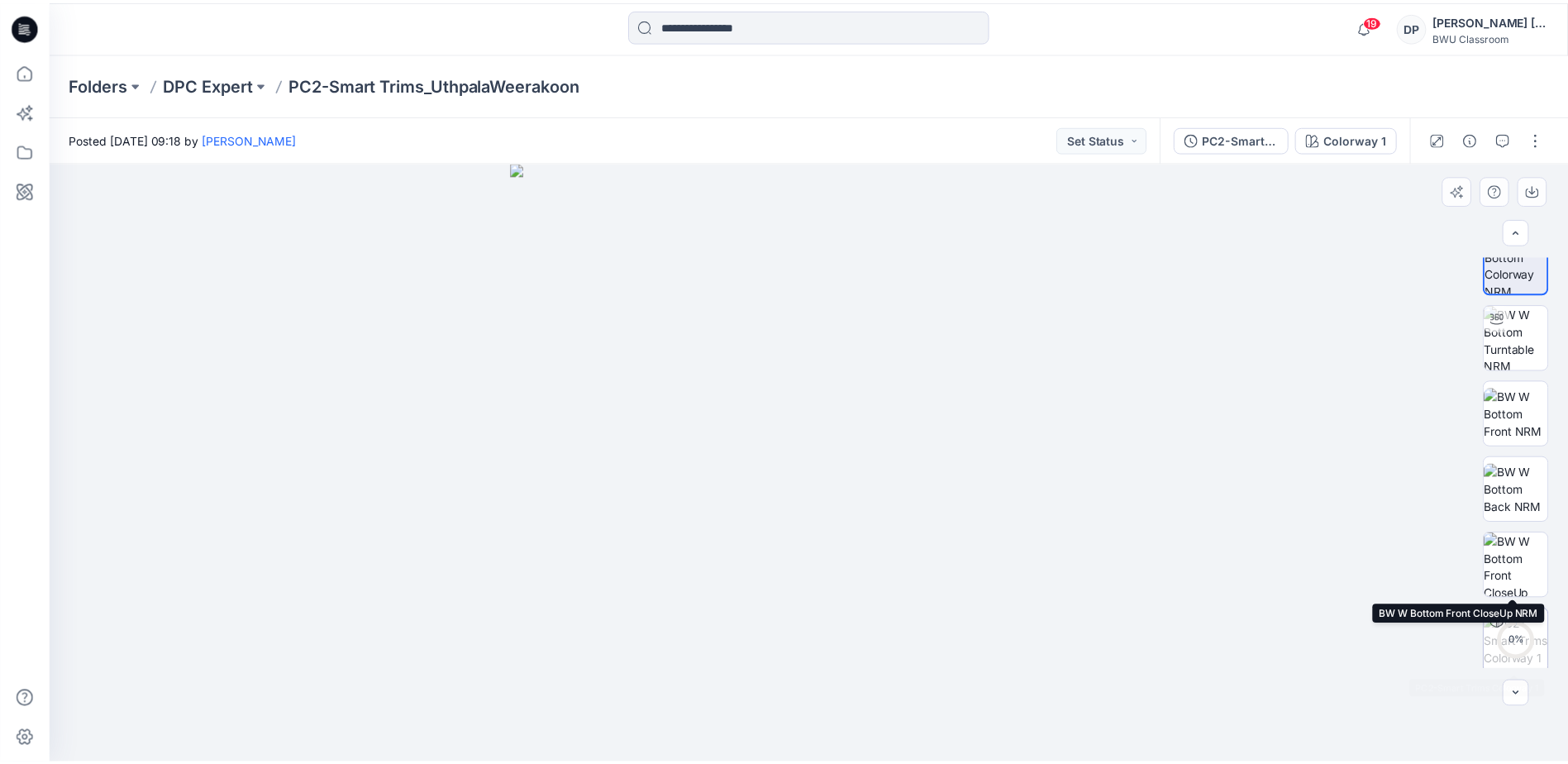
scroll to position [33, 0]
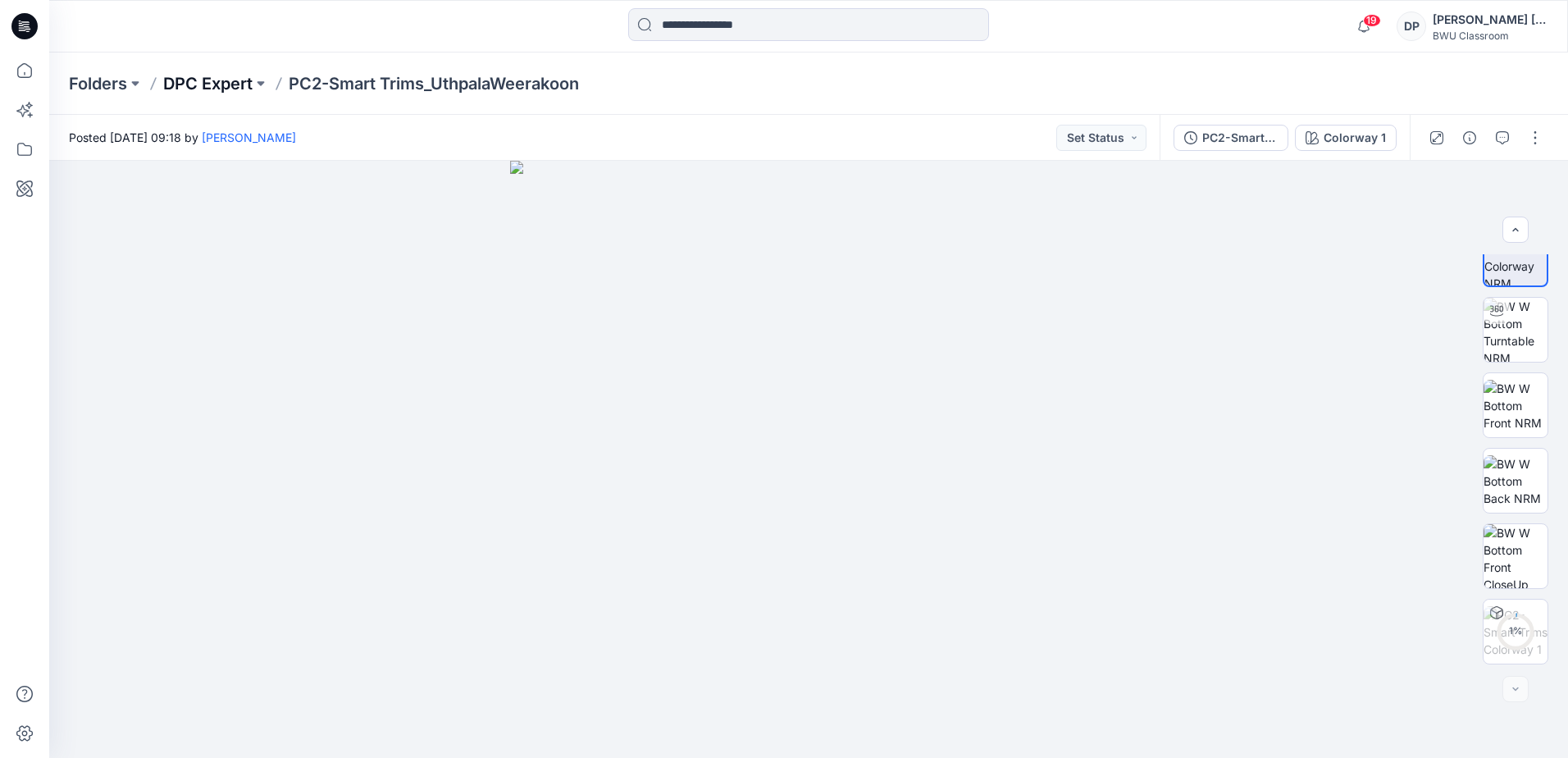
click at [214, 79] on p "DPC Expert" at bounding box center [208, 84] width 89 height 23
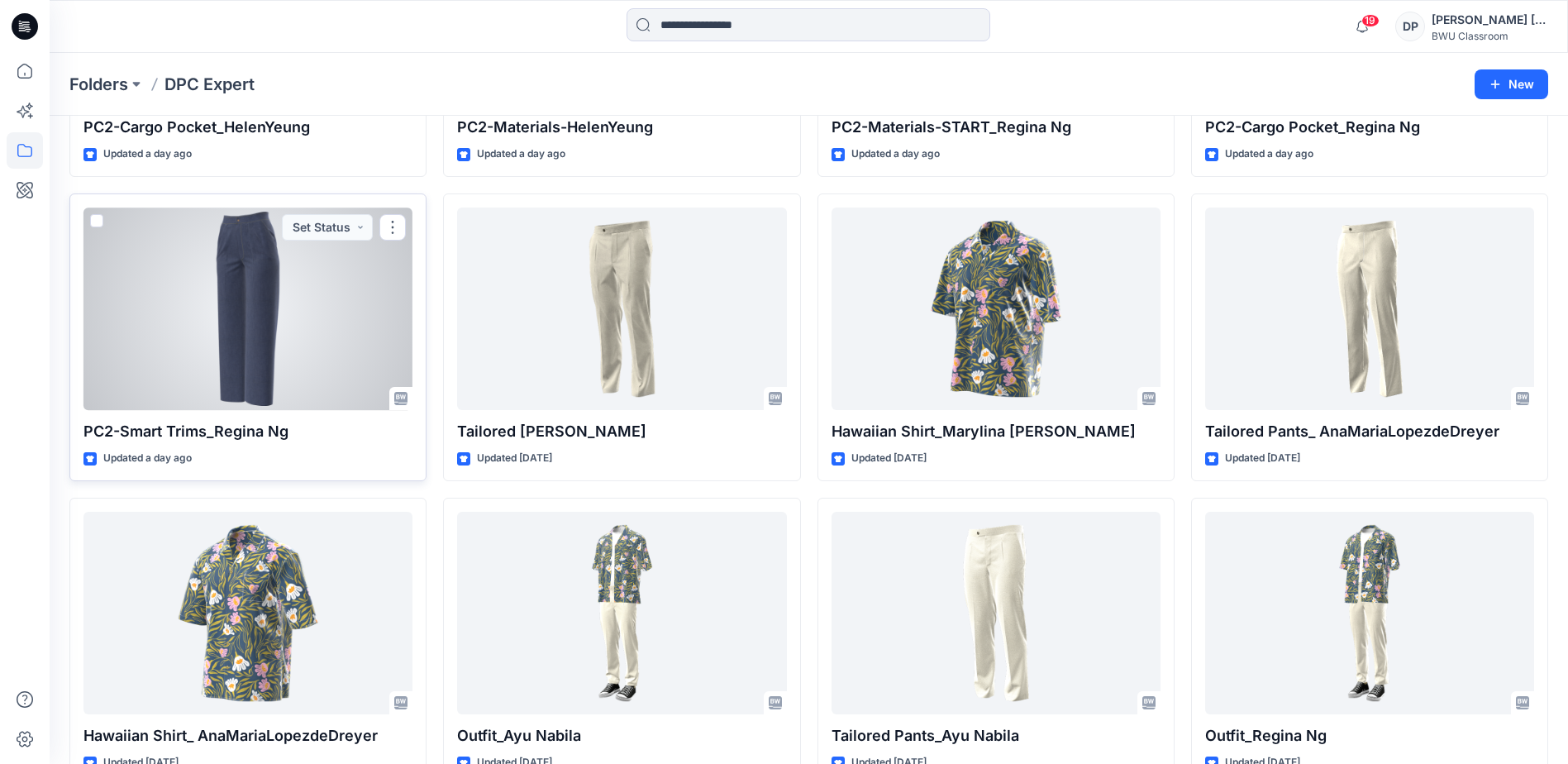
scroll to position [1075, 0]
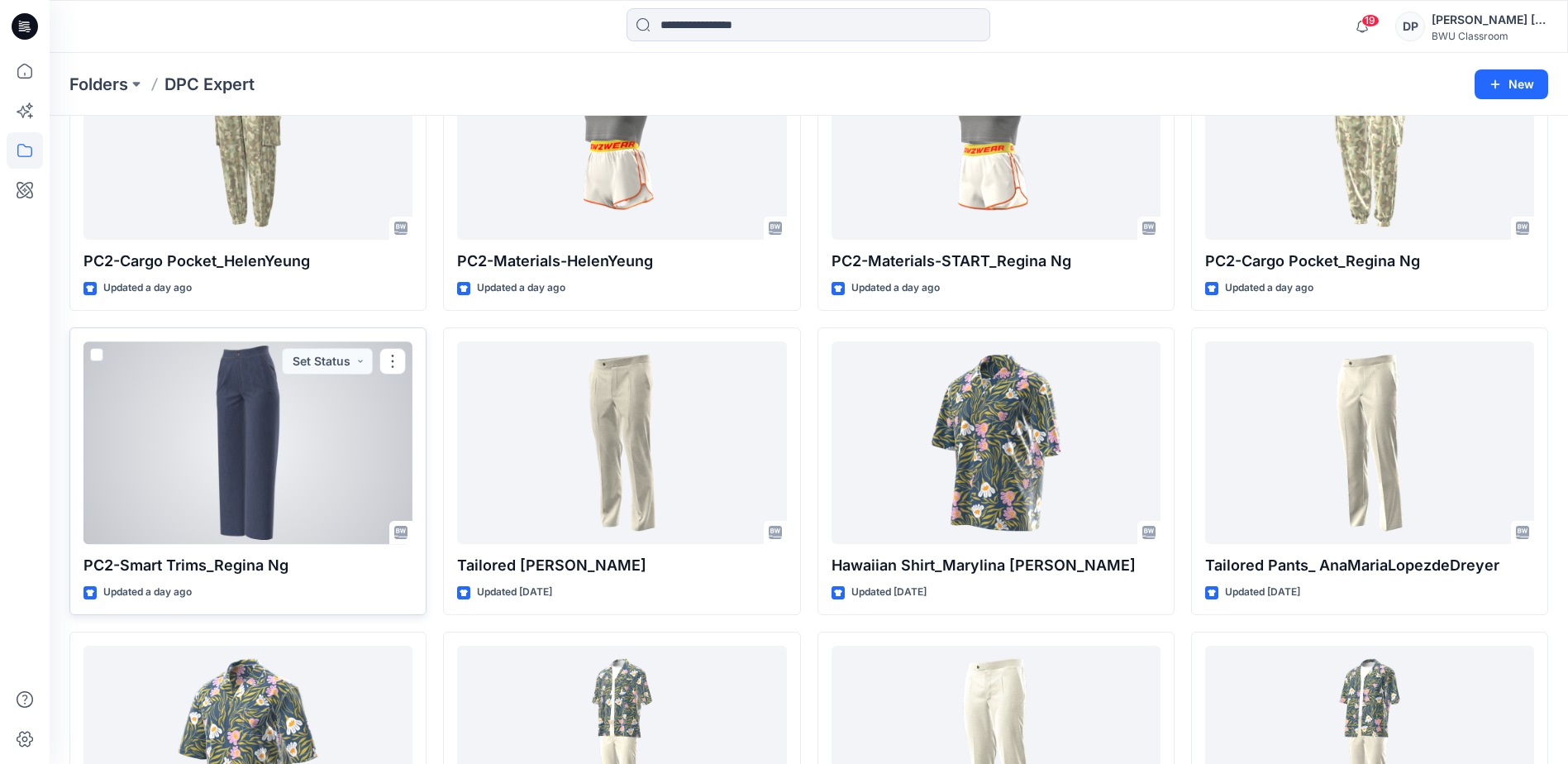
click at [243, 430] on div at bounding box center [248, 442] width 329 height 202
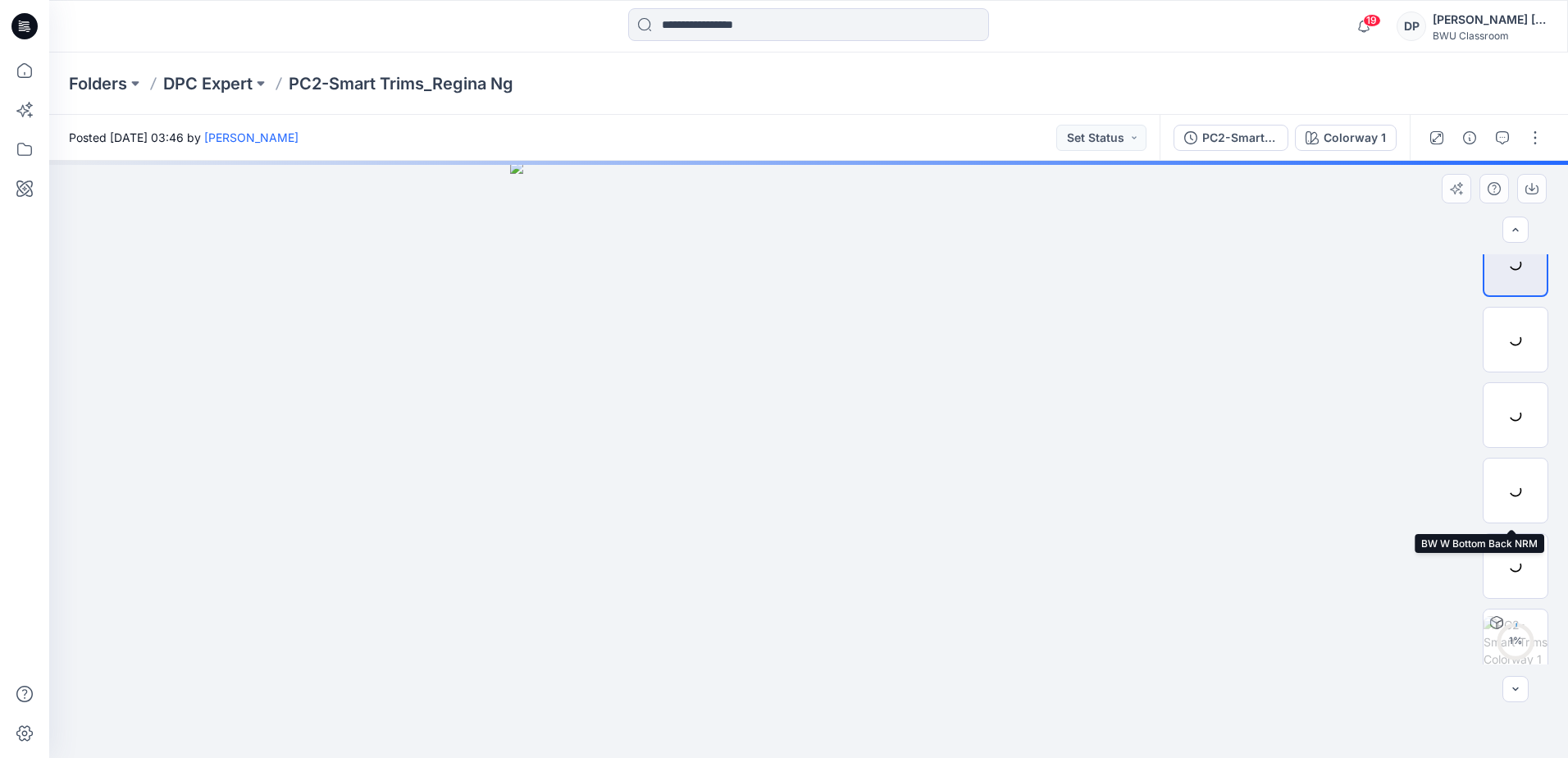
scroll to position [33, 0]
click at [183, 80] on p "DPC Expert" at bounding box center [208, 84] width 89 height 23
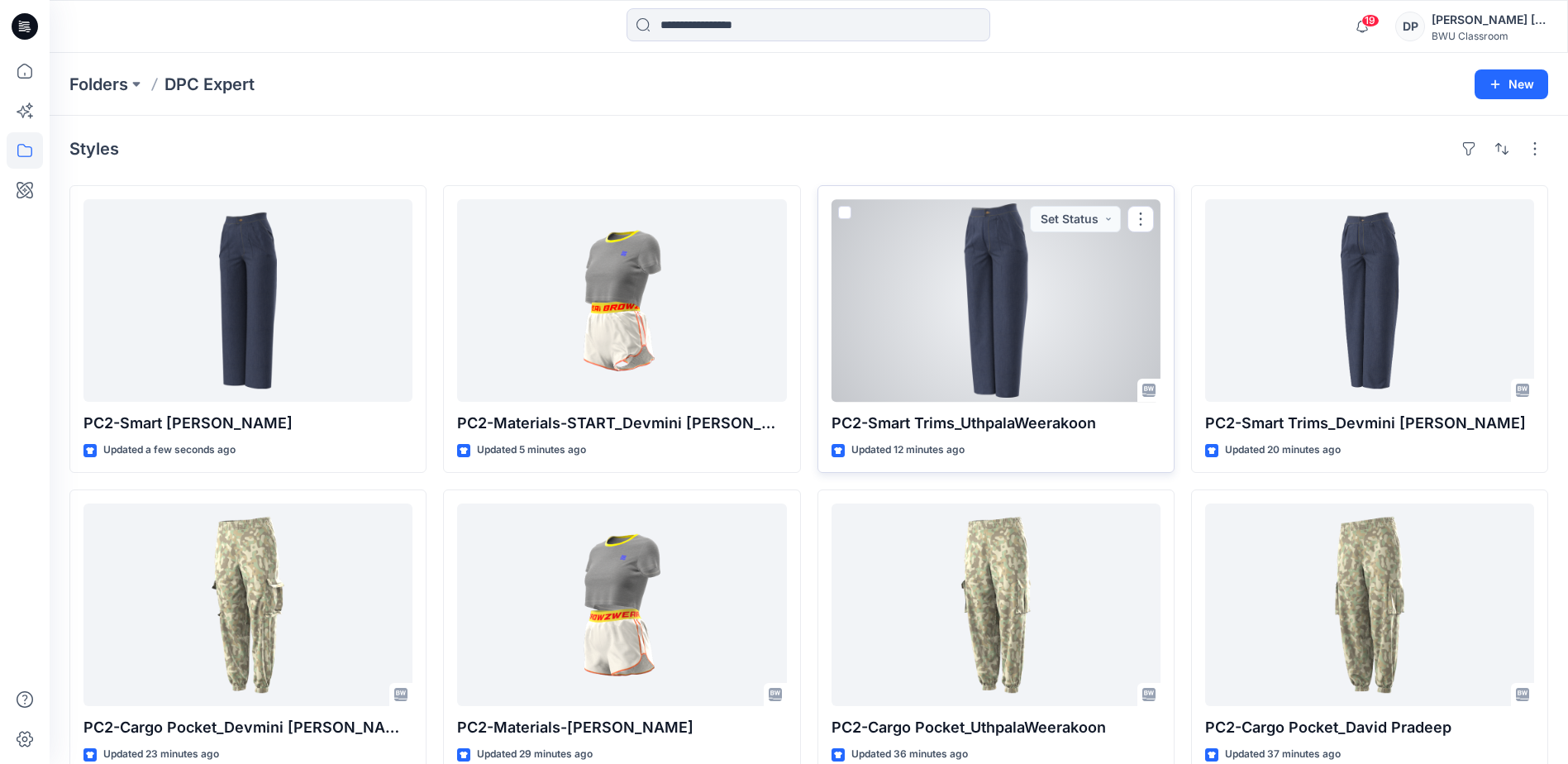
click at [1014, 311] on div at bounding box center [996, 300] width 329 height 202
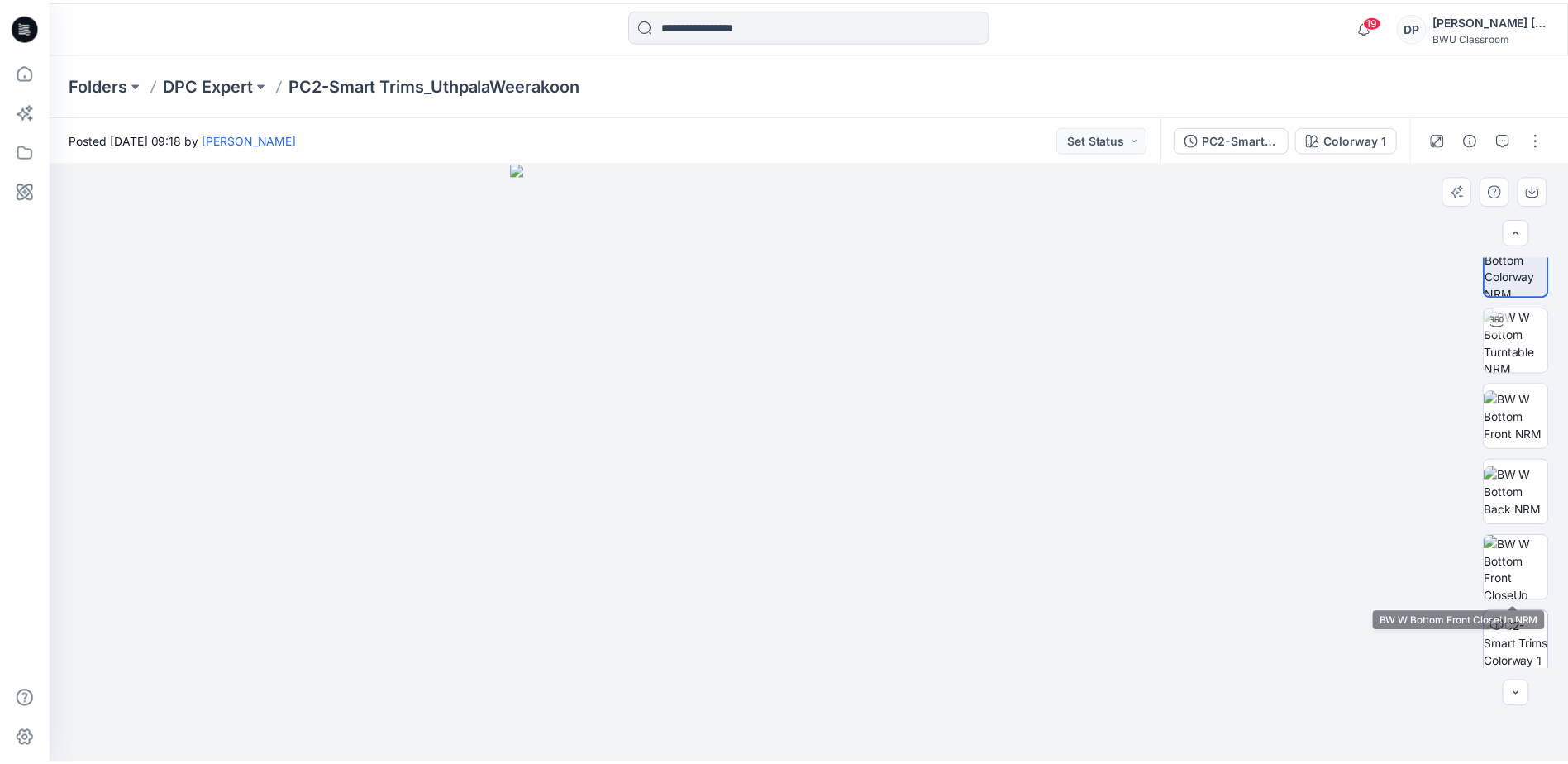
scroll to position [33, 0]
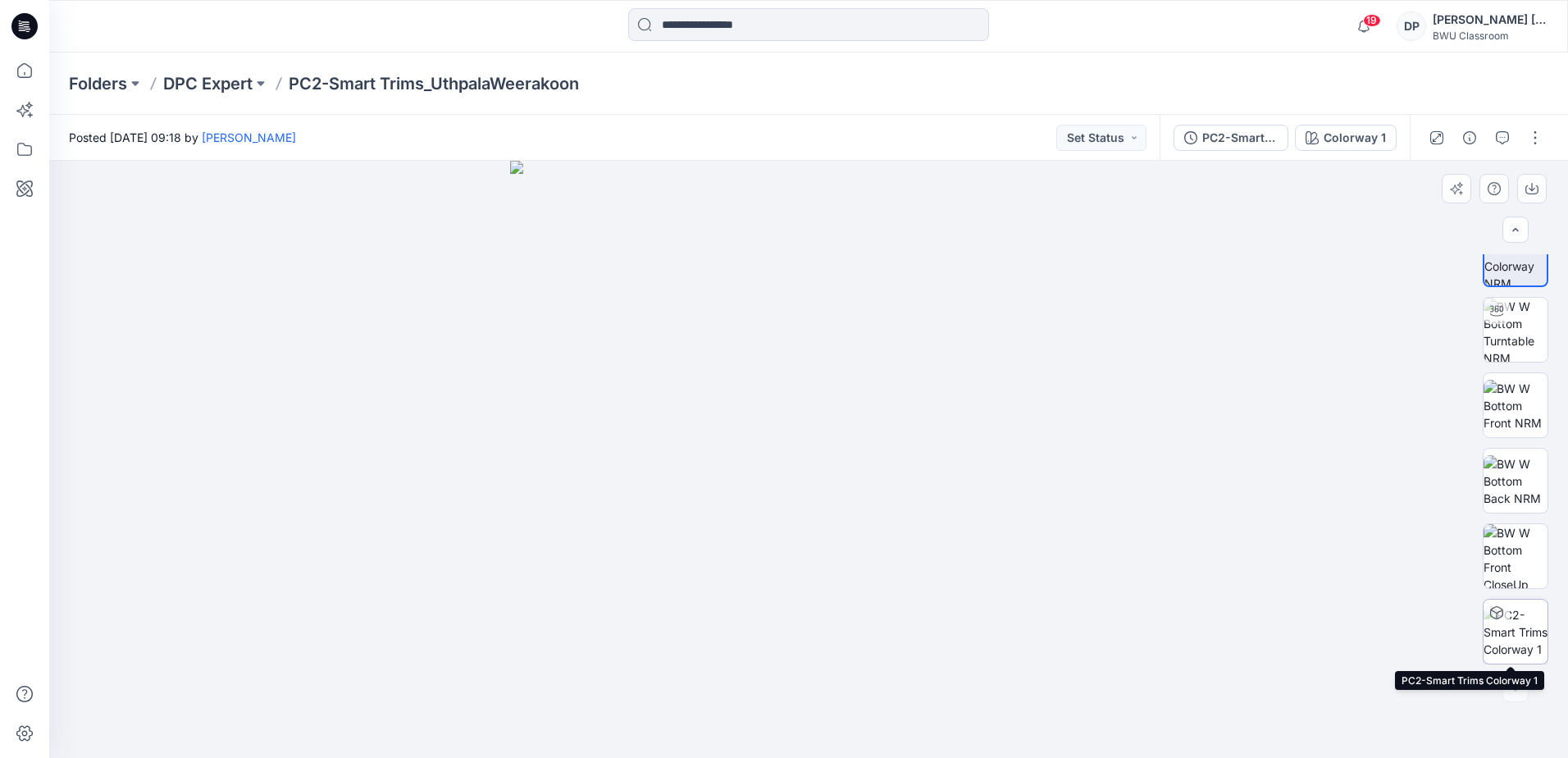
click at [1517, 620] on img at bounding box center [1516, 631] width 64 height 51
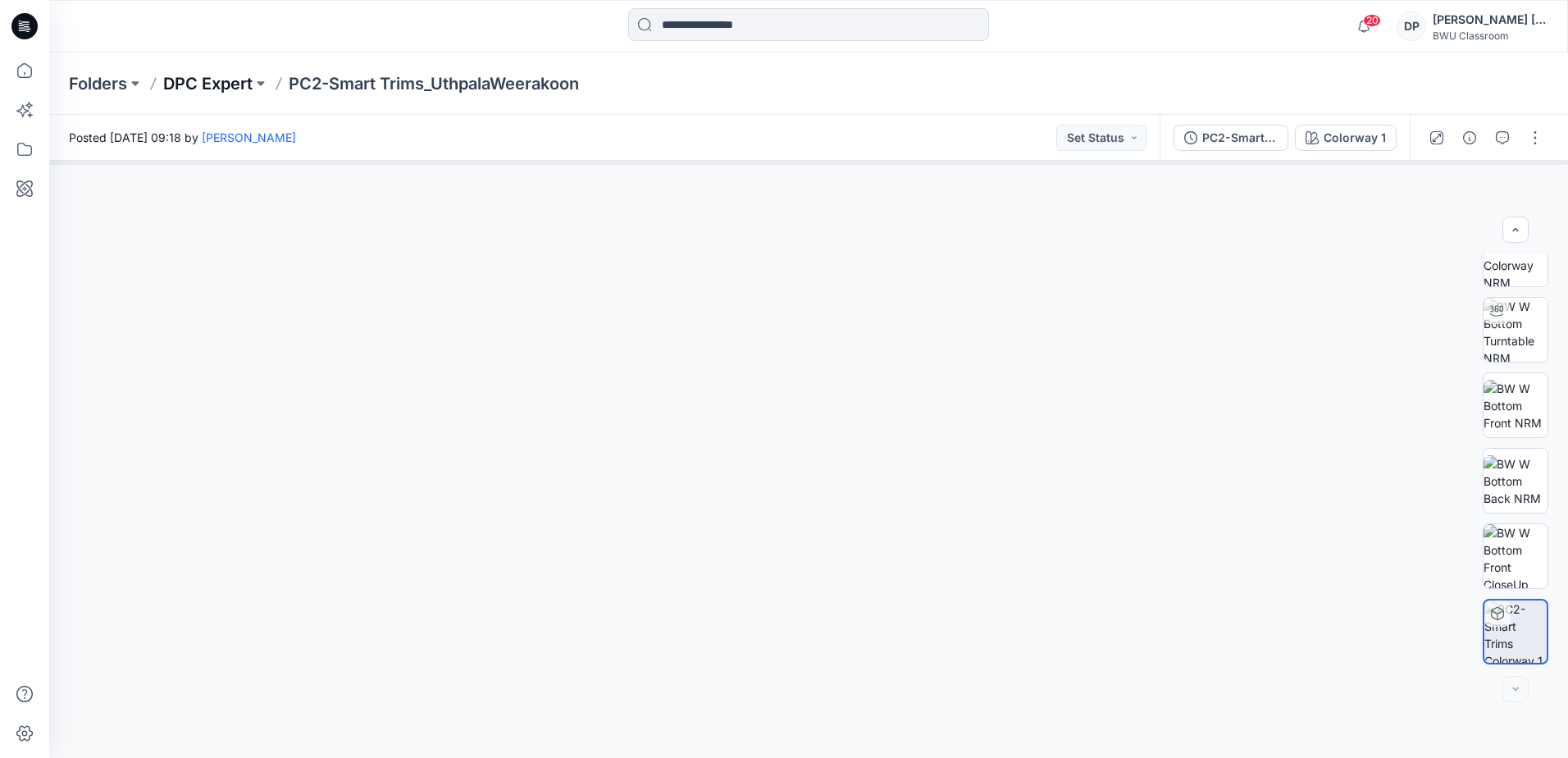
drag, startPoint x: 1523, startPoint y: 30, endPoint x: 223, endPoint y: 81, distance: 1301.0
click at [208, 87] on p "DPC Expert" at bounding box center [208, 84] width 89 height 23
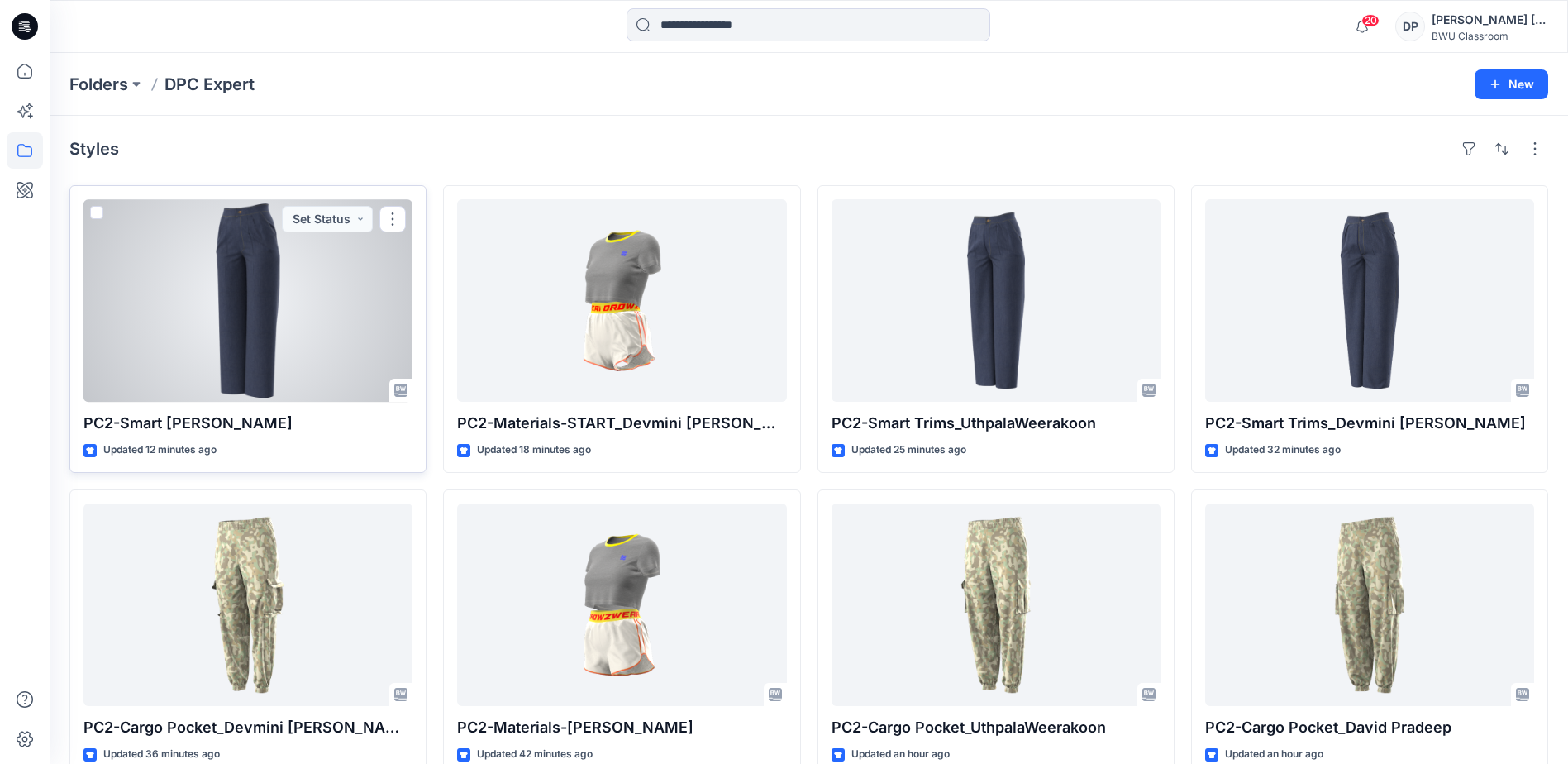
click at [278, 315] on div at bounding box center [248, 300] width 329 height 202
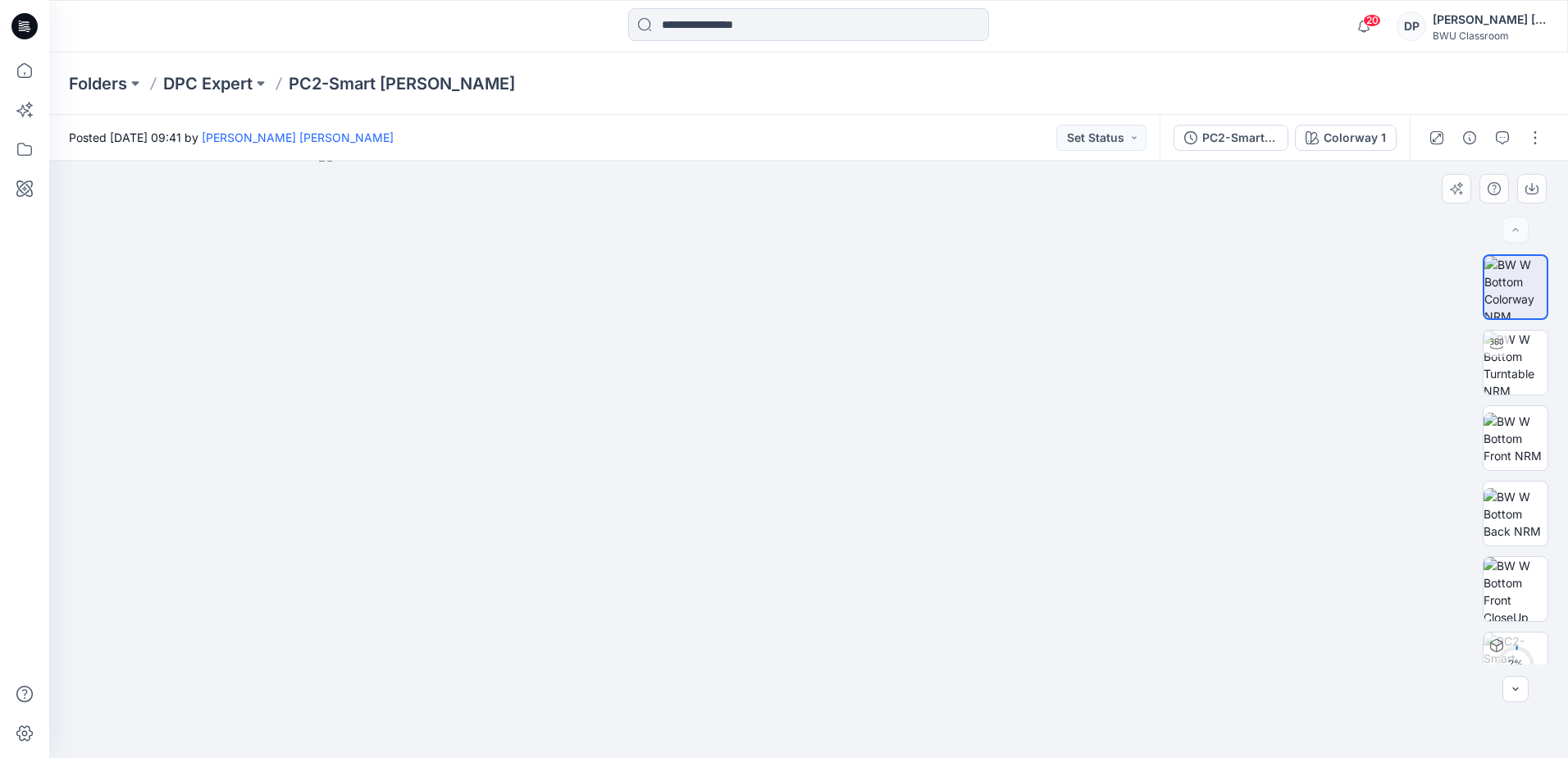
drag, startPoint x: 815, startPoint y: 213, endPoint x: 918, endPoint y: 441, distance: 250.2
click at [918, 441] on img at bounding box center [808, 453] width 980 height 609
drag, startPoint x: 558, startPoint y: 386, endPoint x: 533, endPoint y: 396, distance: 26.9
click at [533, 396] on img at bounding box center [808, 458] width 1066 height 597
click at [1519, 651] on circle at bounding box center [1515, 664] width 33 height 33
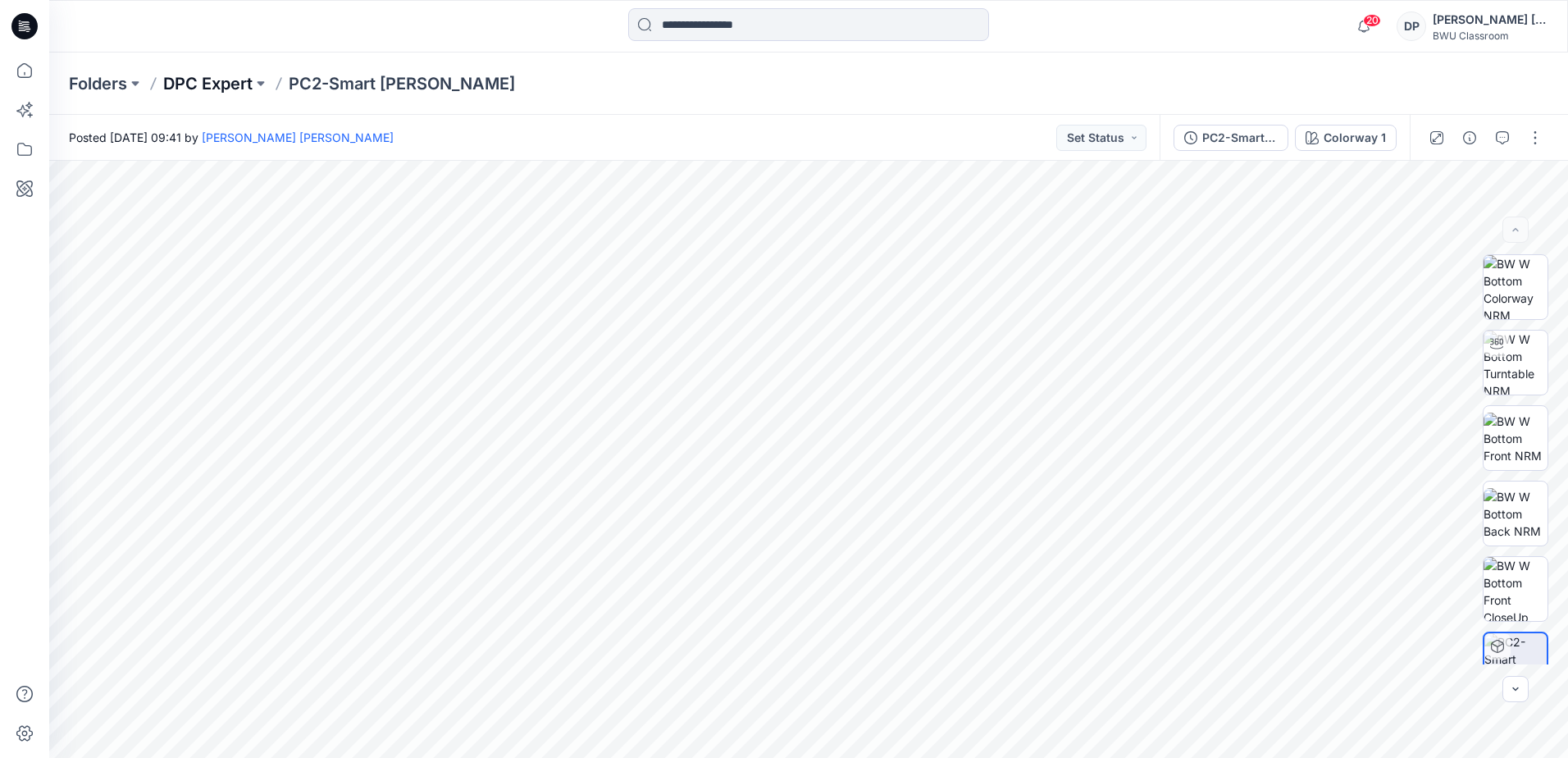
click at [222, 81] on p "DPC Expert" at bounding box center [208, 84] width 89 height 23
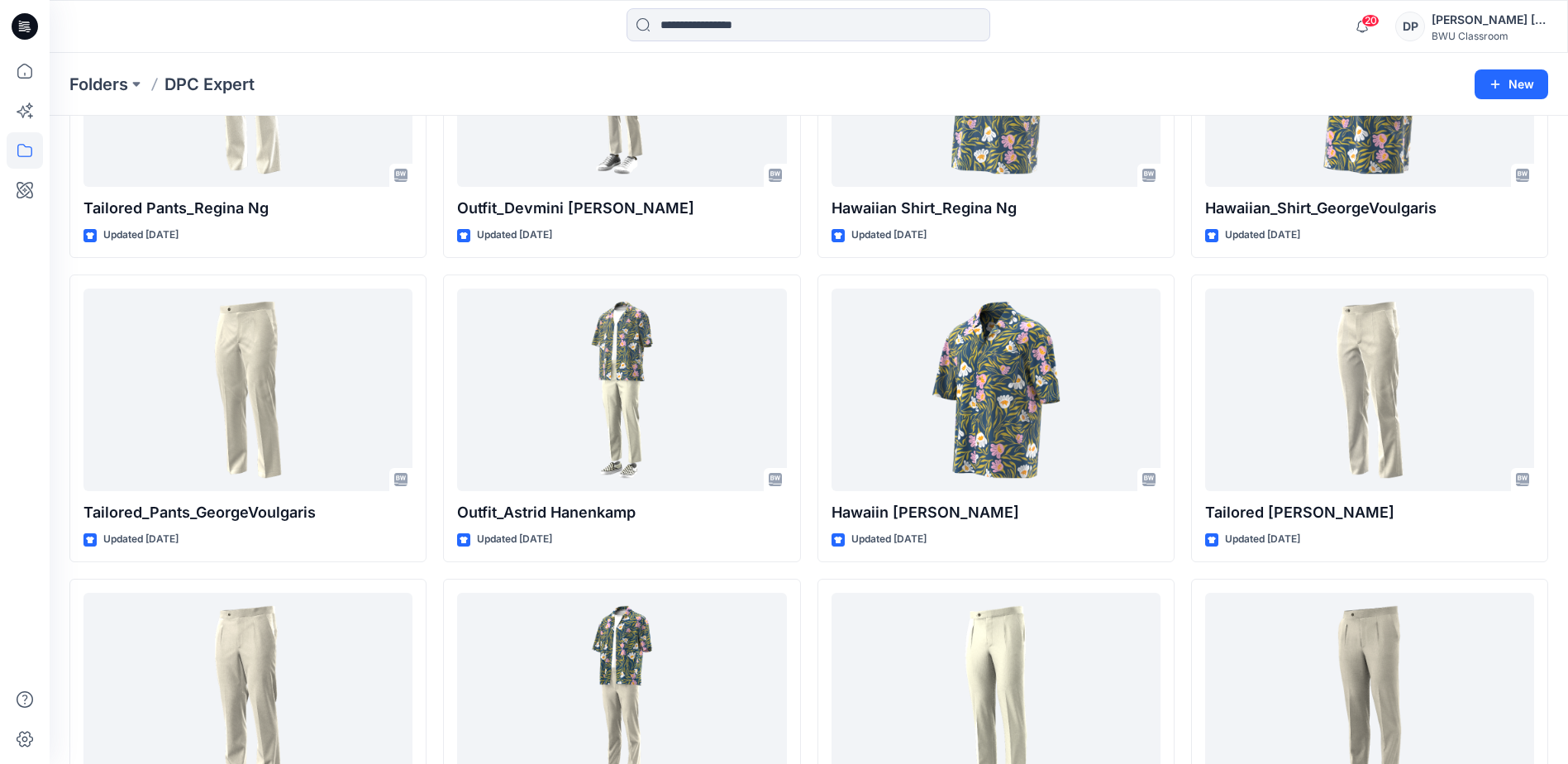
scroll to position [2067, 0]
